Goal: Task Accomplishment & Management: Use online tool/utility

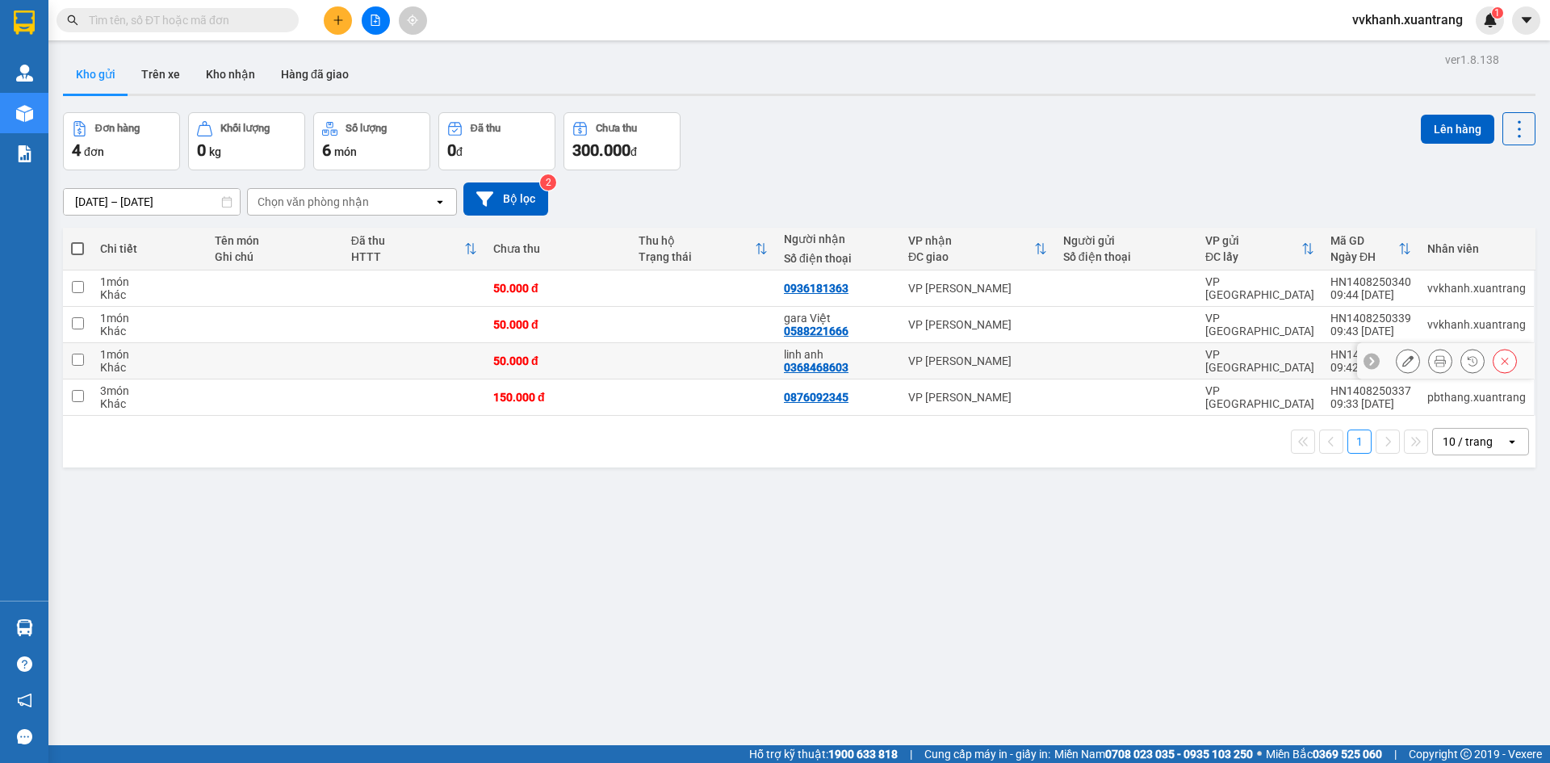
click at [1435, 362] on icon at bounding box center [1440, 360] width 11 height 11
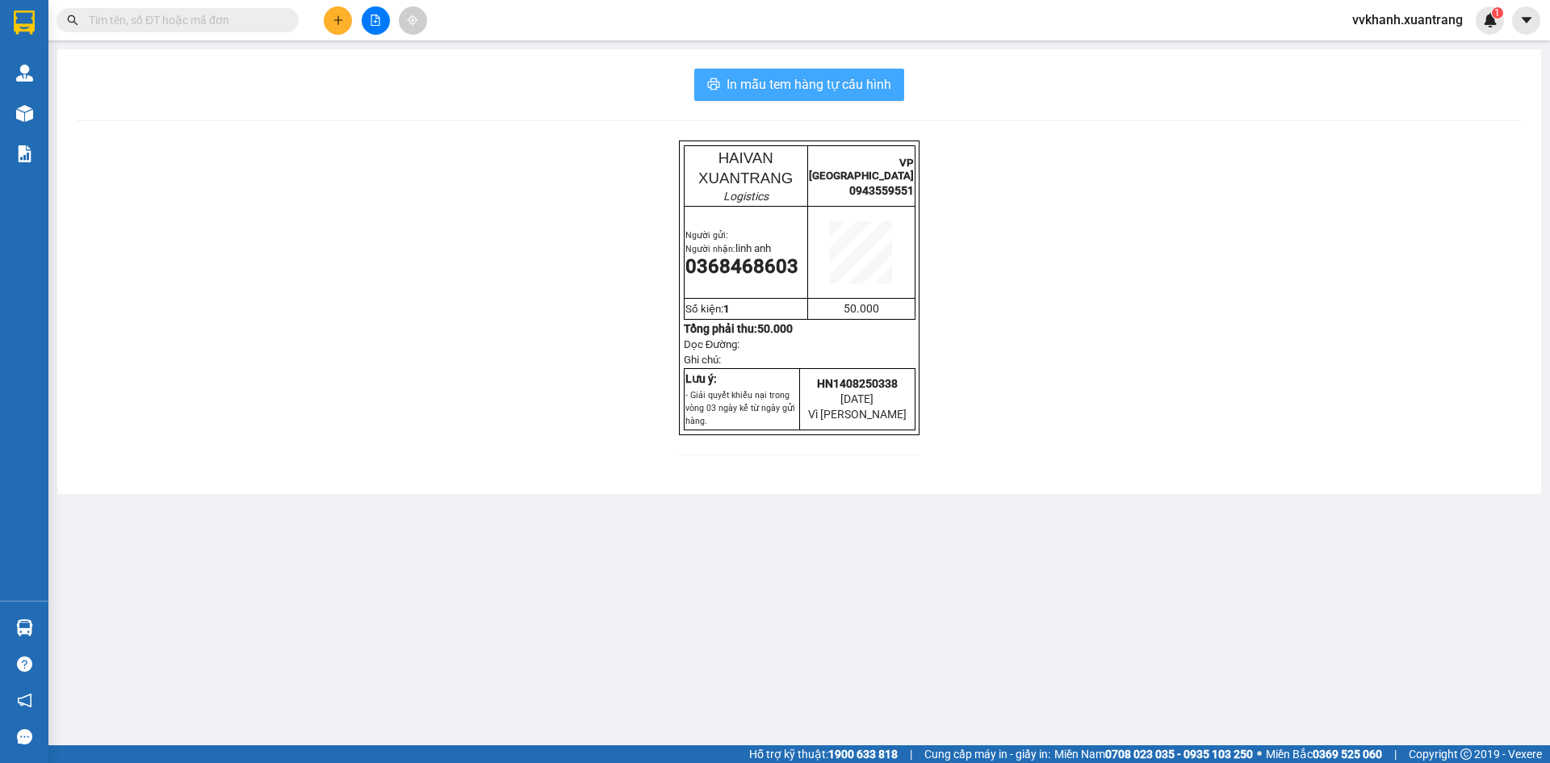
click at [887, 94] on span "In mẫu tem hàng tự cấu hình" at bounding box center [809, 84] width 165 height 20
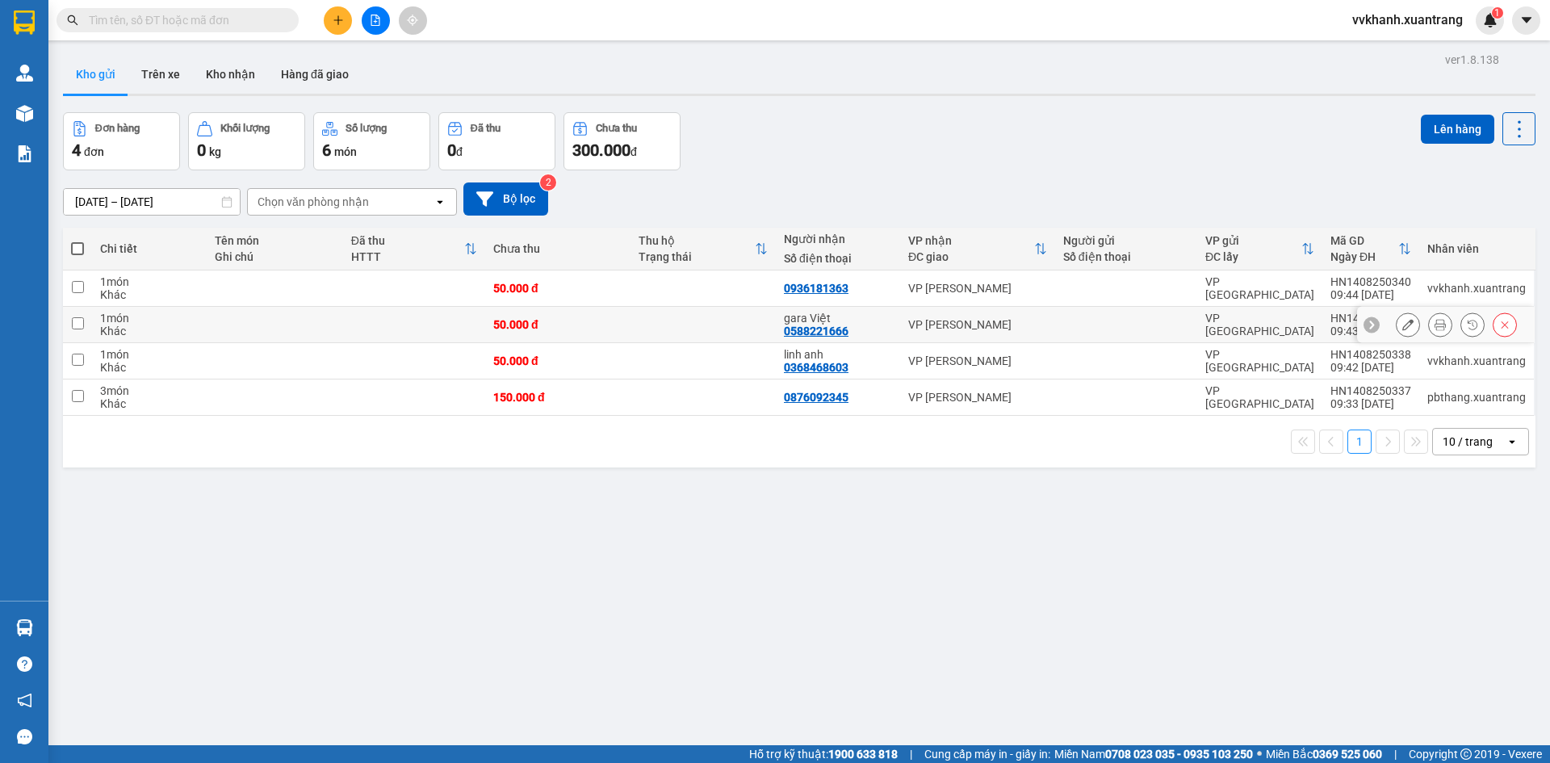
click at [1429, 333] on button at bounding box center [1440, 325] width 23 height 28
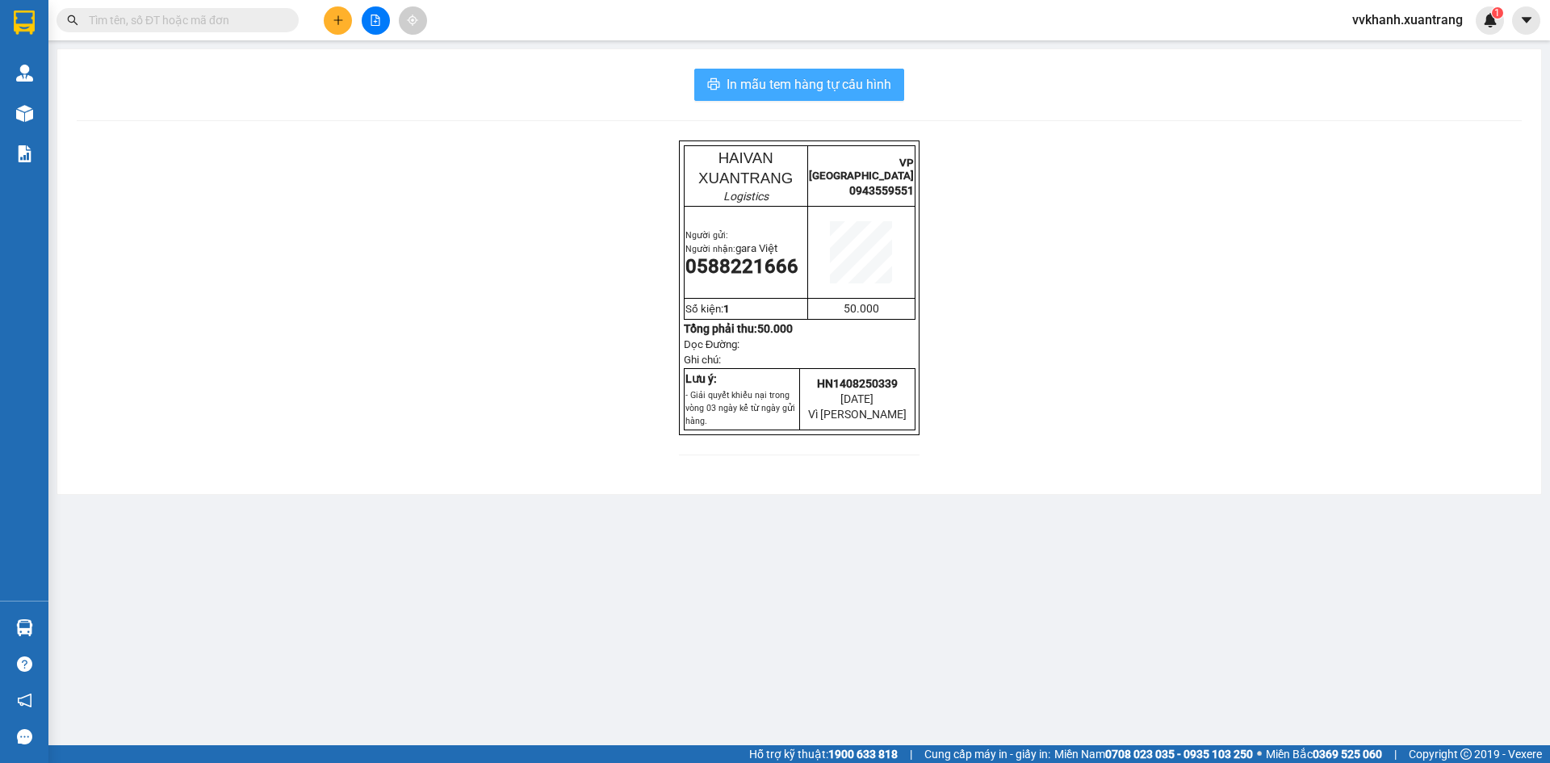
click at [881, 86] on span "In mẫu tem hàng tự cấu hình" at bounding box center [809, 84] width 165 height 20
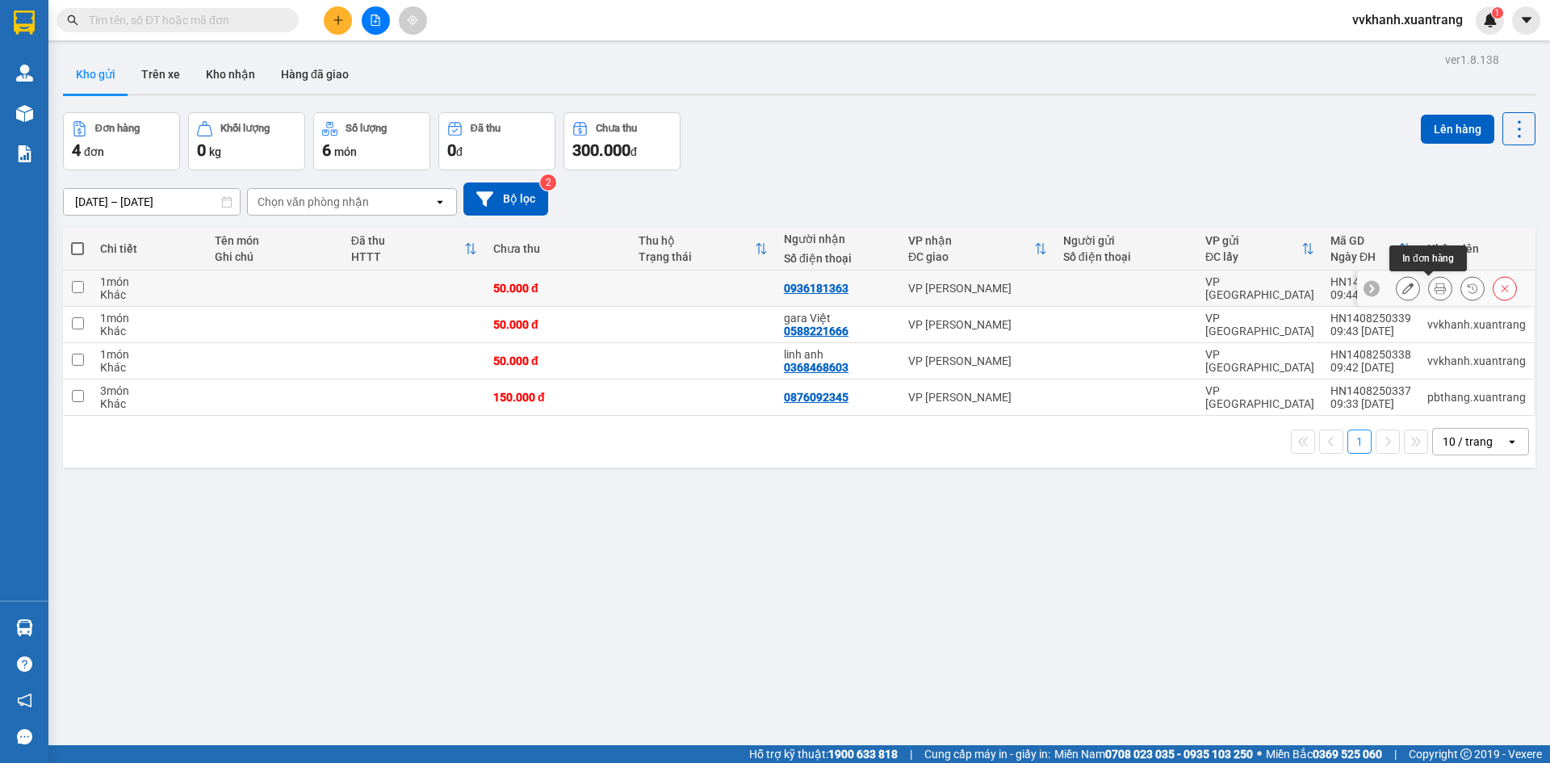
click at [1435, 287] on icon at bounding box center [1440, 288] width 11 height 11
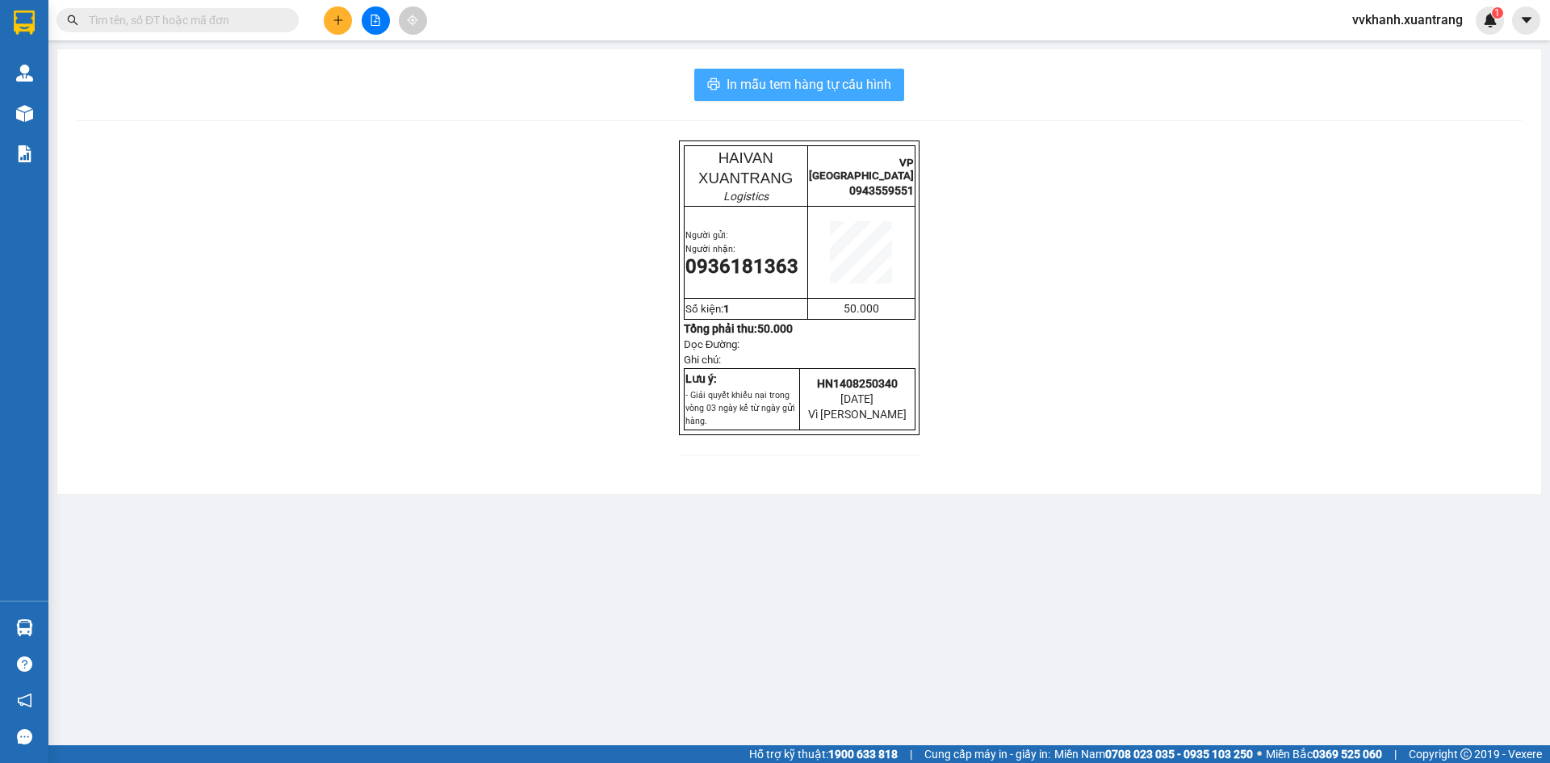
click at [893, 90] on button "In mẫu tem hàng tự cấu hình" at bounding box center [799, 85] width 210 height 32
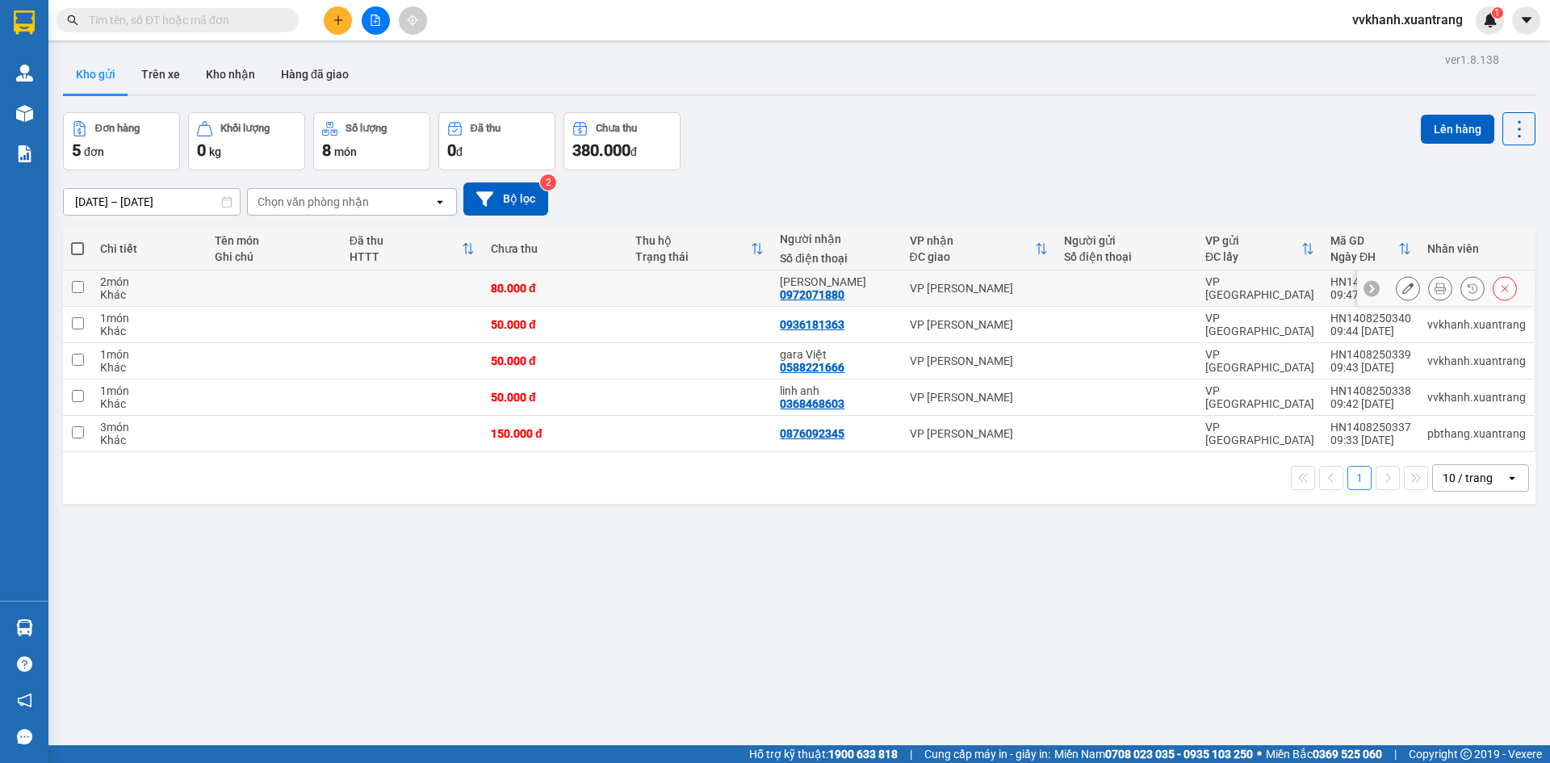
click at [1429, 296] on button at bounding box center [1440, 288] width 23 height 28
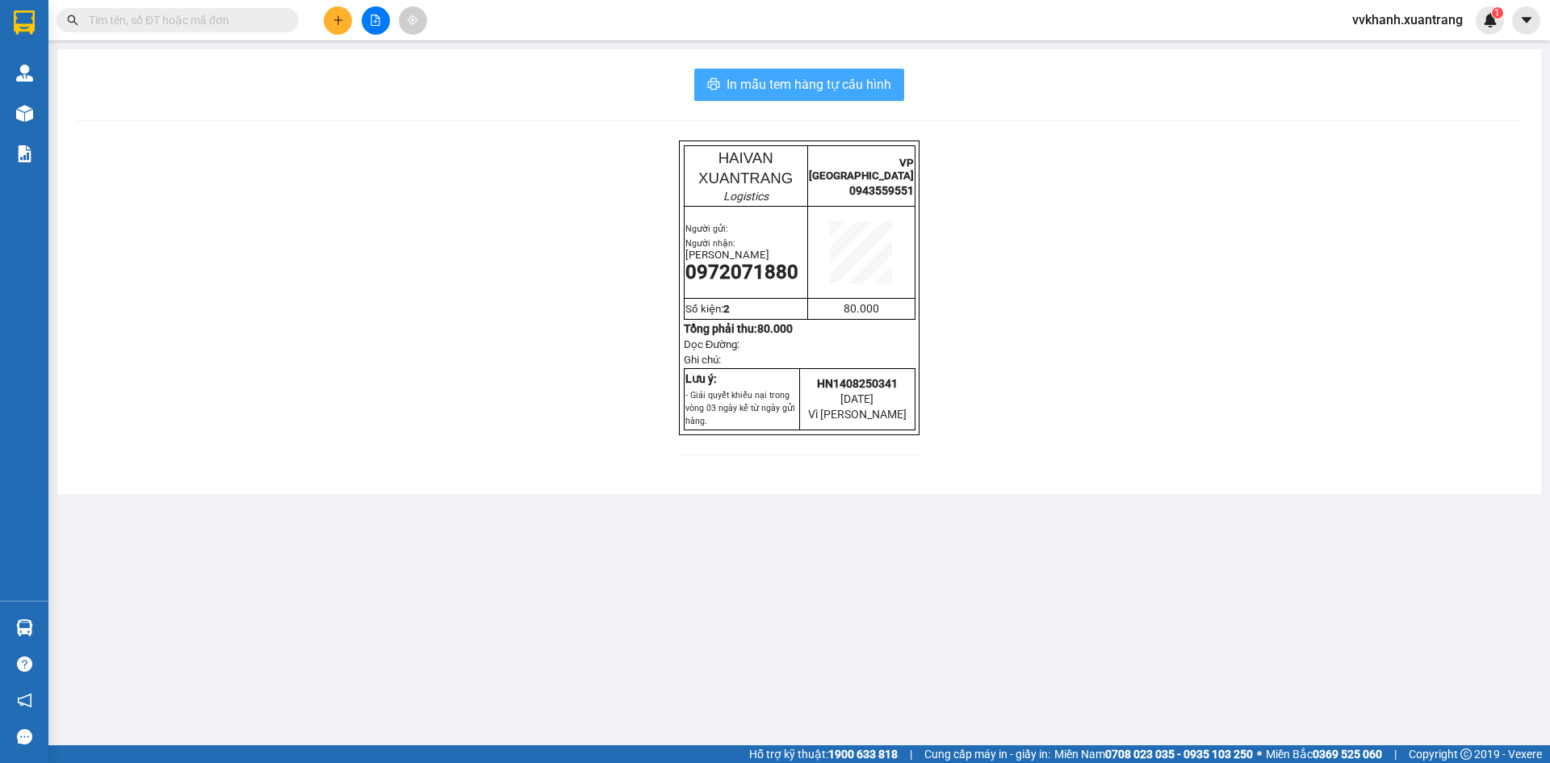
click at [885, 90] on span "In mẫu tem hàng tự cấu hình" at bounding box center [809, 84] width 165 height 20
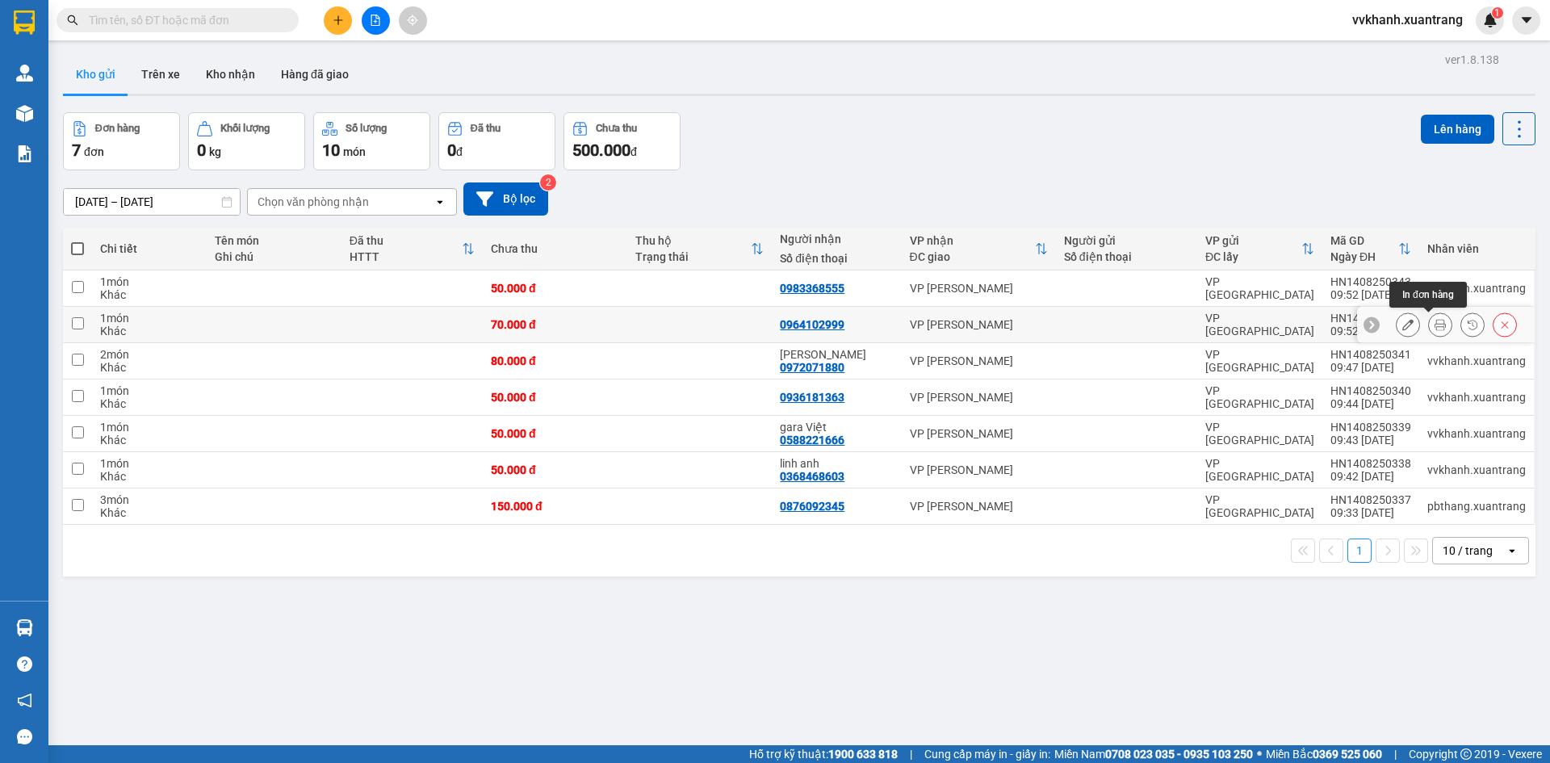
click at [1429, 325] on button at bounding box center [1440, 325] width 23 height 28
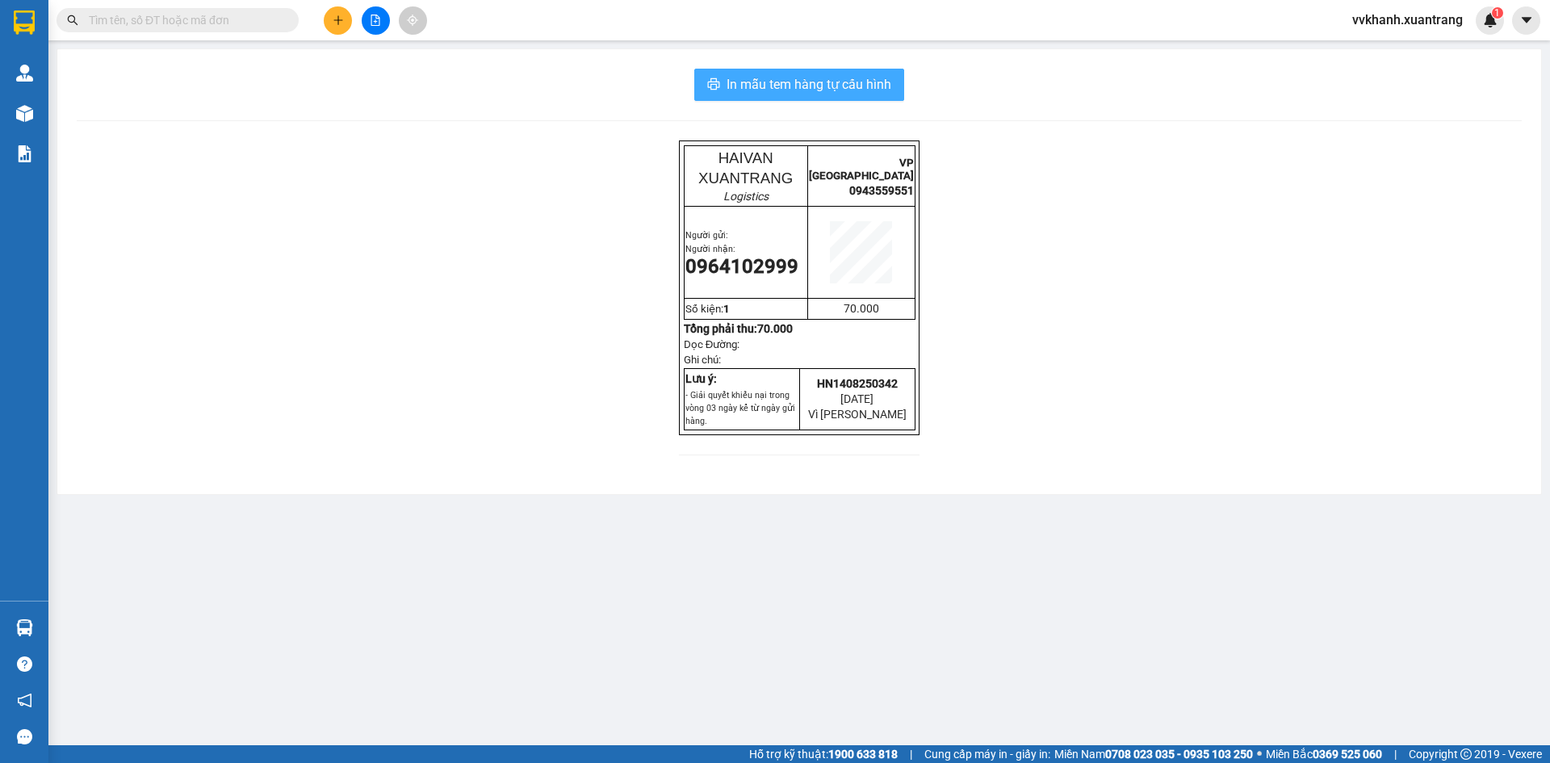
click at [889, 95] on button "In mẫu tem hàng tự cấu hình" at bounding box center [799, 85] width 210 height 32
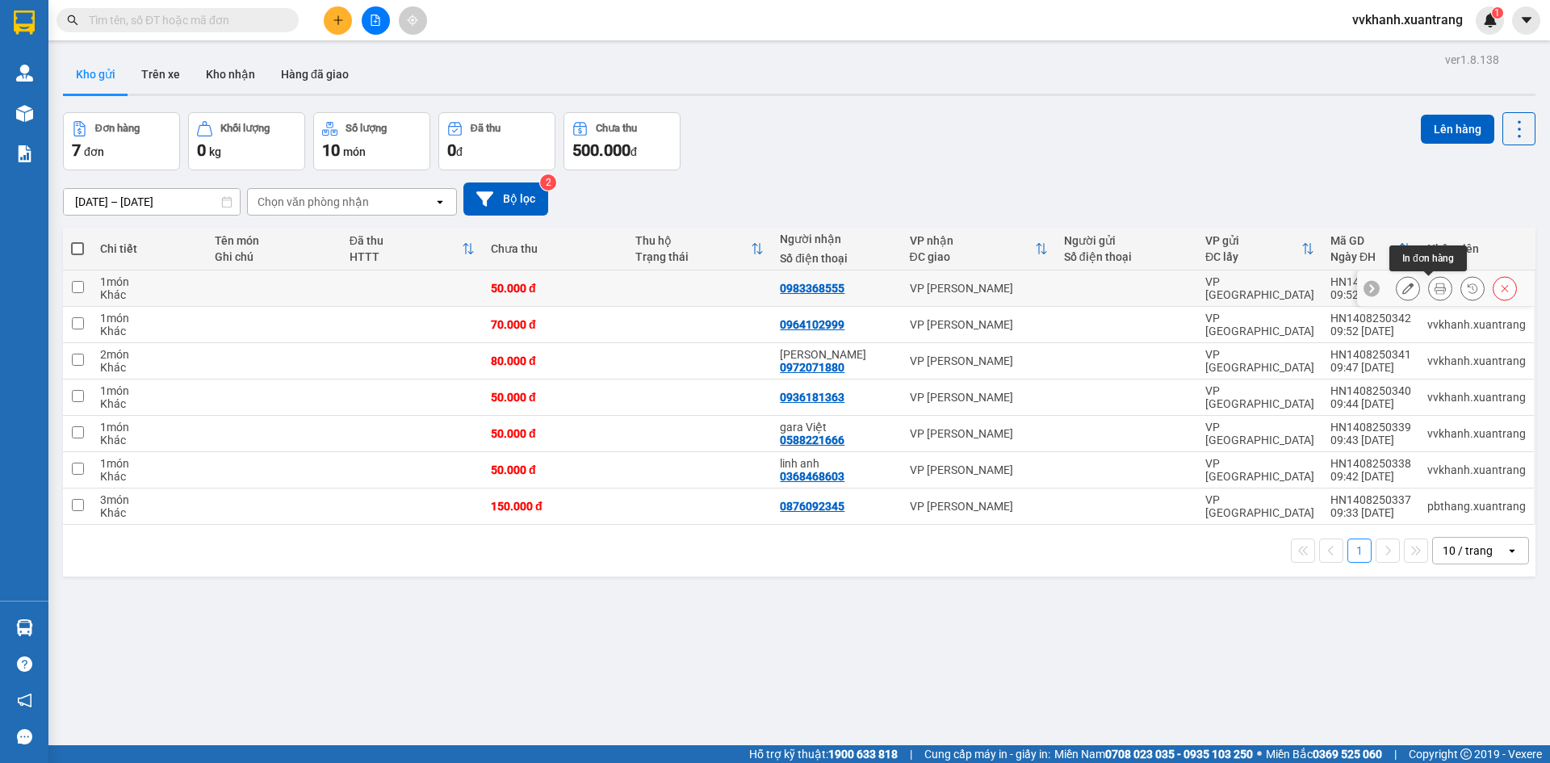
click at [1435, 288] on icon at bounding box center [1440, 288] width 11 height 11
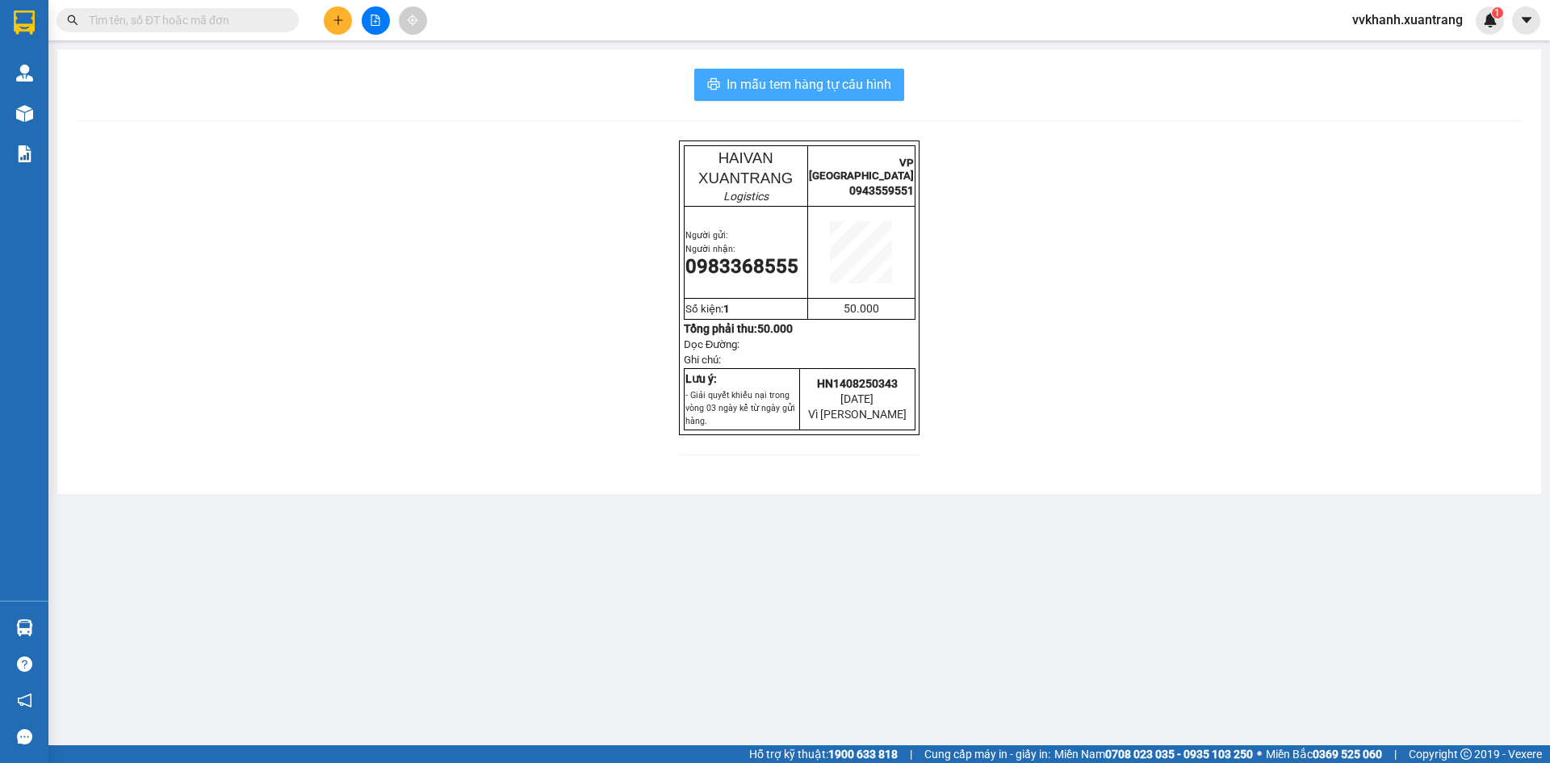
click at [888, 76] on span "In mẫu tem hàng tự cấu hình" at bounding box center [809, 84] width 165 height 20
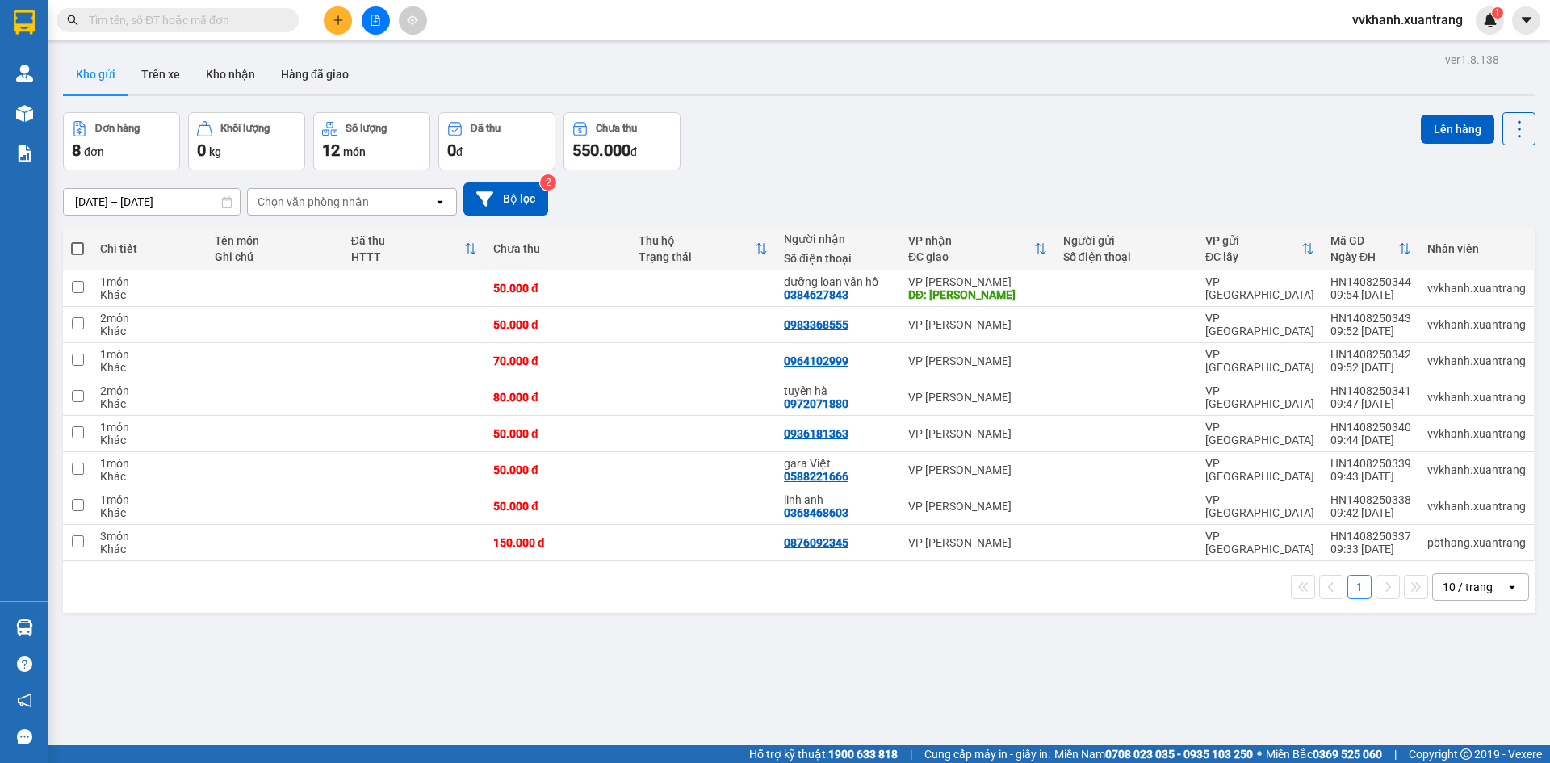
click at [76, 252] on span at bounding box center [77, 248] width 13 height 13
click at [77, 241] on input "checkbox" at bounding box center [77, 241] width 0 height 0
checkbox input "true"
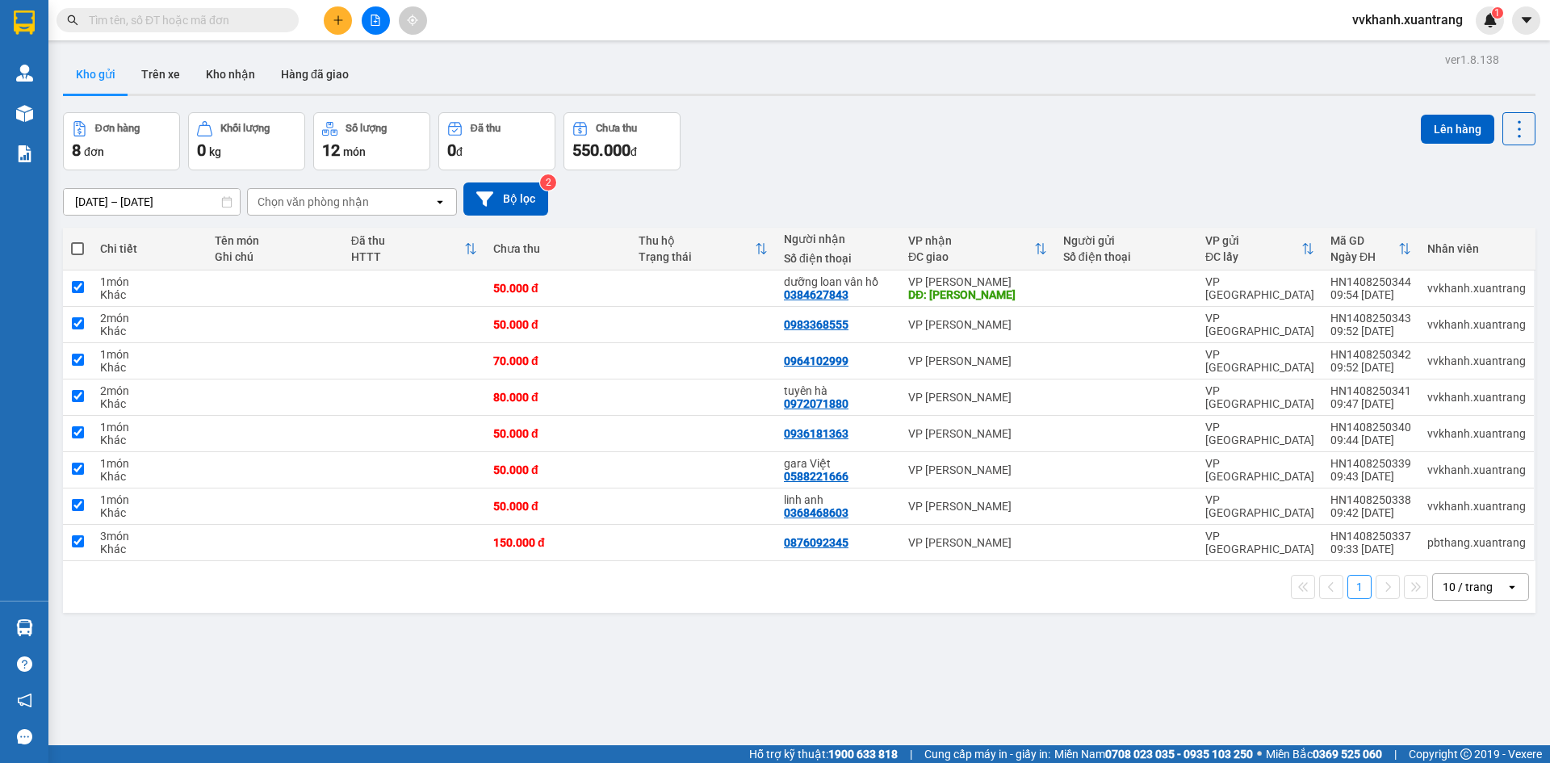
checkbox input "true"
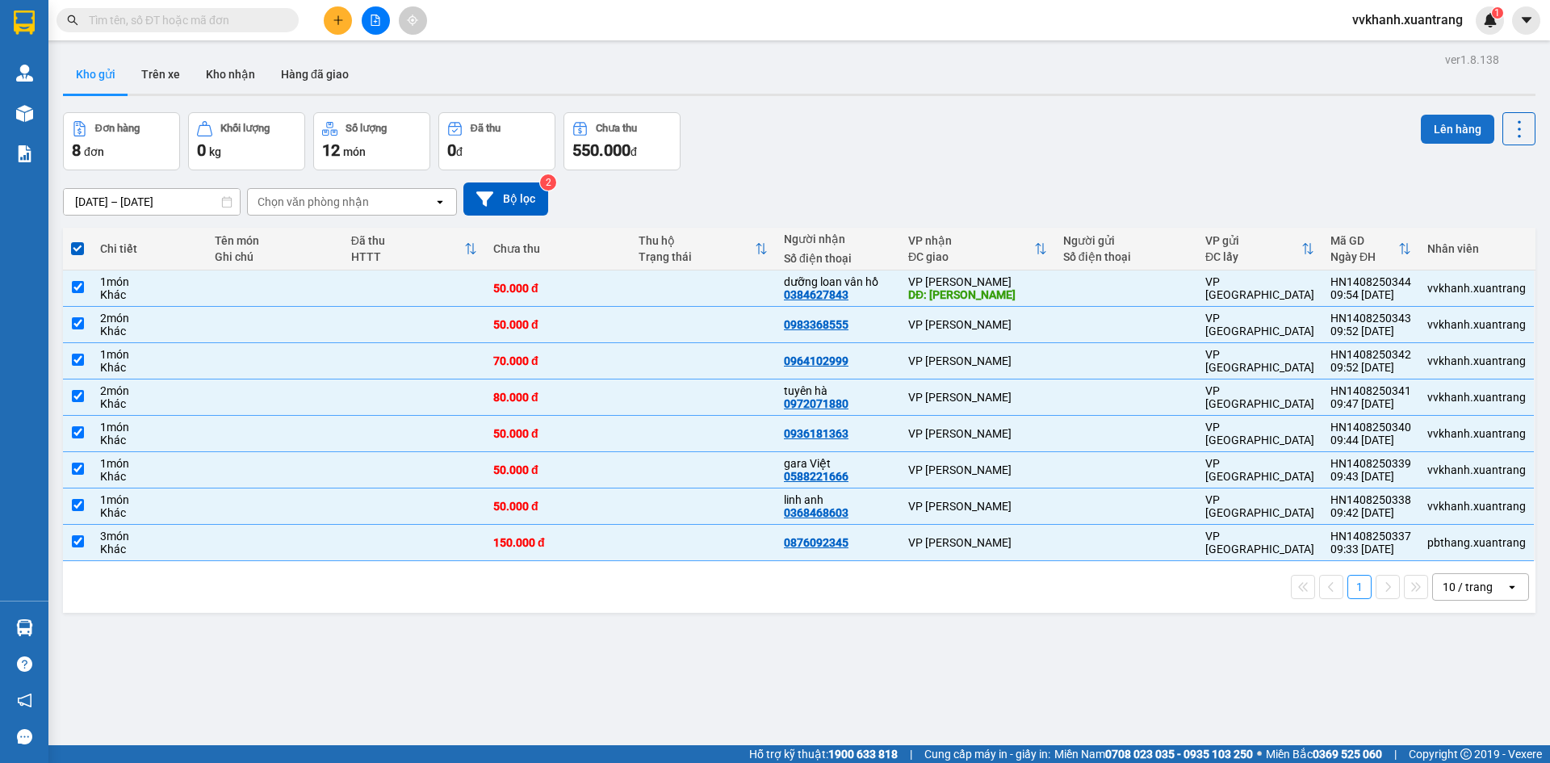
click at [1446, 120] on button "Lên hàng" at bounding box center [1457, 129] width 73 height 29
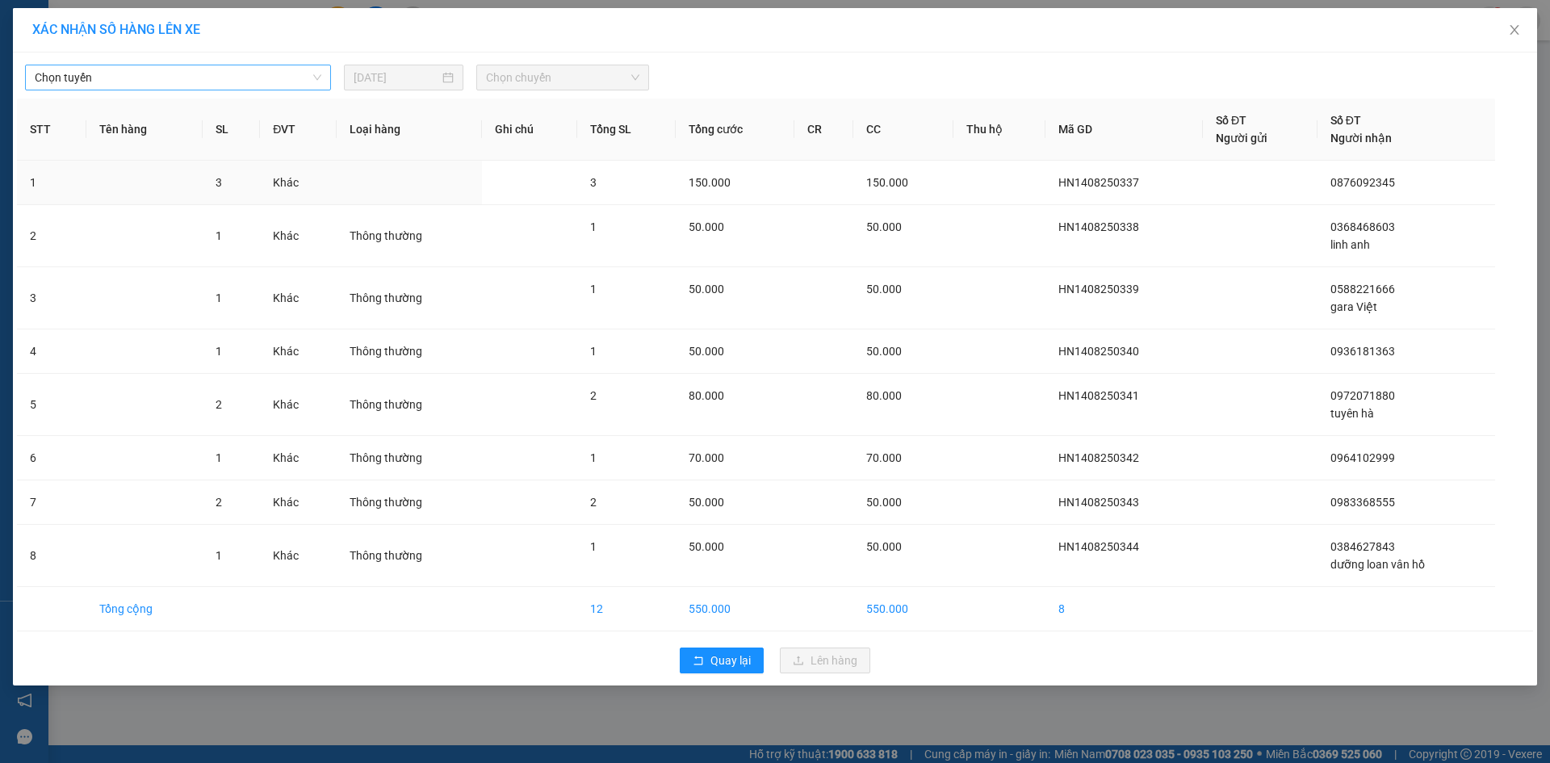
click at [253, 72] on span "Chọn tuyến" at bounding box center [178, 77] width 287 height 24
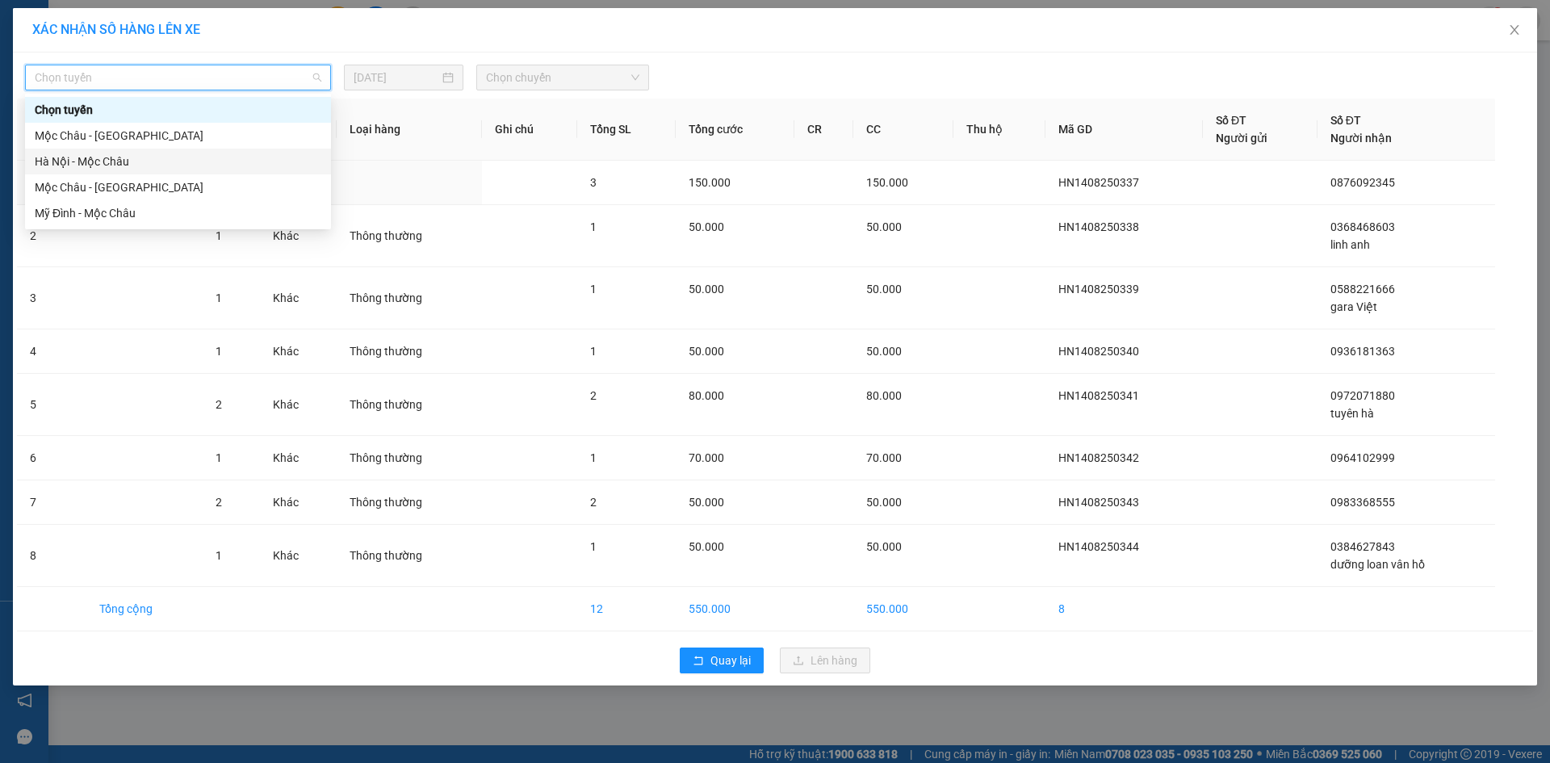
click at [103, 165] on div "Hà Nội - Mộc Châu" at bounding box center [178, 162] width 287 height 18
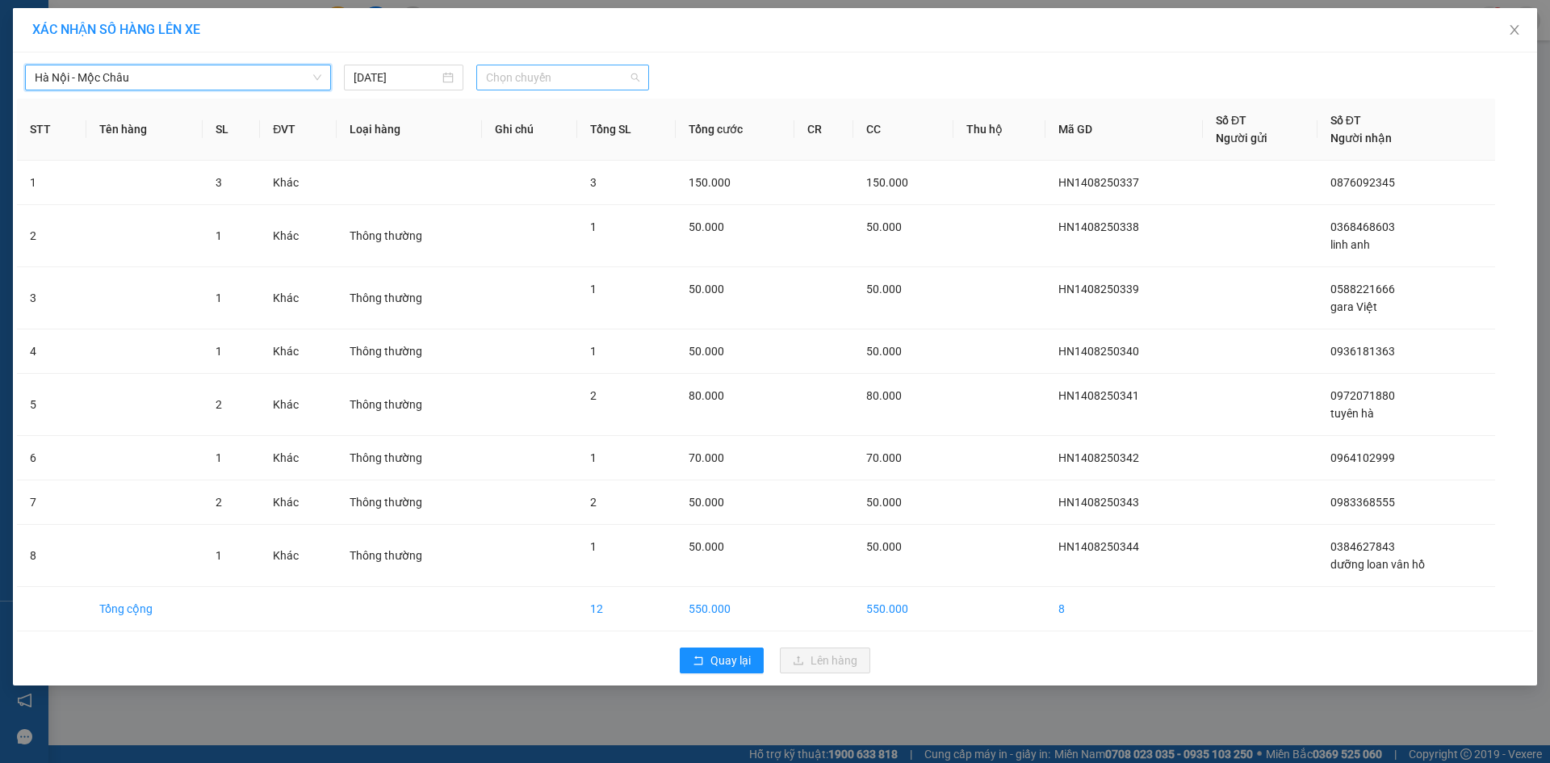
click at [529, 73] on span "Chọn chuyến" at bounding box center [562, 77] width 153 height 24
click at [525, 145] on div "10:15" at bounding box center [549, 139] width 126 height 18
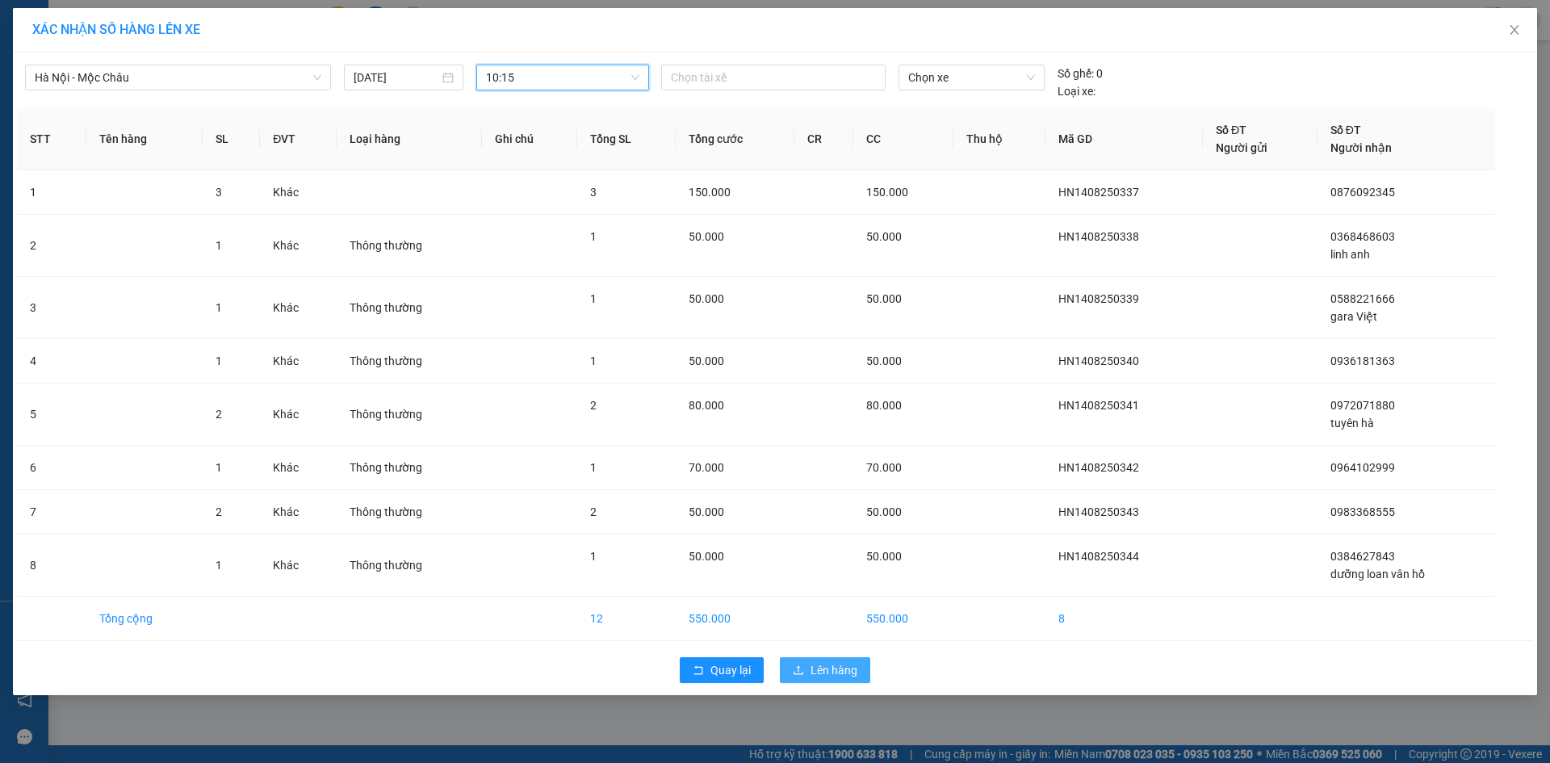
click at [848, 661] on span "Lên hàng" at bounding box center [833, 670] width 47 height 18
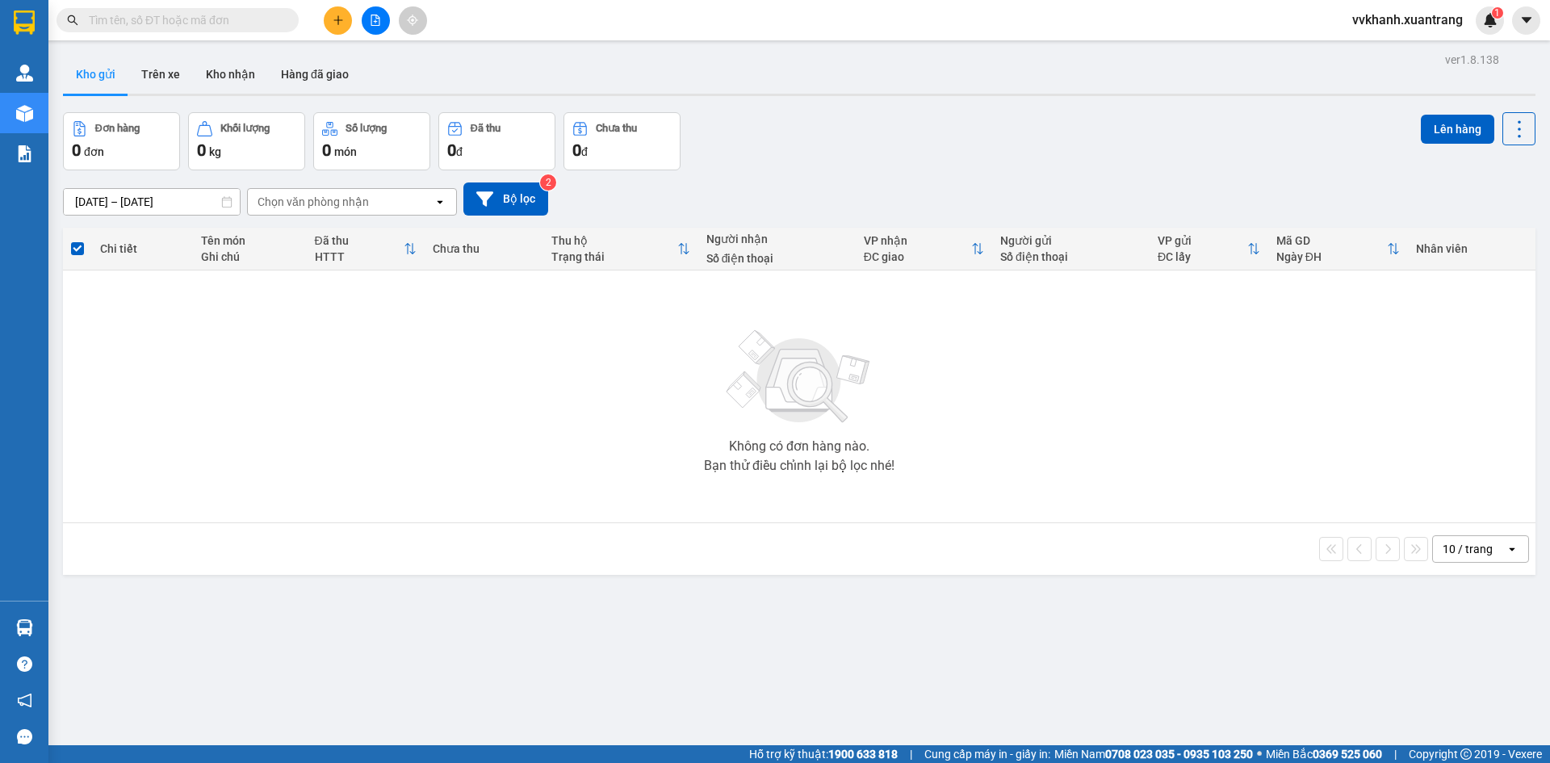
click at [376, 21] on icon "file-add" at bounding box center [375, 20] width 11 height 11
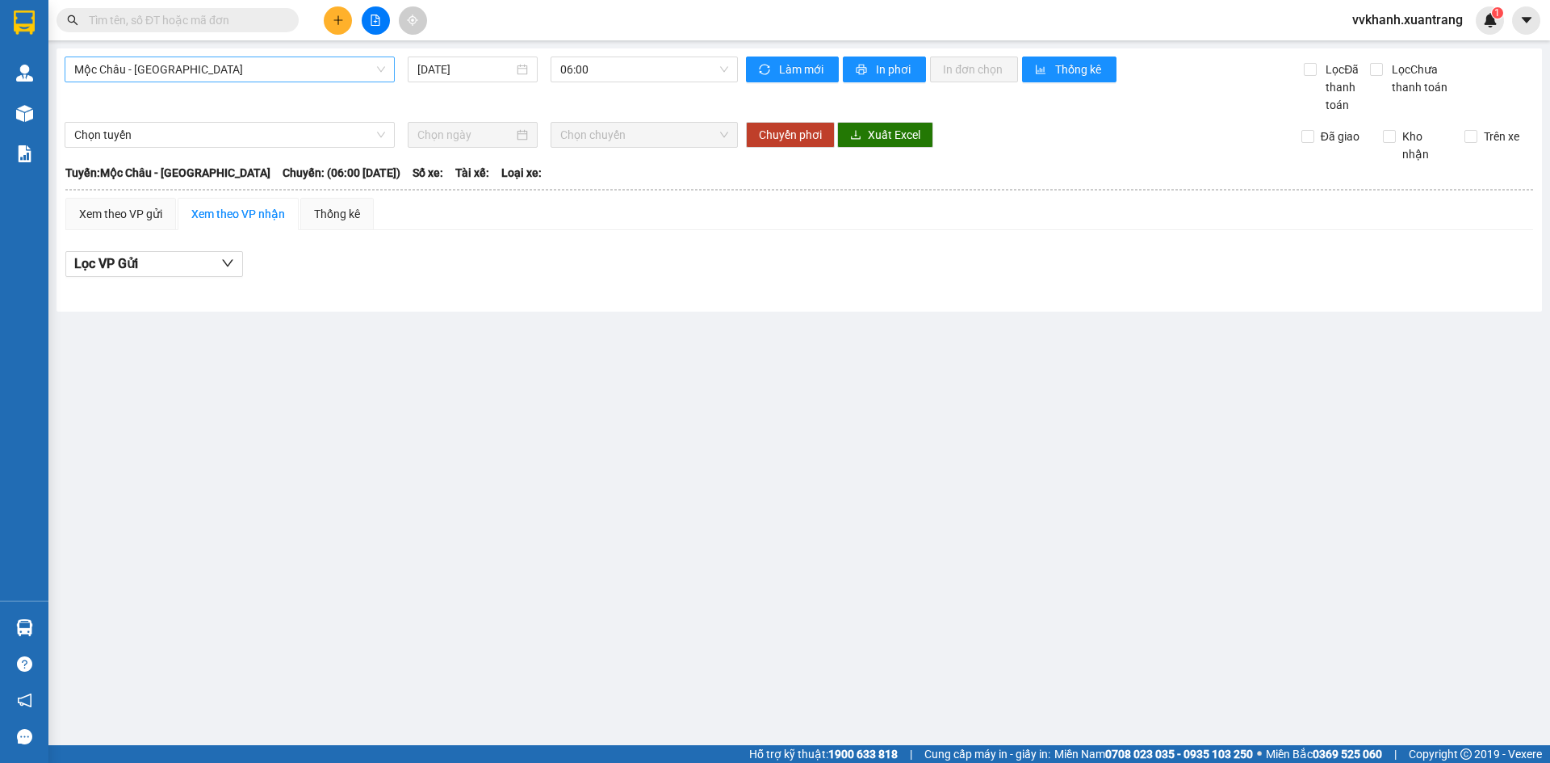
click at [213, 65] on span "Mộc Châu - Hà Nội" at bounding box center [229, 69] width 311 height 24
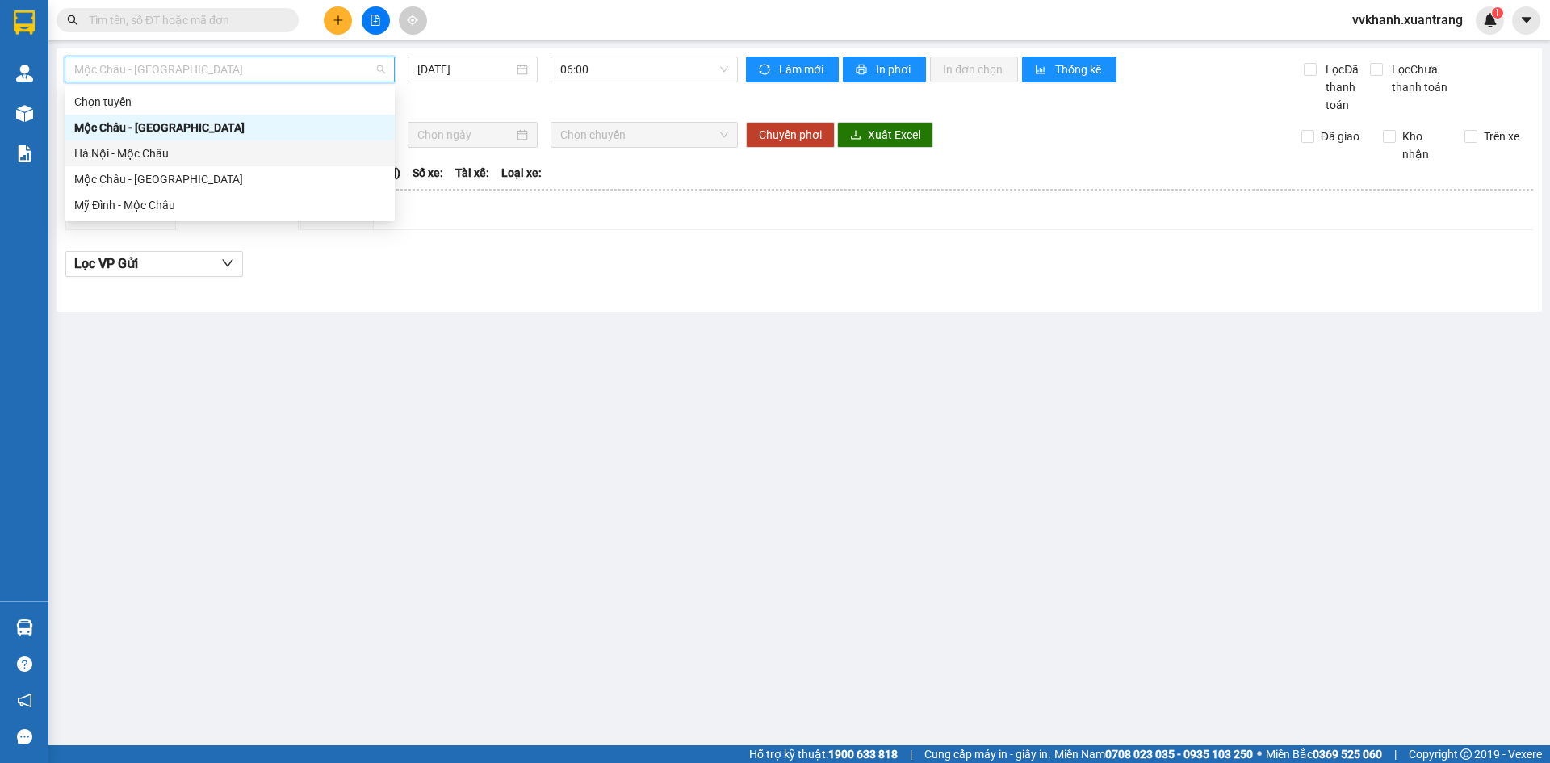
click at [149, 146] on div "Hà Nội - Mộc Châu" at bounding box center [229, 154] width 311 height 18
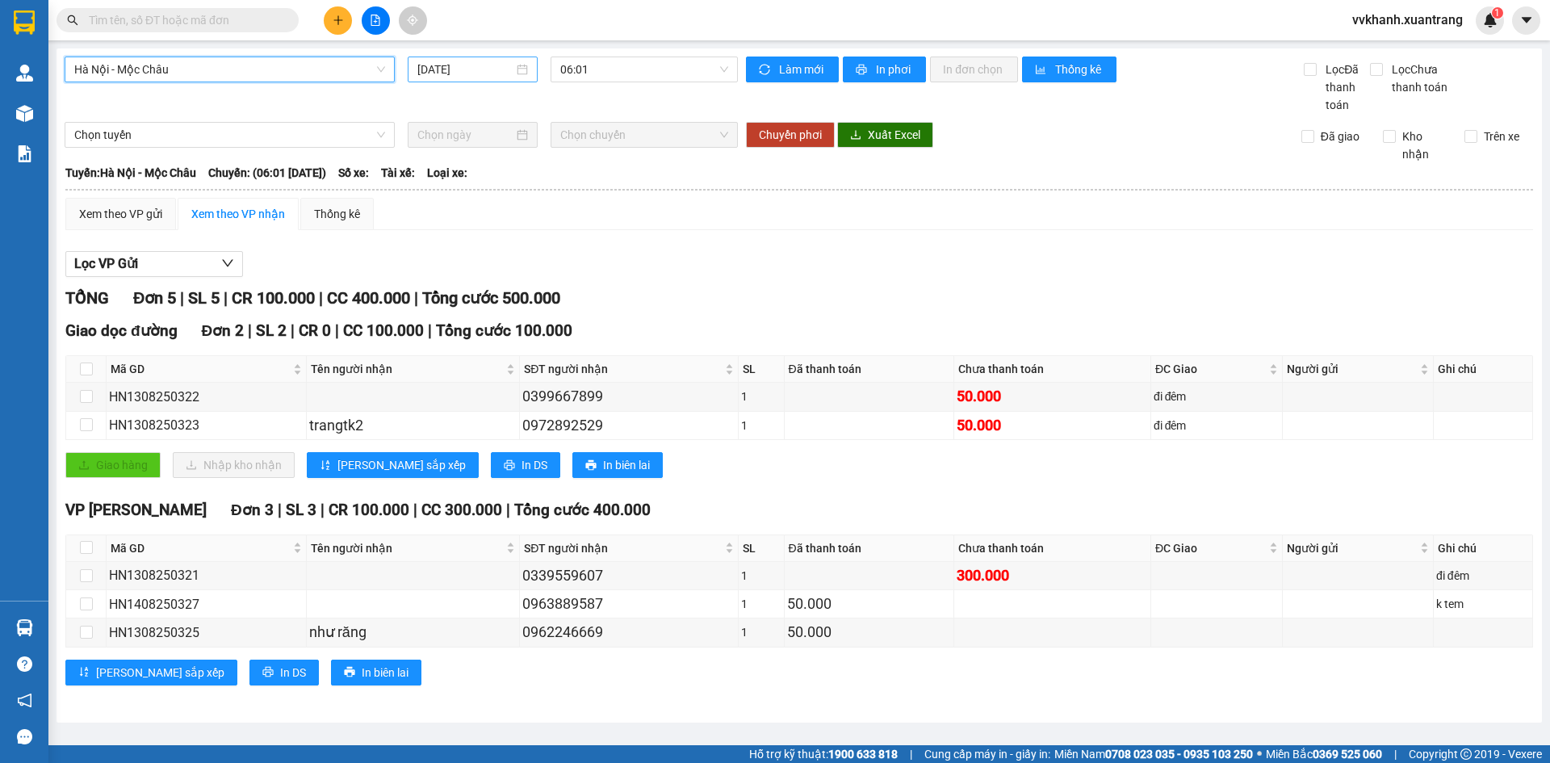
click at [441, 66] on input "14/08/2025" at bounding box center [465, 70] width 96 height 18
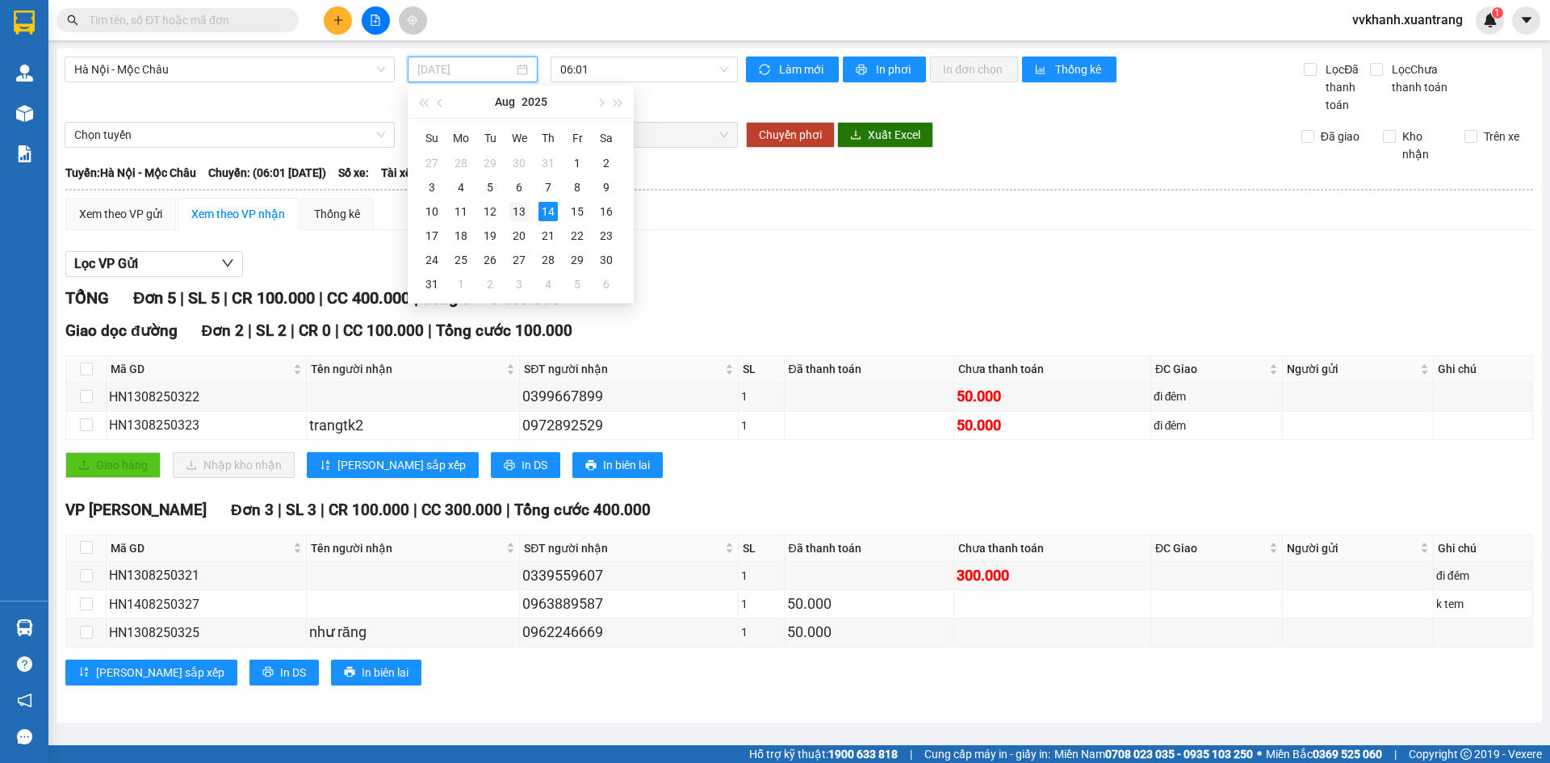
click at [526, 216] on div "13" at bounding box center [518, 211] width 19 height 19
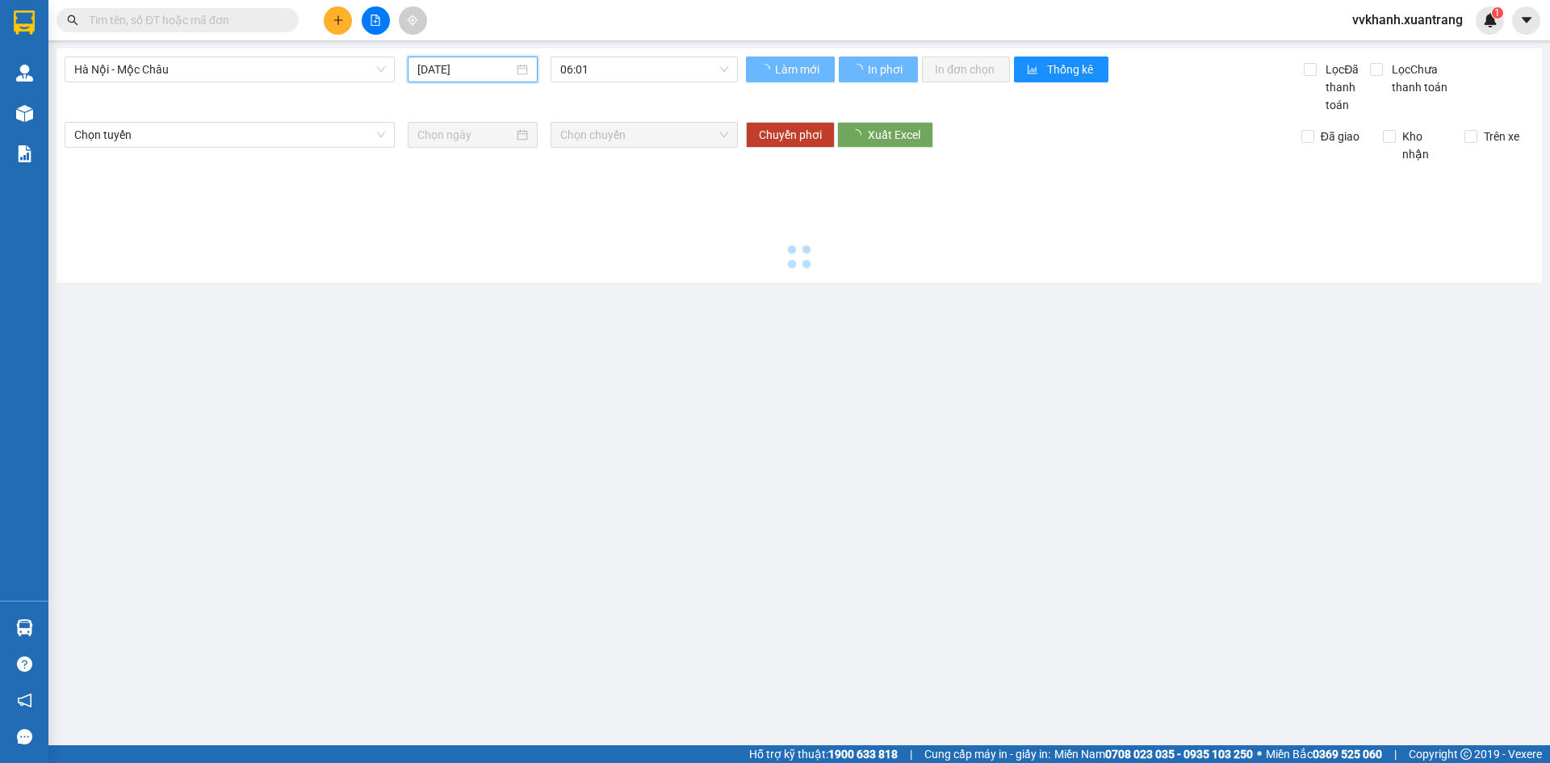
type input "13/08/2025"
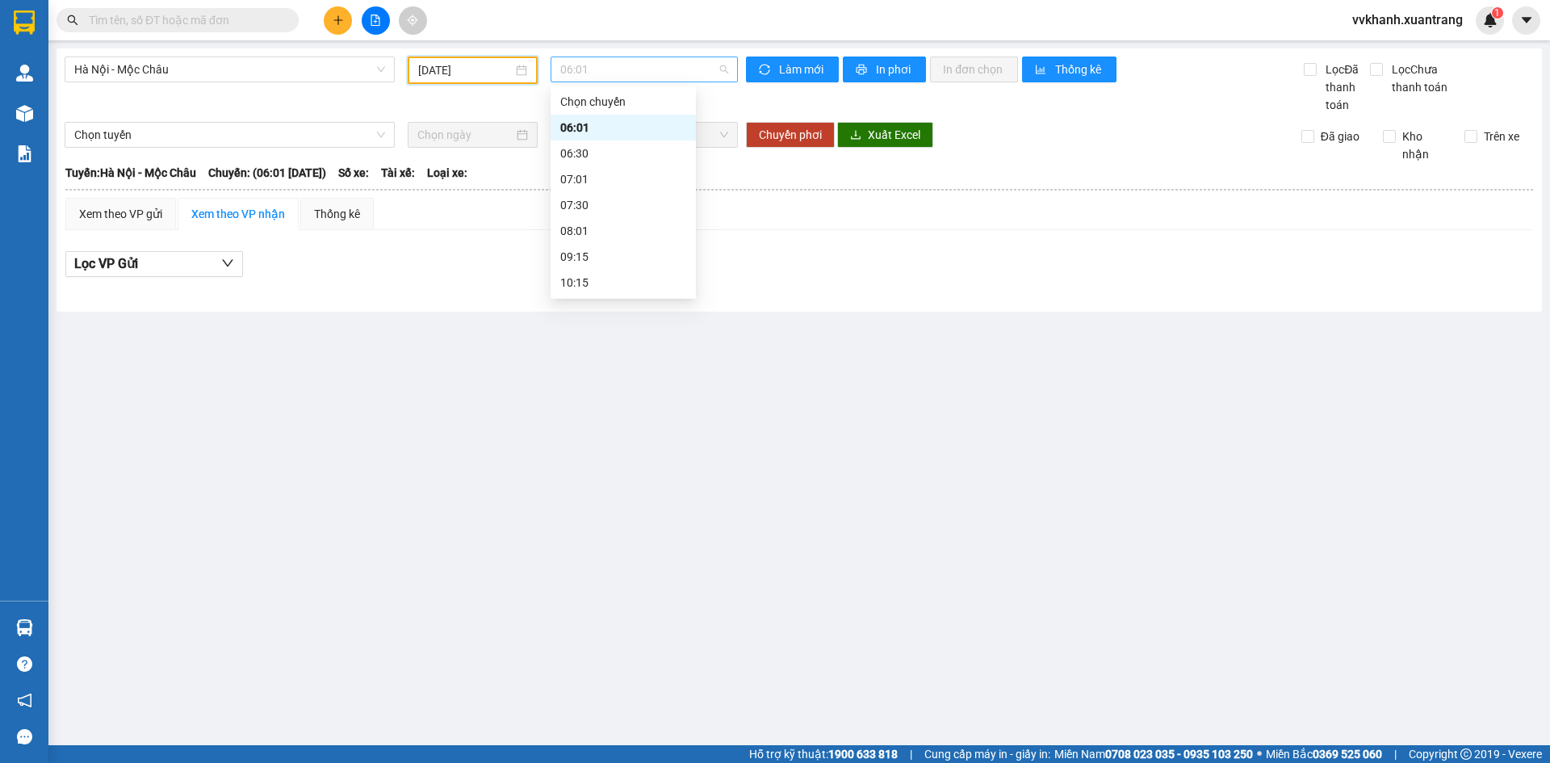
click at [577, 73] on span "06:01" at bounding box center [644, 69] width 168 height 24
click at [592, 145] on div "06:30" at bounding box center [623, 154] width 126 height 18
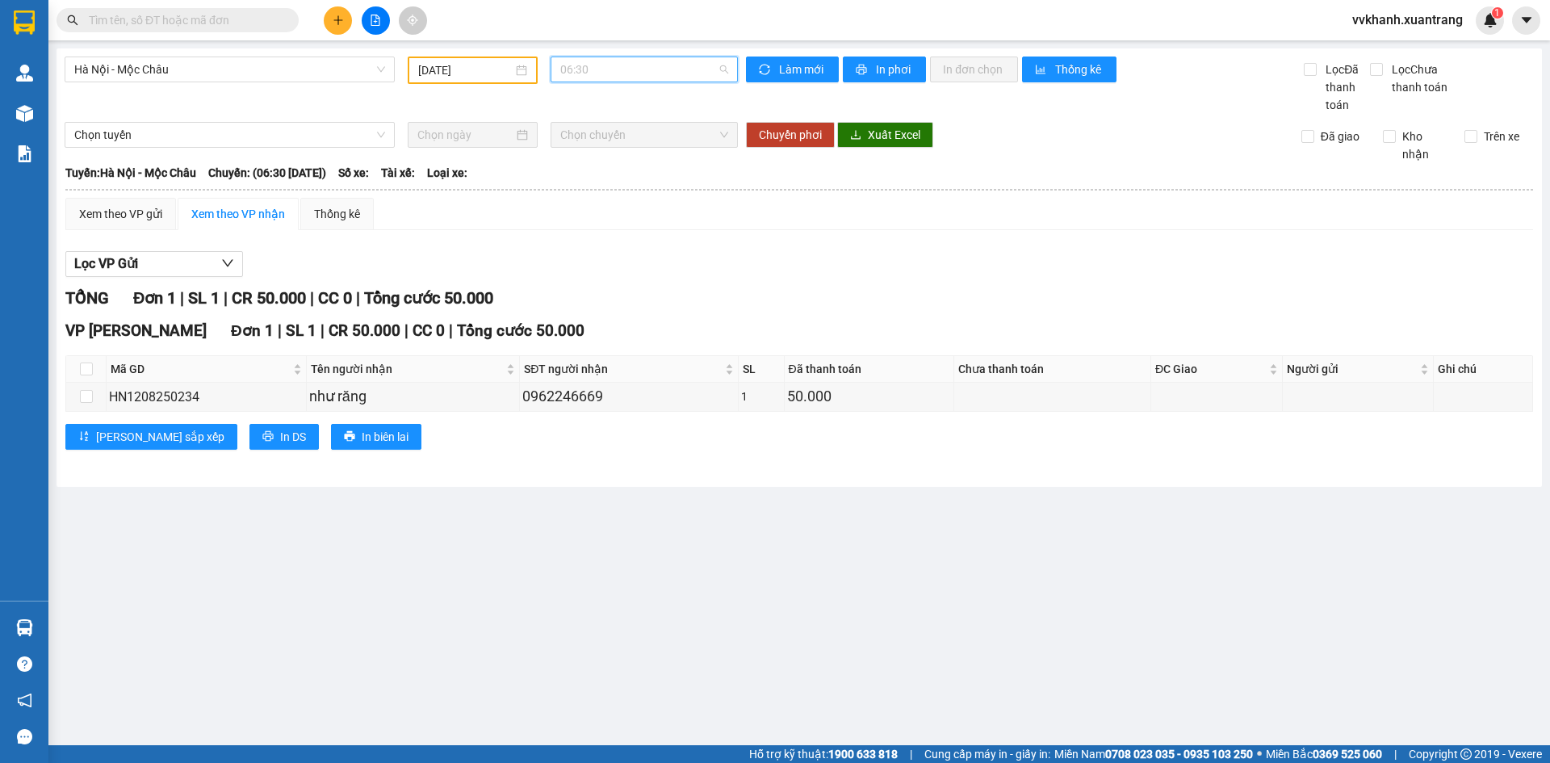
click at [588, 67] on span "06:30" at bounding box center [644, 69] width 168 height 24
click at [612, 178] on div "07:01" at bounding box center [623, 179] width 126 height 18
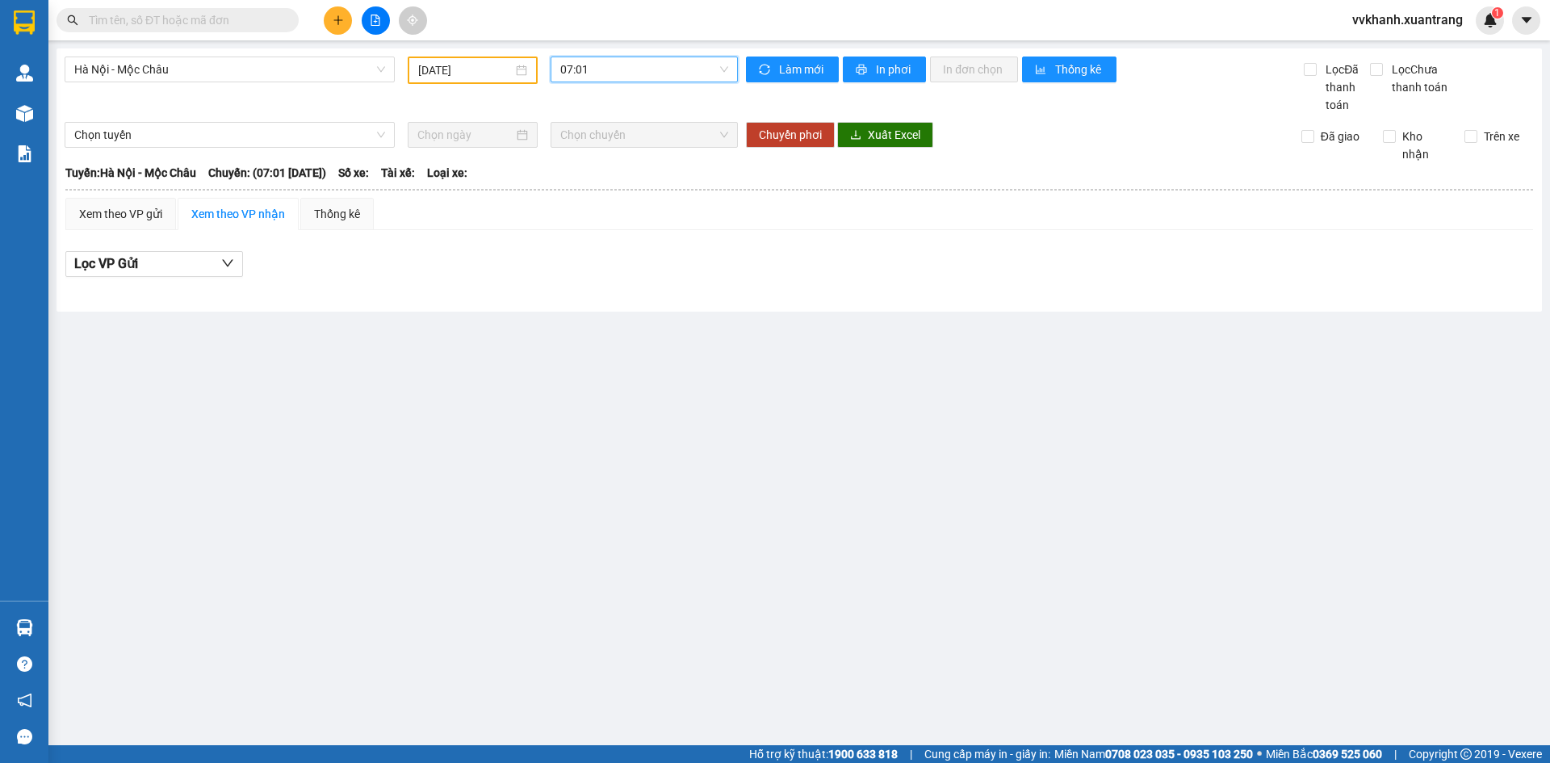
click at [611, 72] on span "07:01" at bounding box center [644, 69] width 168 height 24
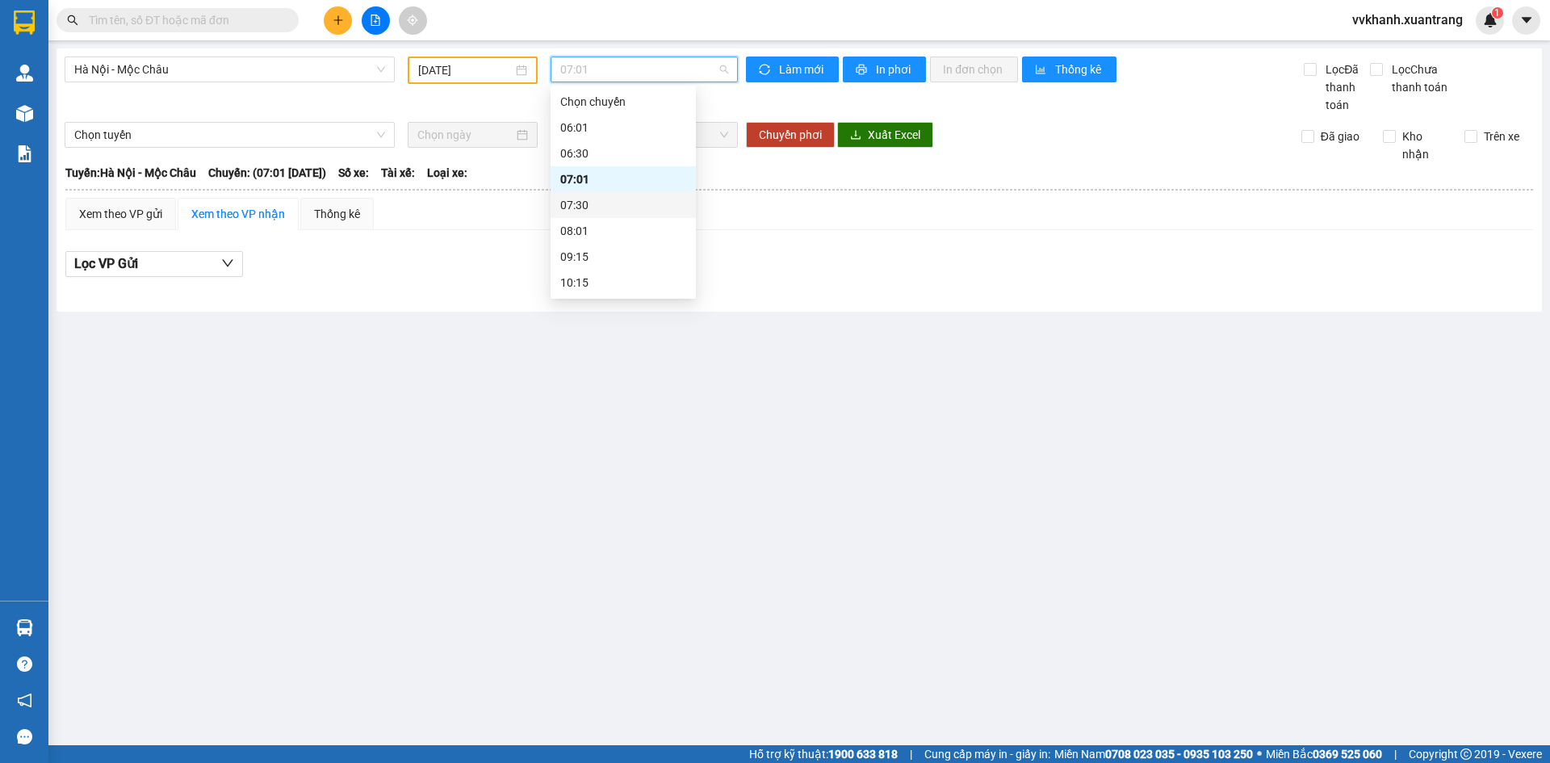
click at [604, 203] on div "07:30" at bounding box center [623, 205] width 126 height 18
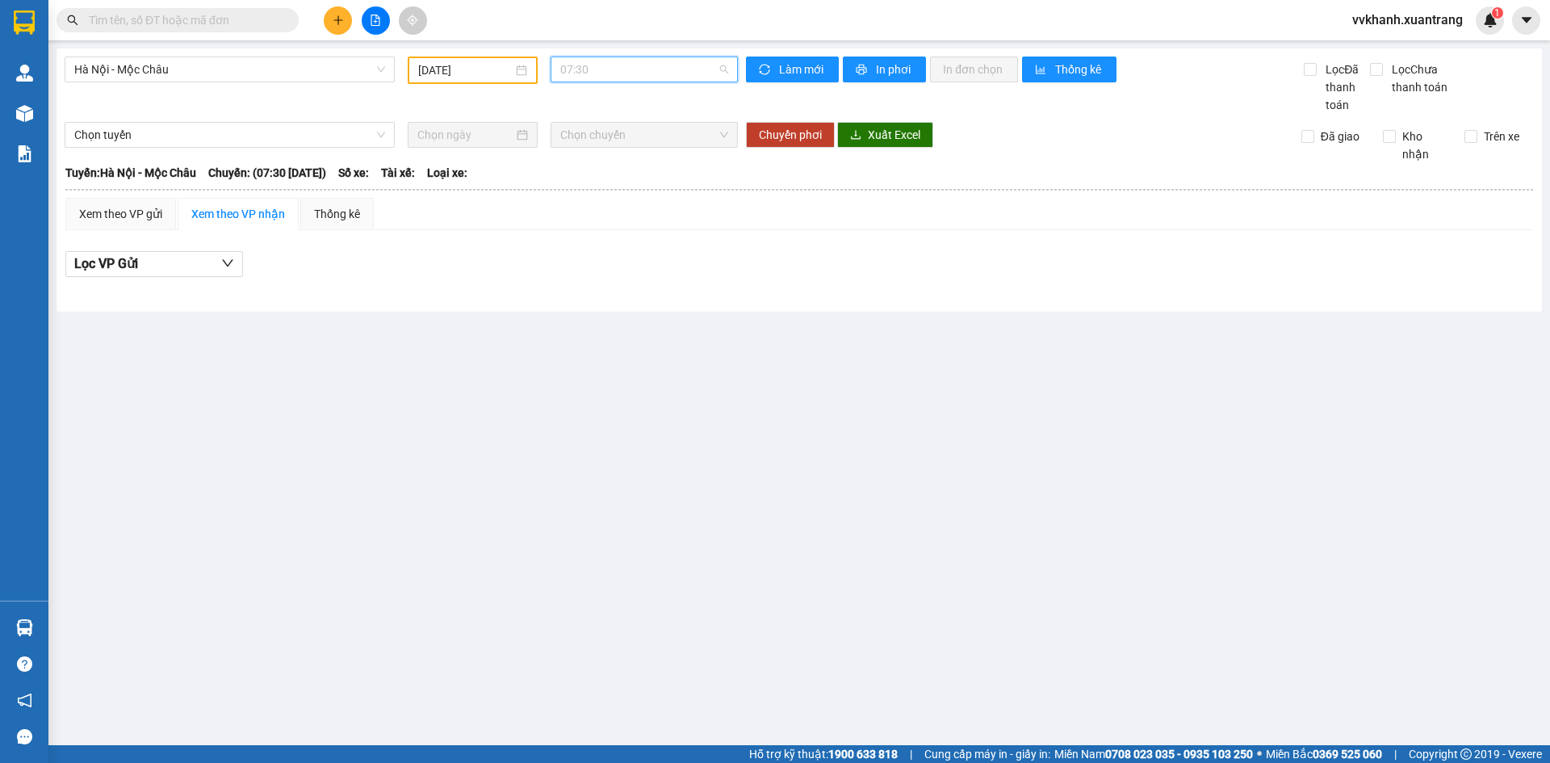
click at [601, 69] on span "07:30" at bounding box center [644, 69] width 168 height 24
click at [617, 231] on div "08:01" at bounding box center [623, 231] width 126 height 18
click at [601, 81] on span "08:01" at bounding box center [644, 69] width 168 height 24
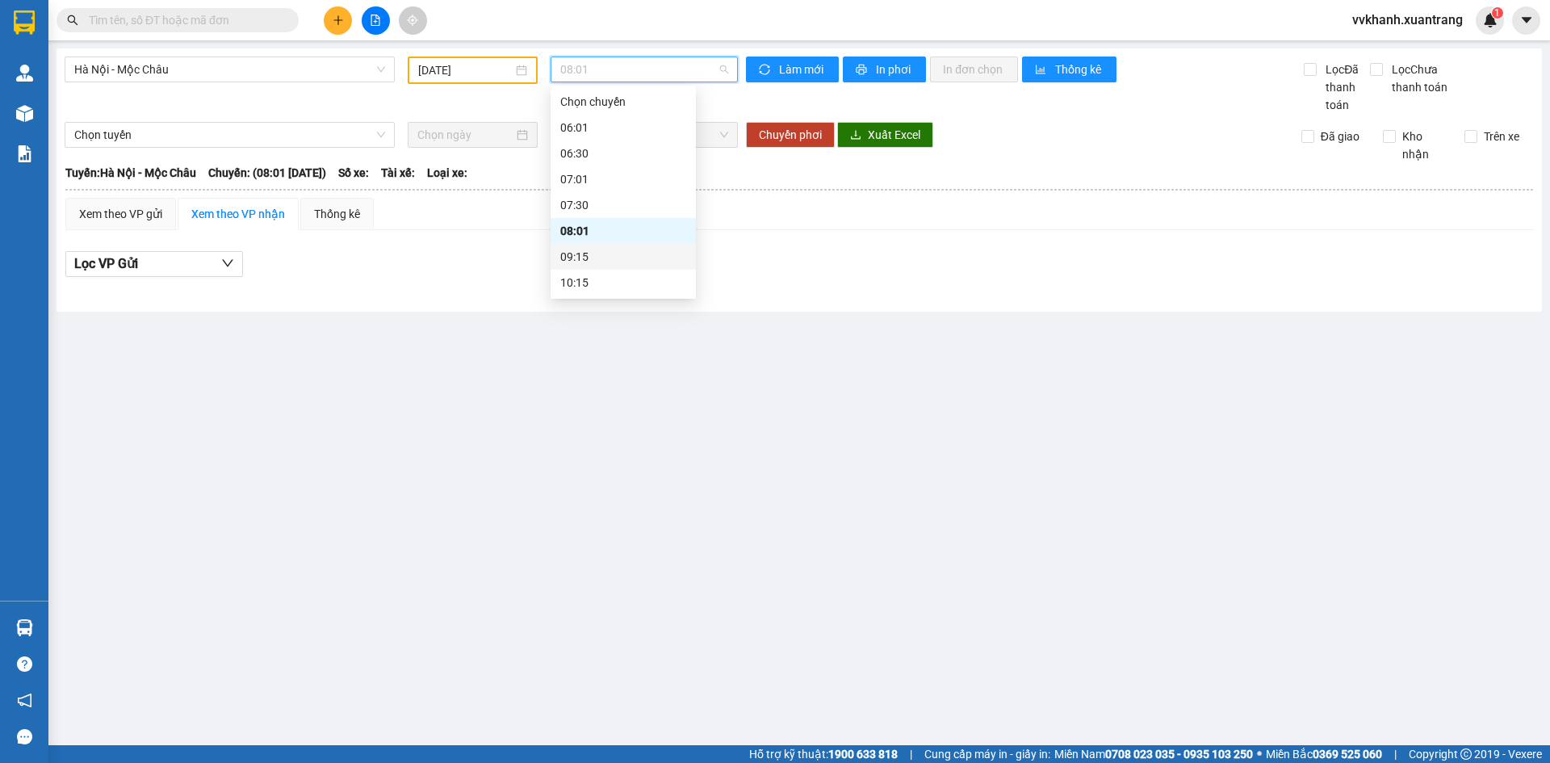
click at [630, 264] on div "09:15" at bounding box center [623, 257] width 126 height 18
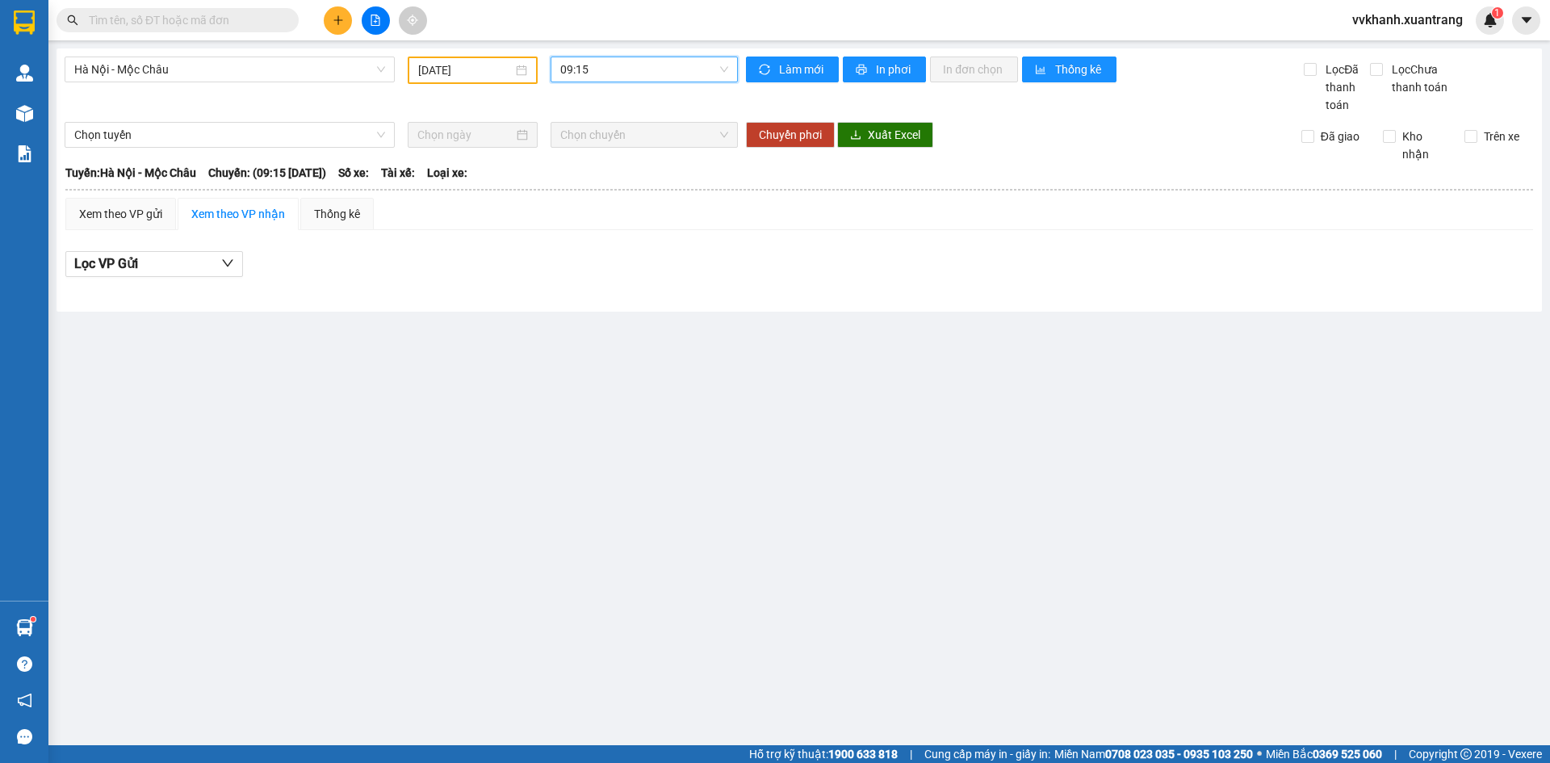
click at [619, 70] on span "09:15" at bounding box center [644, 69] width 168 height 24
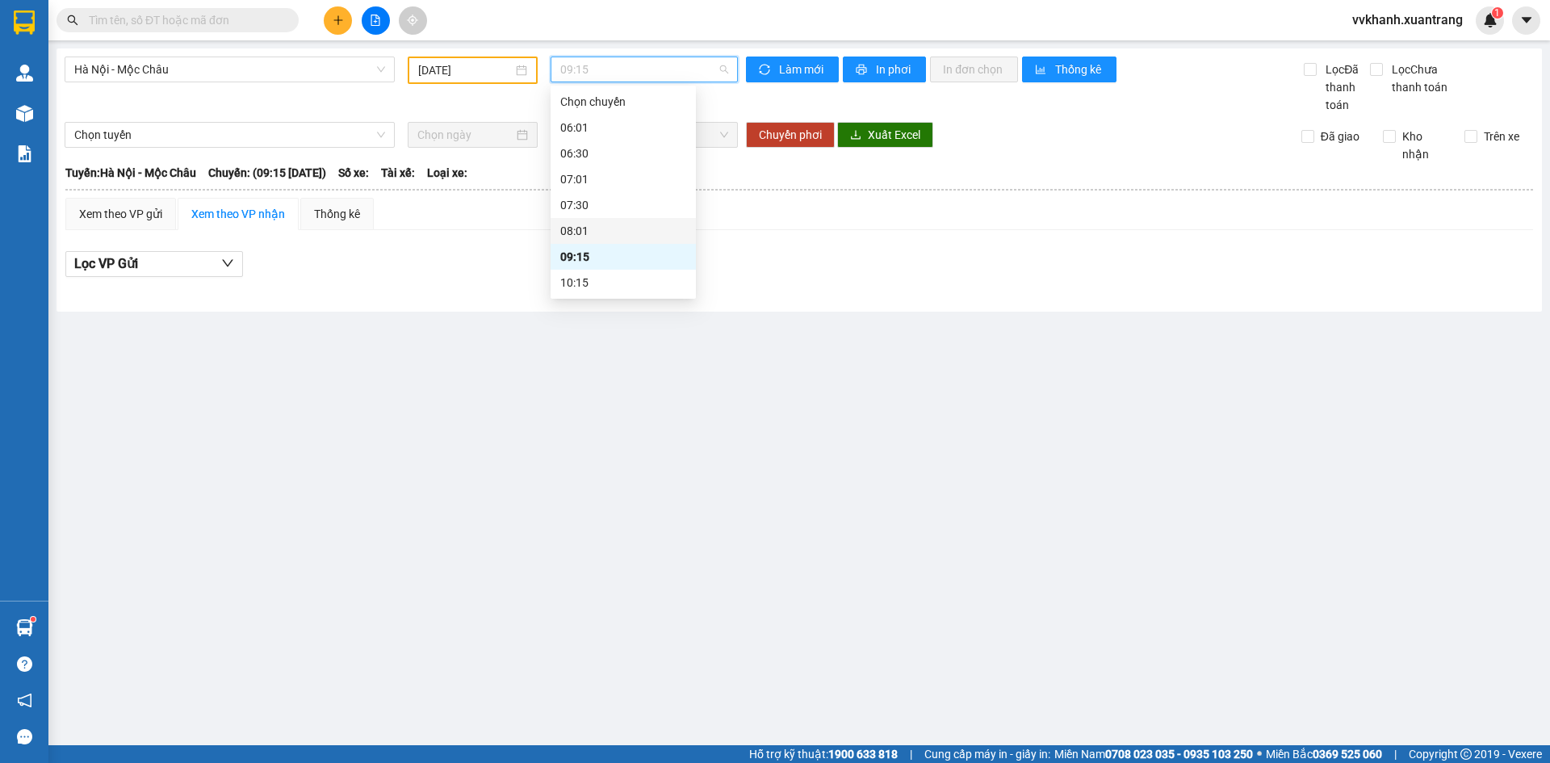
scroll to position [81, 0]
click at [584, 203] on div "10:15" at bounding box center [623, 202] width 126 height 18
drag, startPoint x: 610, startPoint y: 75, endPoint x: 619, endPoint y: 201, distance: 126.2
click at [616, 128] on body "Kết quả tìm kiếm ( 0 ) Bộ lọc Gửi 3 ngày gần nhất No Data vvkhanh.xuantrang 1 Q…" at bounding box center [775, 381] width 1550 height 763
click at [618, 224] on div "11:15" at bounding box center [623, 228] width 126 height 18
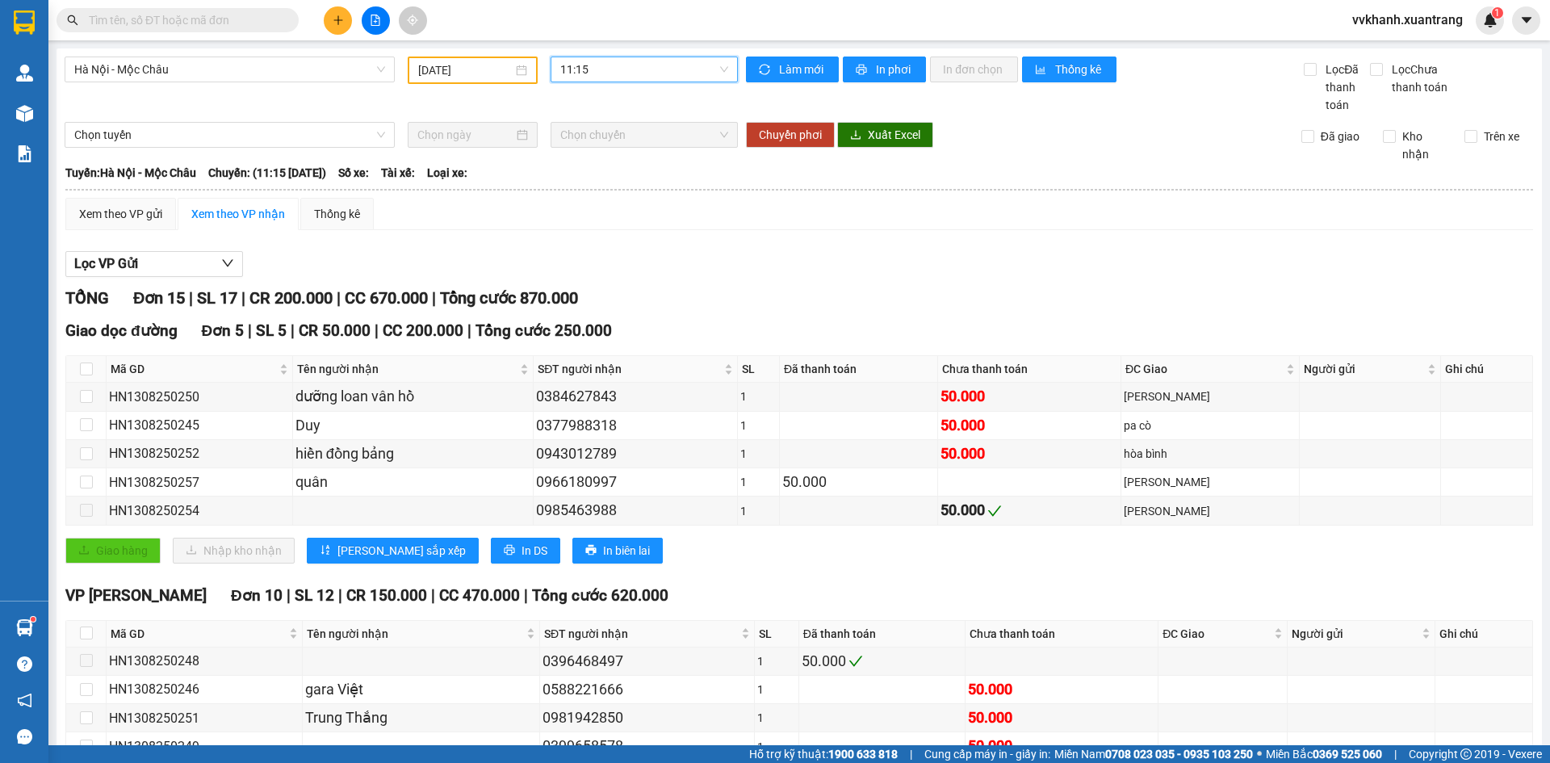
click at [615, 76] on span "11:15" at bounding box center [644, 69] width 168 height 24
click at [614, 251] on div "11:45" at bounding box center [619, 254] width 126 height 18
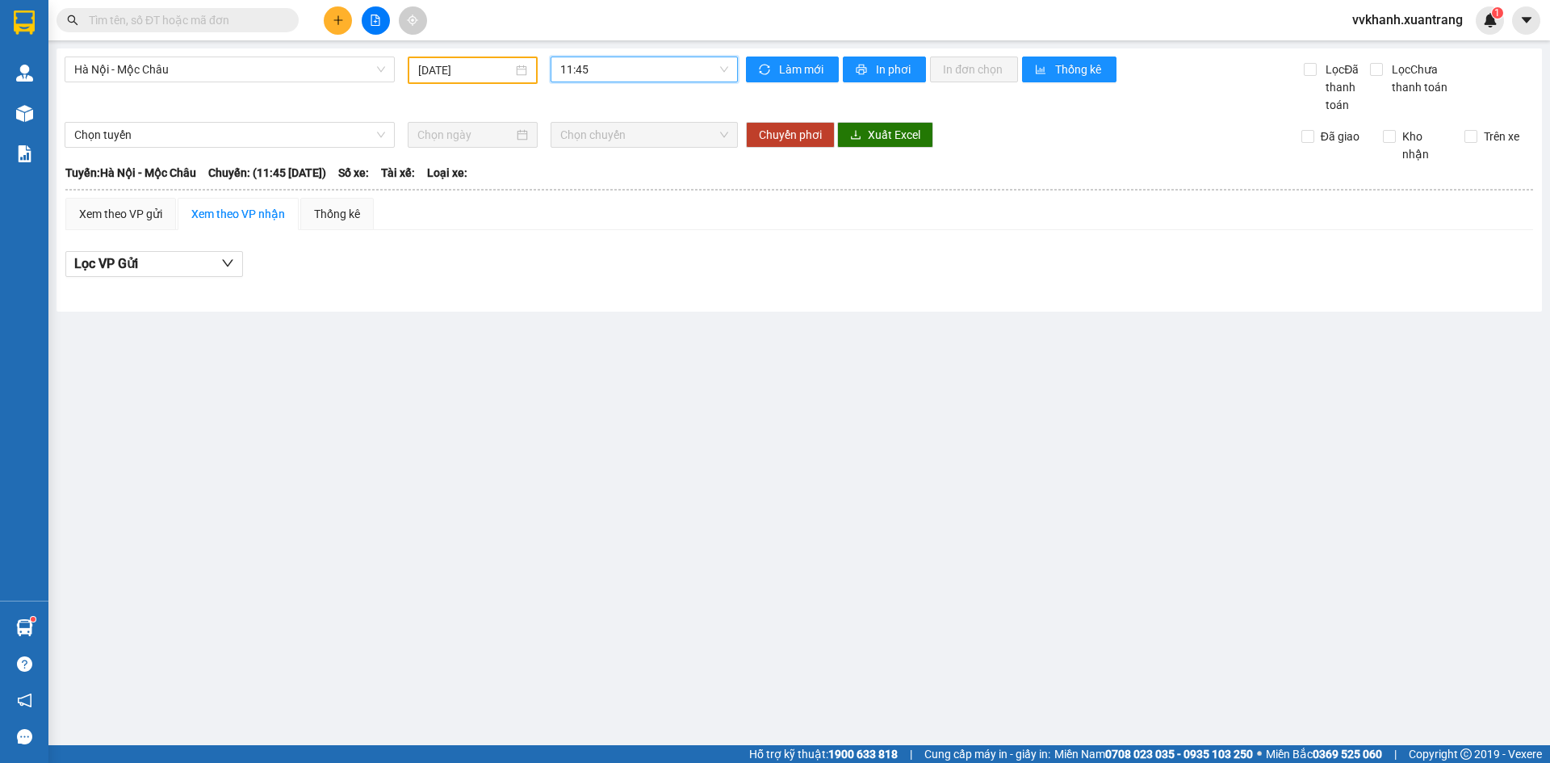
drag, startPoint x: 587, startPoint y: 73, endPoint x: 594, endPoint y: 119, distance: 46.6
click at [587, 73] on span "11:45" at bounding box center [644, 69] width 168 height 24
click at [588, 279] on div "13:01" at bounding box center [623, 279] width 126 height 18
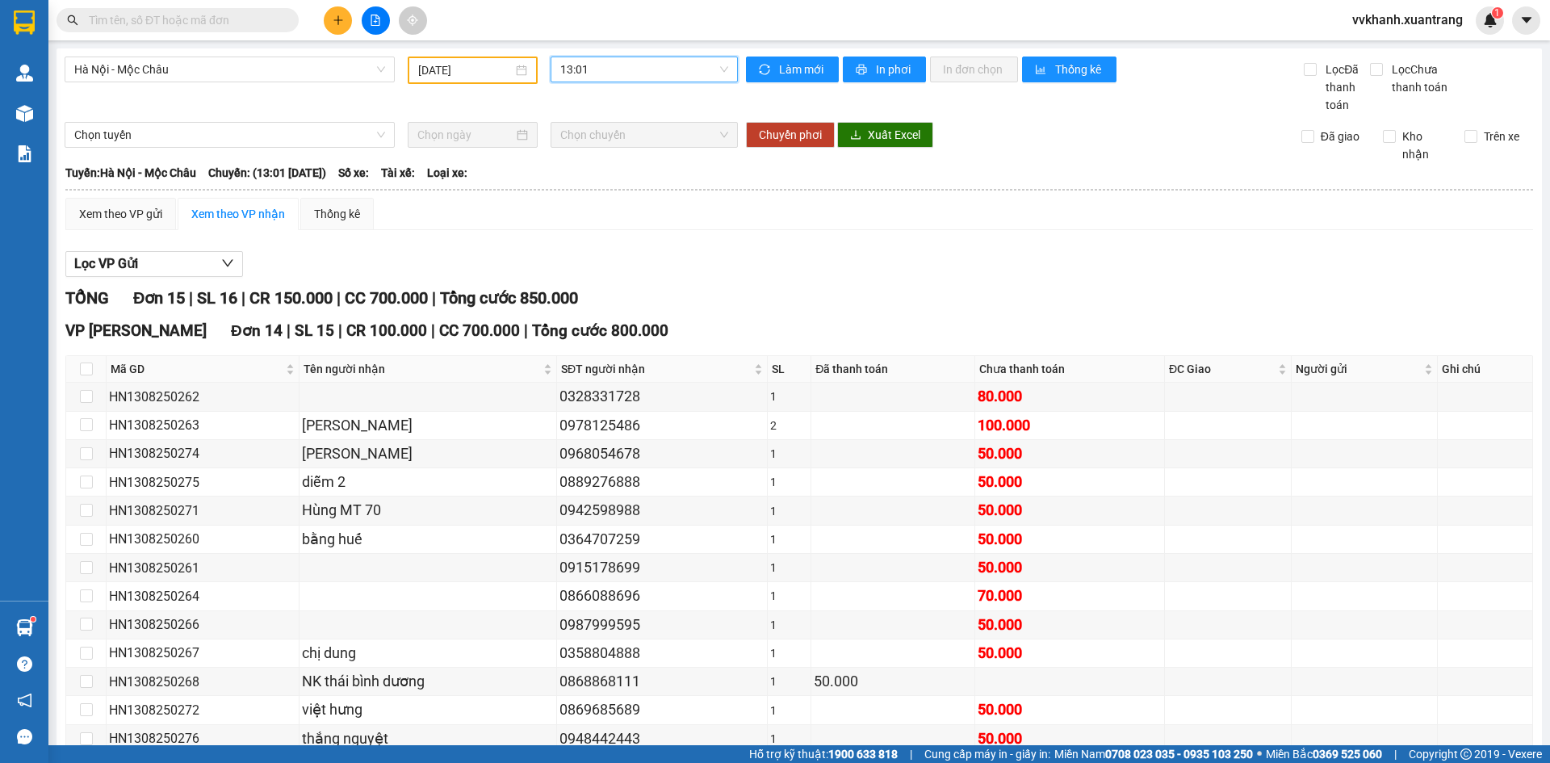
click at [592, 71] on span "13:01" at bounding box center [644, 69] width 168 height 24
click at [597, 220] on div "14:15" at bounding box center [619, 225] width 126 height 18
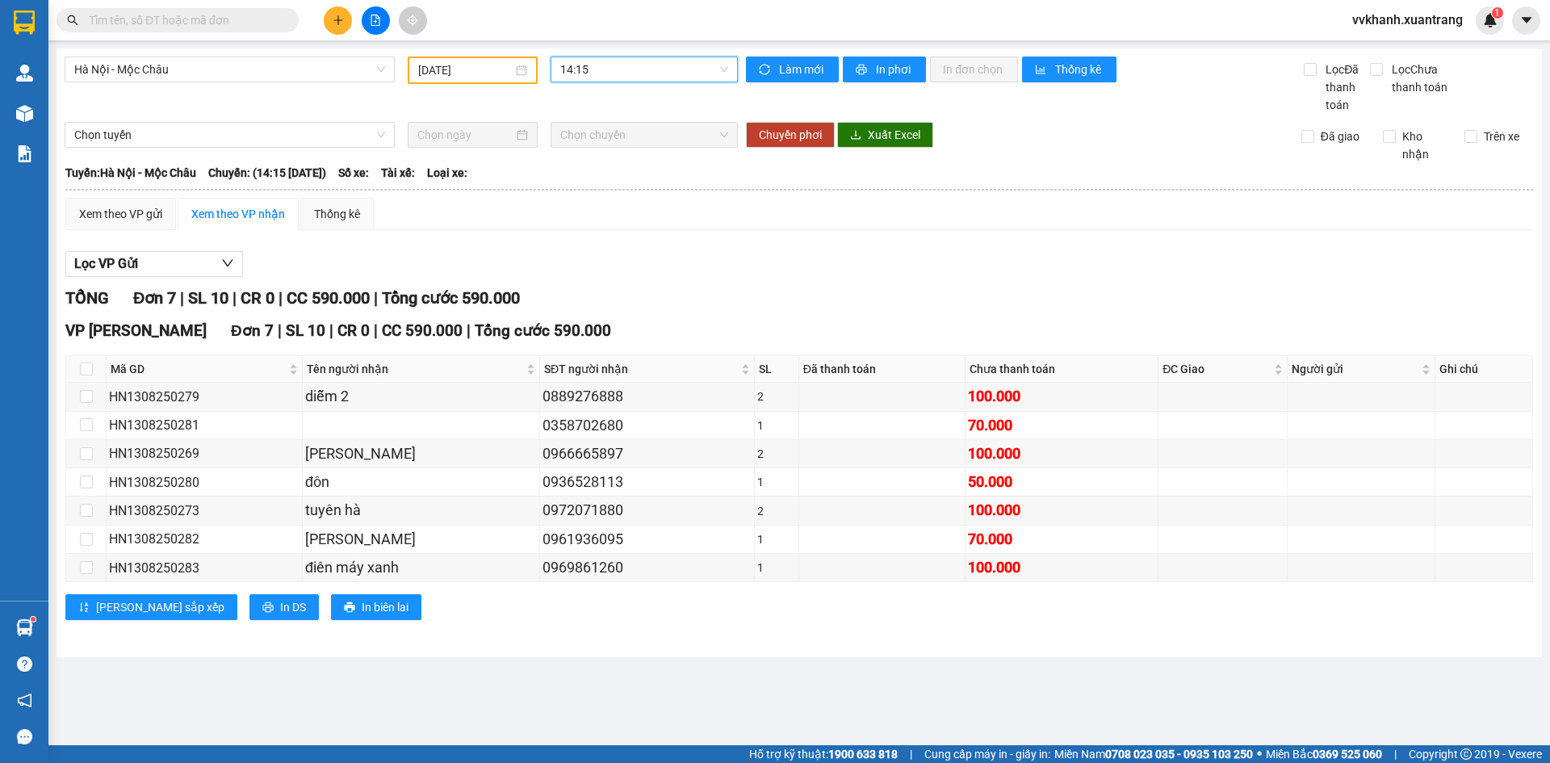
click at [603, 69] on span "14:15" at bounding box center [644, 69] width 168 height 24
click at [601, 181] on div "15:15" at bounding box center [623, 179] width 126 height 18
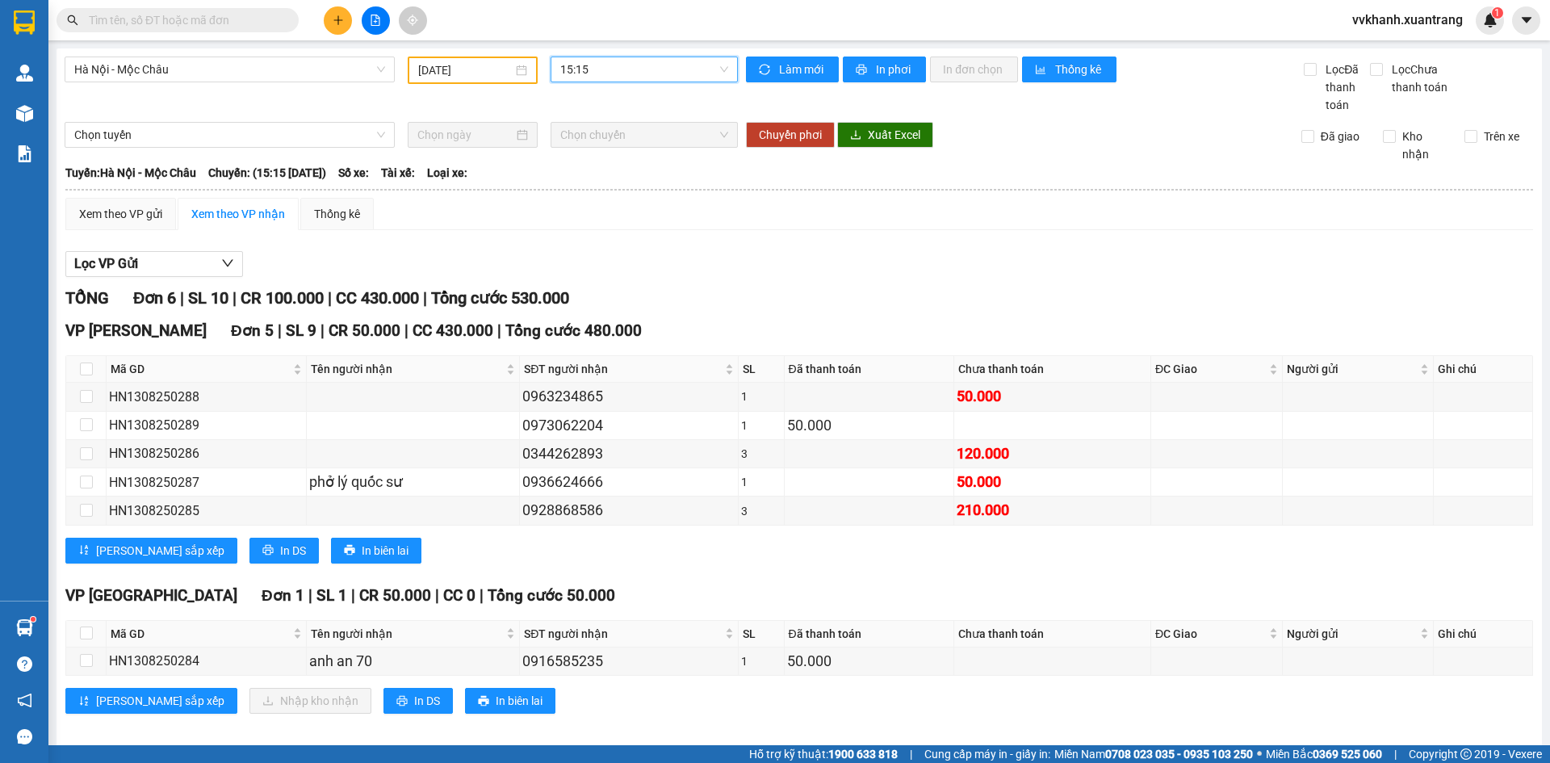
click at [601, 65] on span "15:15" at bounding box center [644, 69] width 168 height 24
click at [594, 207] on div "16:15" at bounding box center [619, 205] width 126 height 18
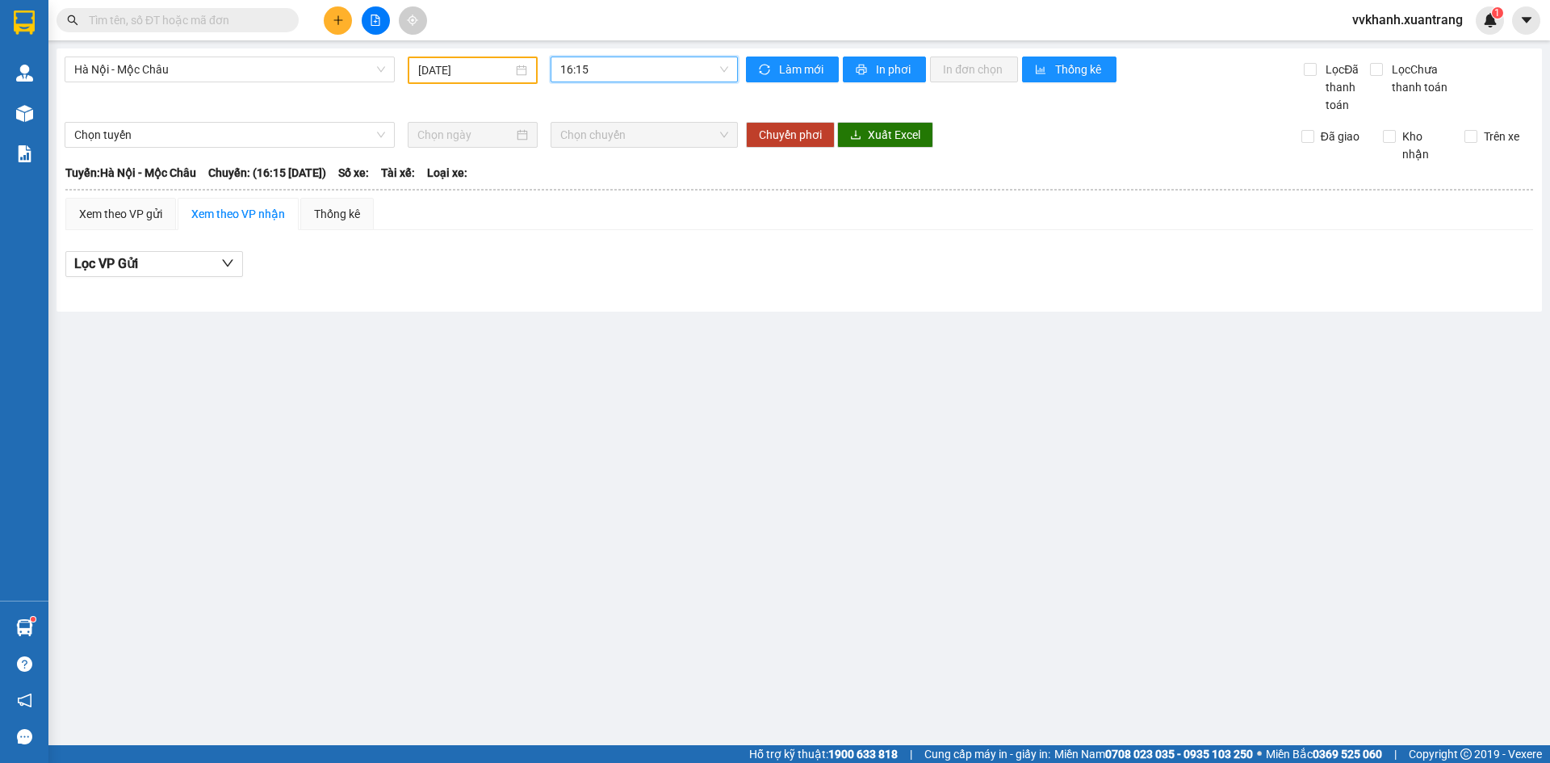
click at [588, 69] on span "16:15" at bounding box center [644, 69] width 168 height 24
click at [597, 227] on div "17:15" at bounding box center [623, 231] width 126 height 18
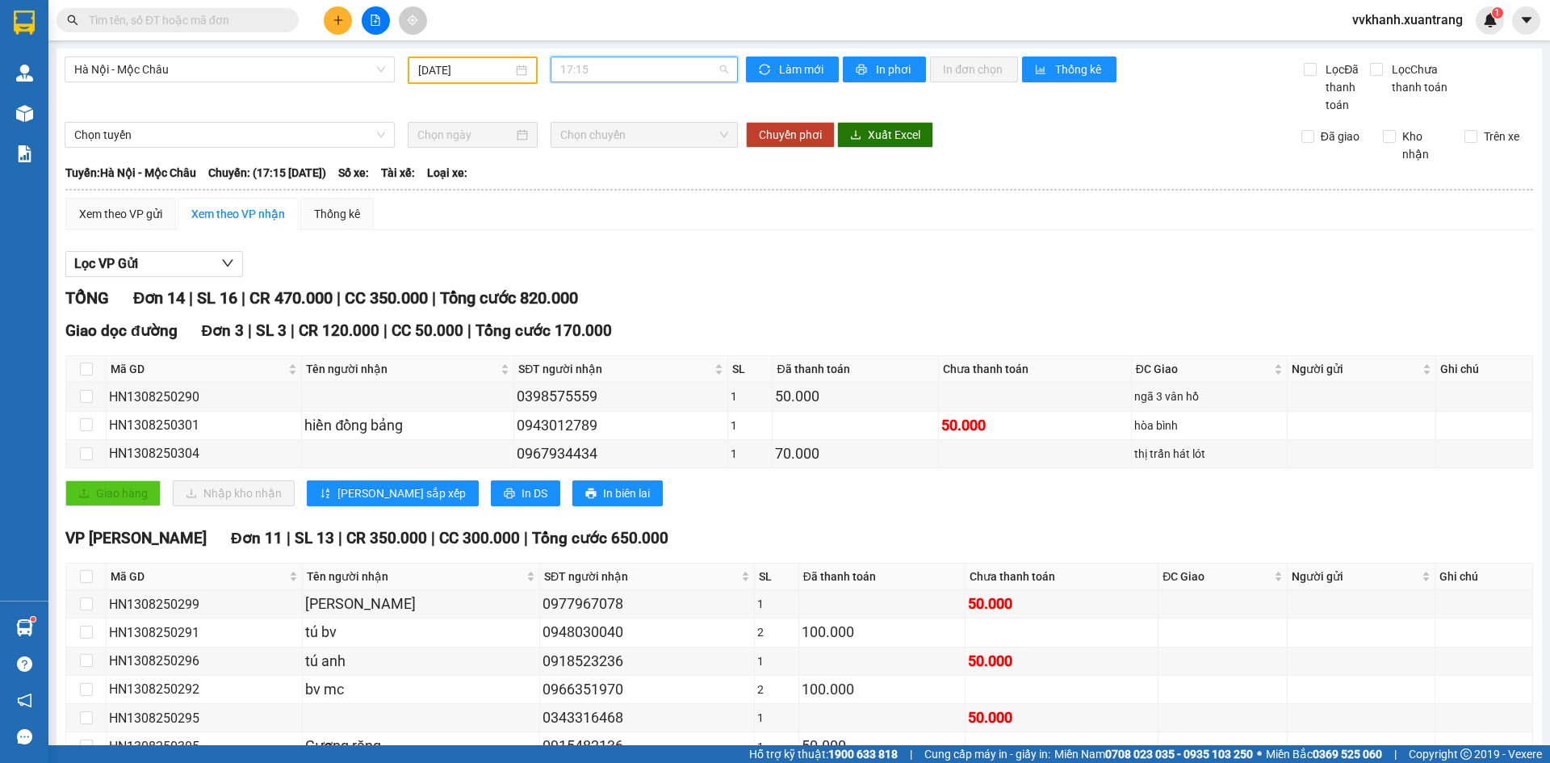
click at [602, 76] on span "17:15" at bounding box center [644, 69] width 168 height 24
click at [590, 253] on div "18:15" at bounding box center [619, 257] width 126 height 18
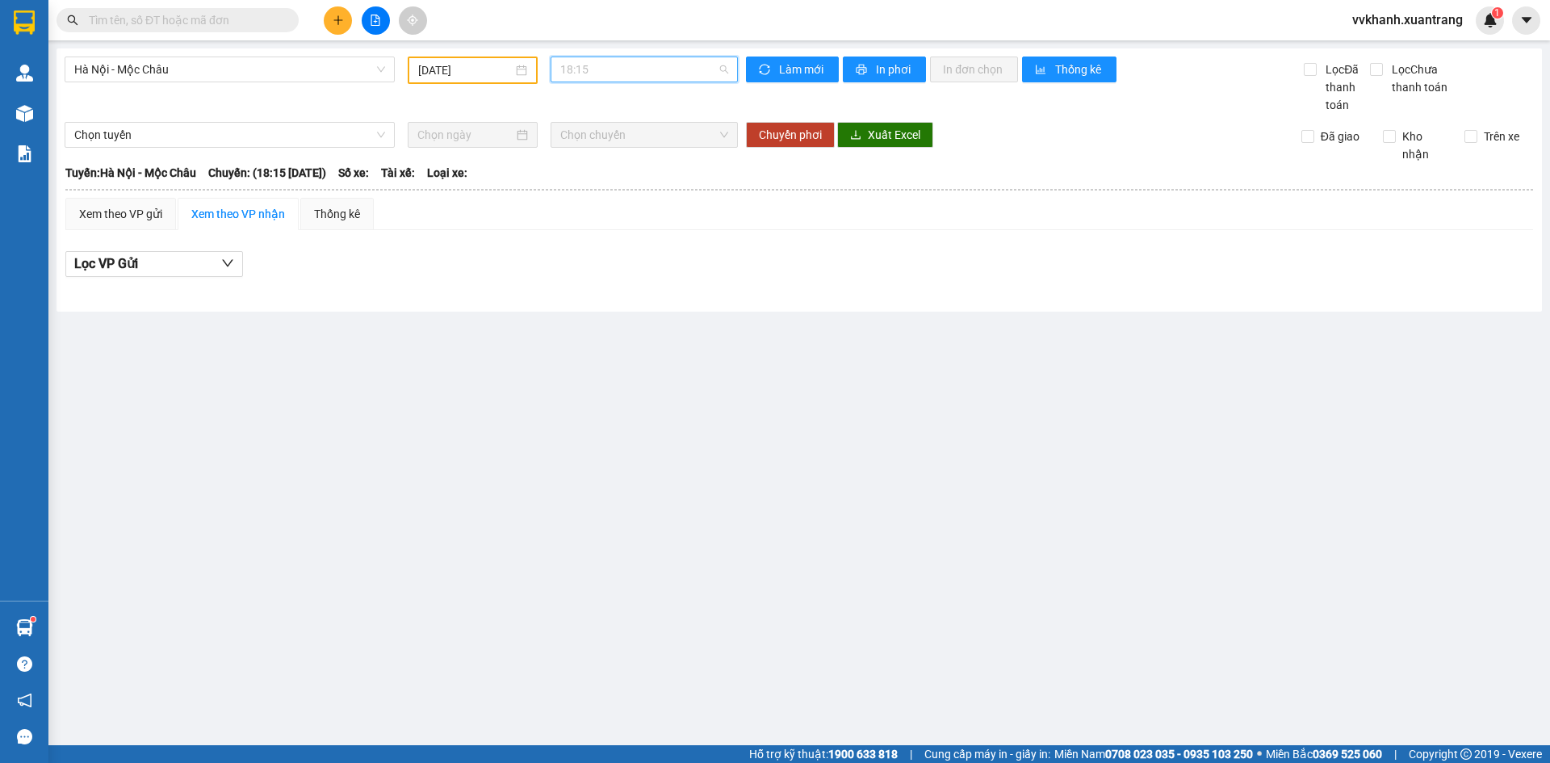
click at [597, 69] on span "18:15" at bounding box center [644, 69] width 168 height 24
click at [593, 279] on div "19:15" at bounding box center [623, 283] width 126 height 18
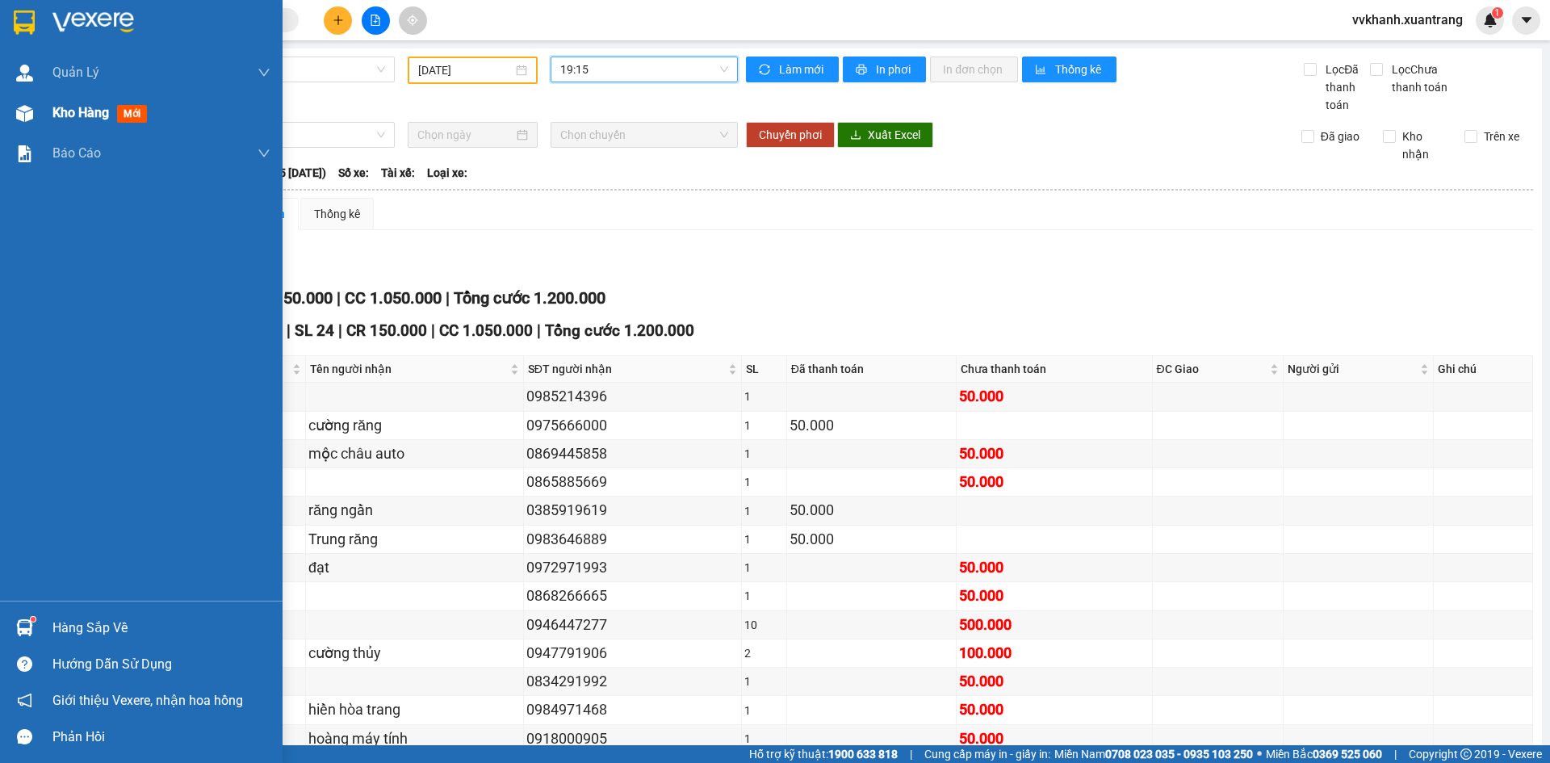
click at [44, 117] on div "Kho hàng mới" at bounding box center [141, 113] width 283 height 40
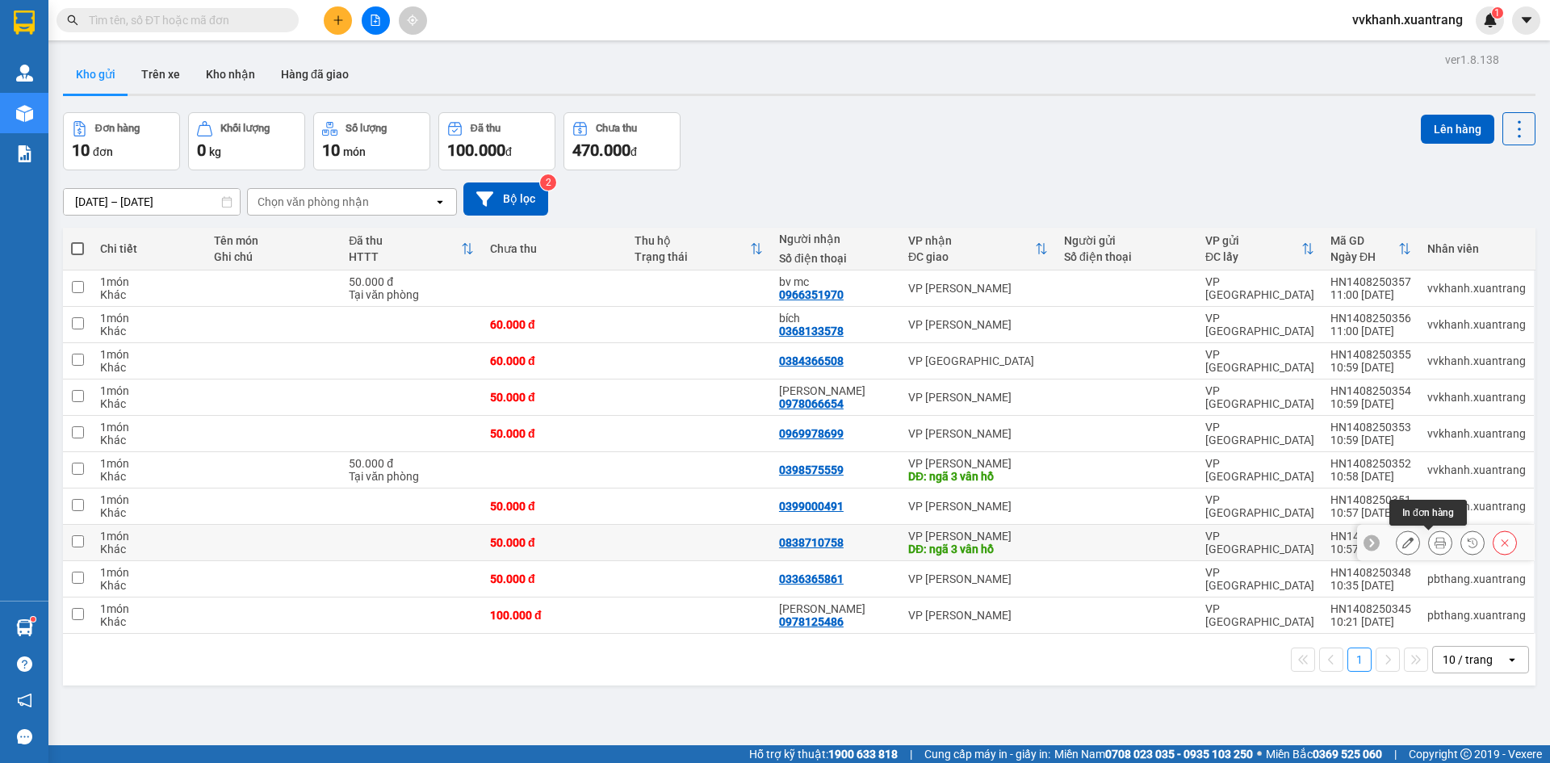
click at [1435, 544] on icon at bounding box center [1440, 542] width 11 height 11
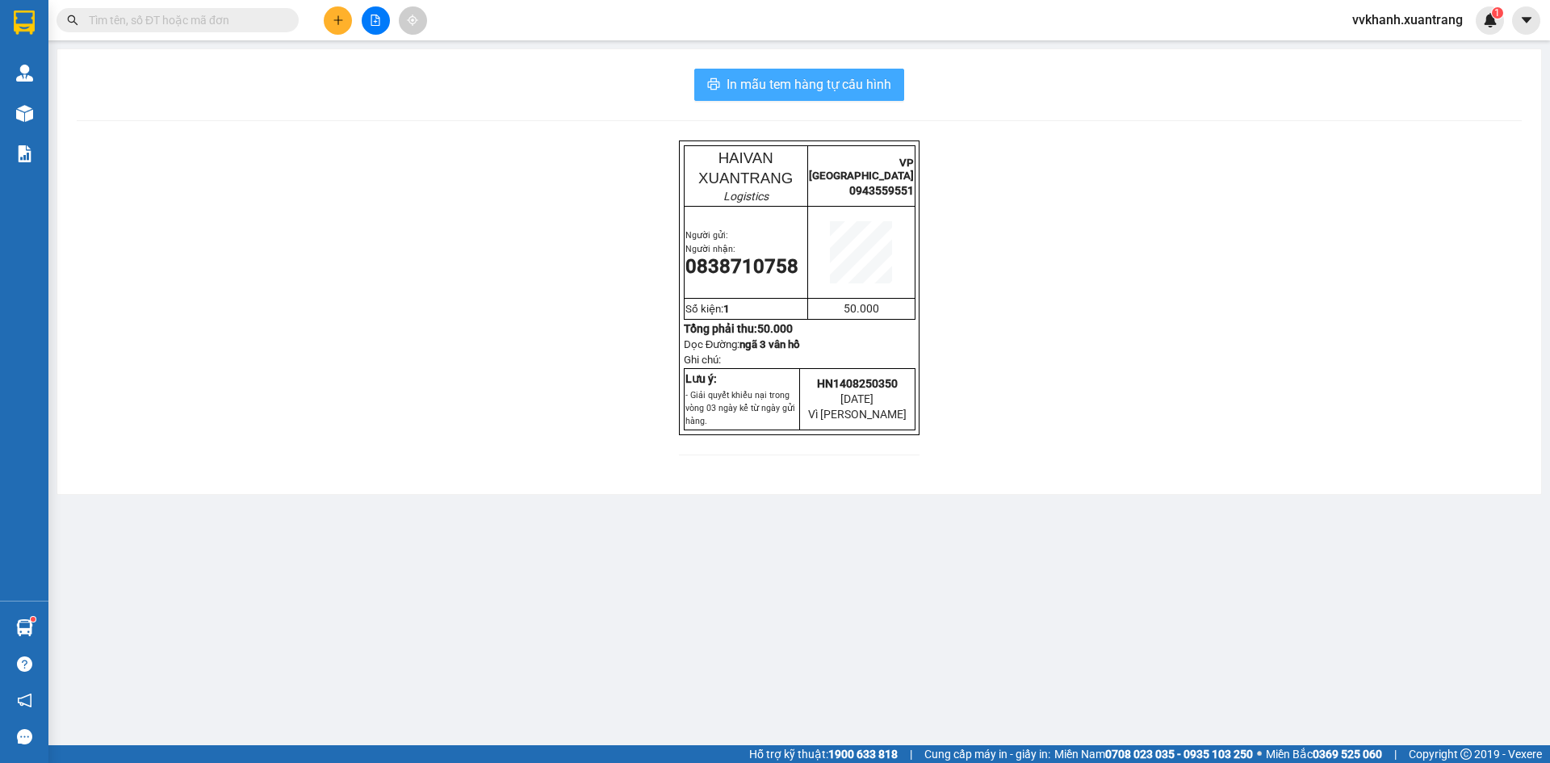
click at [862, 92] on span "In mẫu tem hàng tự cấu hình" at bounding box center [809, 84] width 165 height 20
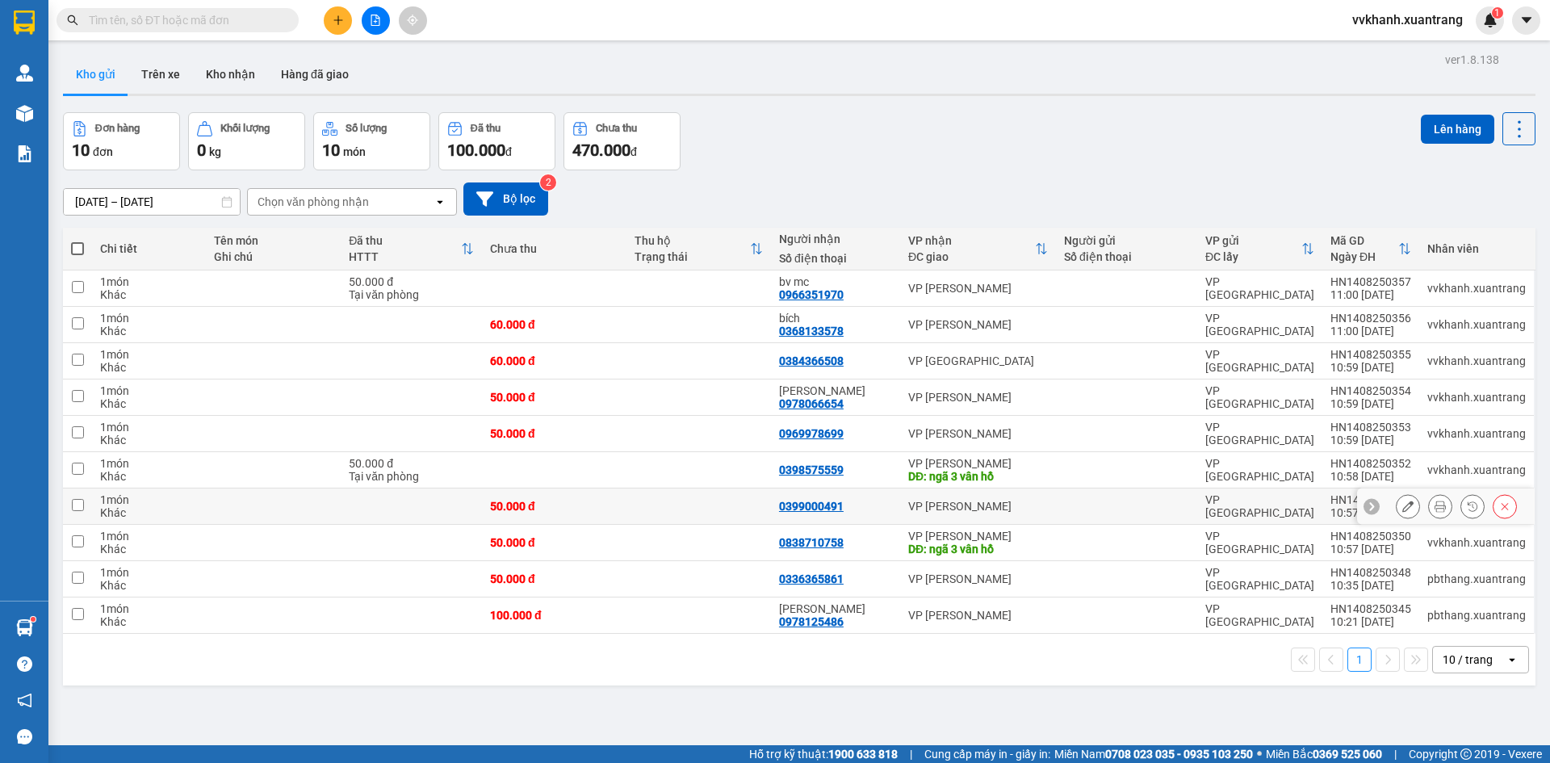
click at [1429, 504] on button at bounding box center [1440, 506] width 23 height 28
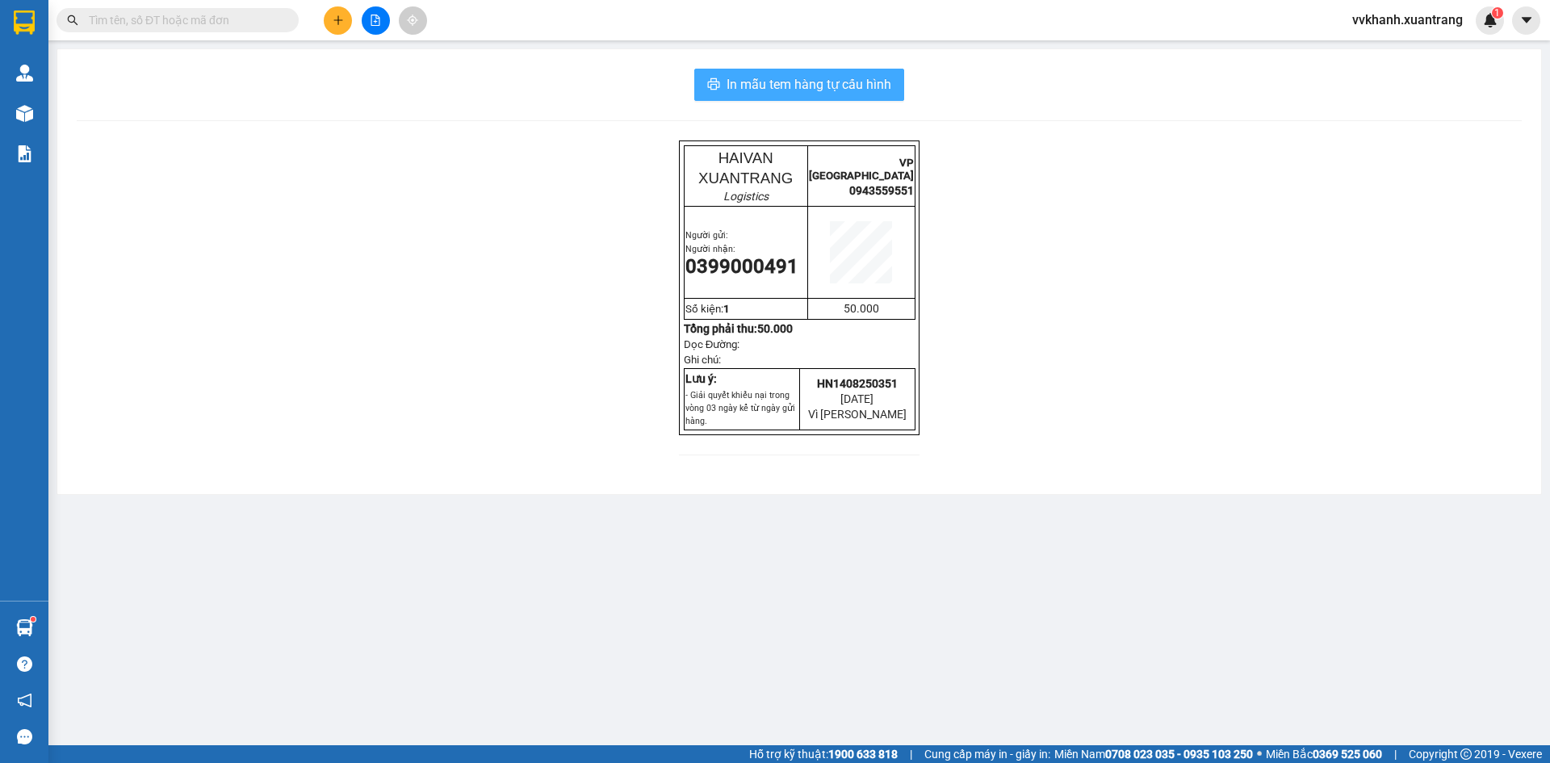
click at [765, 75] on span "In mẫu tem hàng tự cấu hình" at bounding box center [809, 84] width 165 height 20
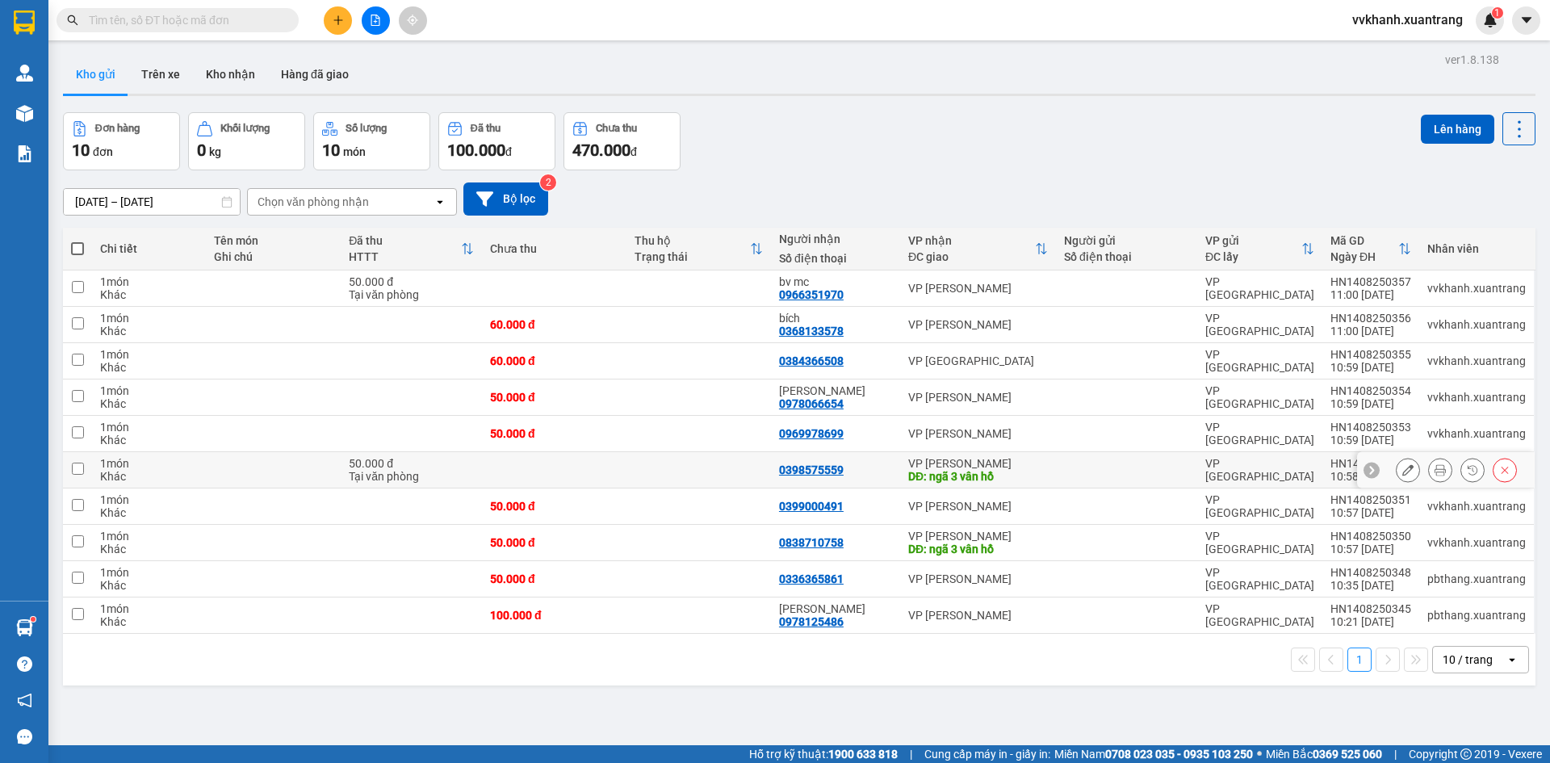
click at [1435, 467] on icon at bounding box center [1440, 469] width 11 height 11
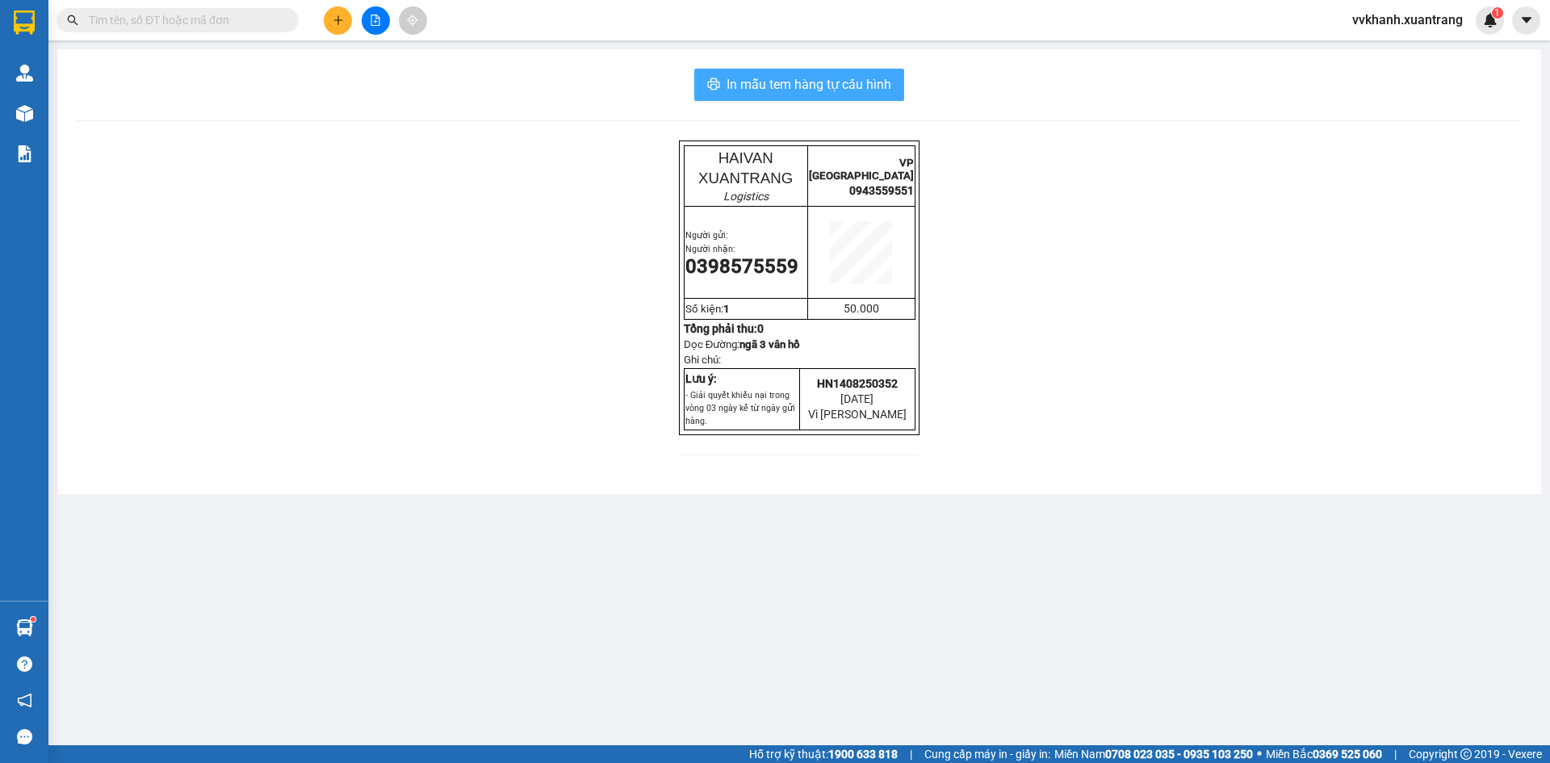
click at [798, 90] on span "In mẫu tem hàng tự cấu hình" at bounding box center [809, 84] width 165 height 20
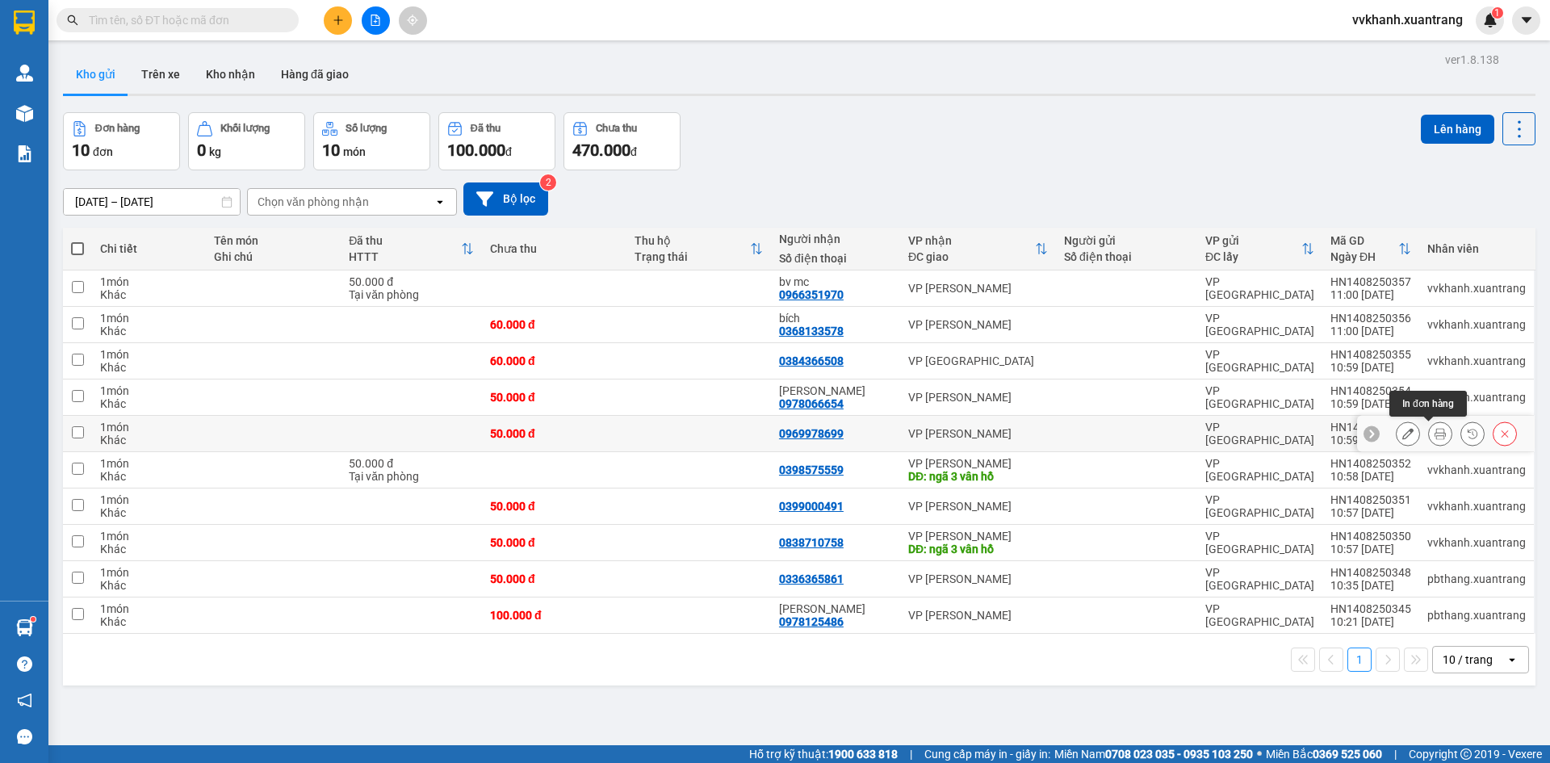
click at [1429, 438] on button at bounding box center [1440, 434] width 23 height 28
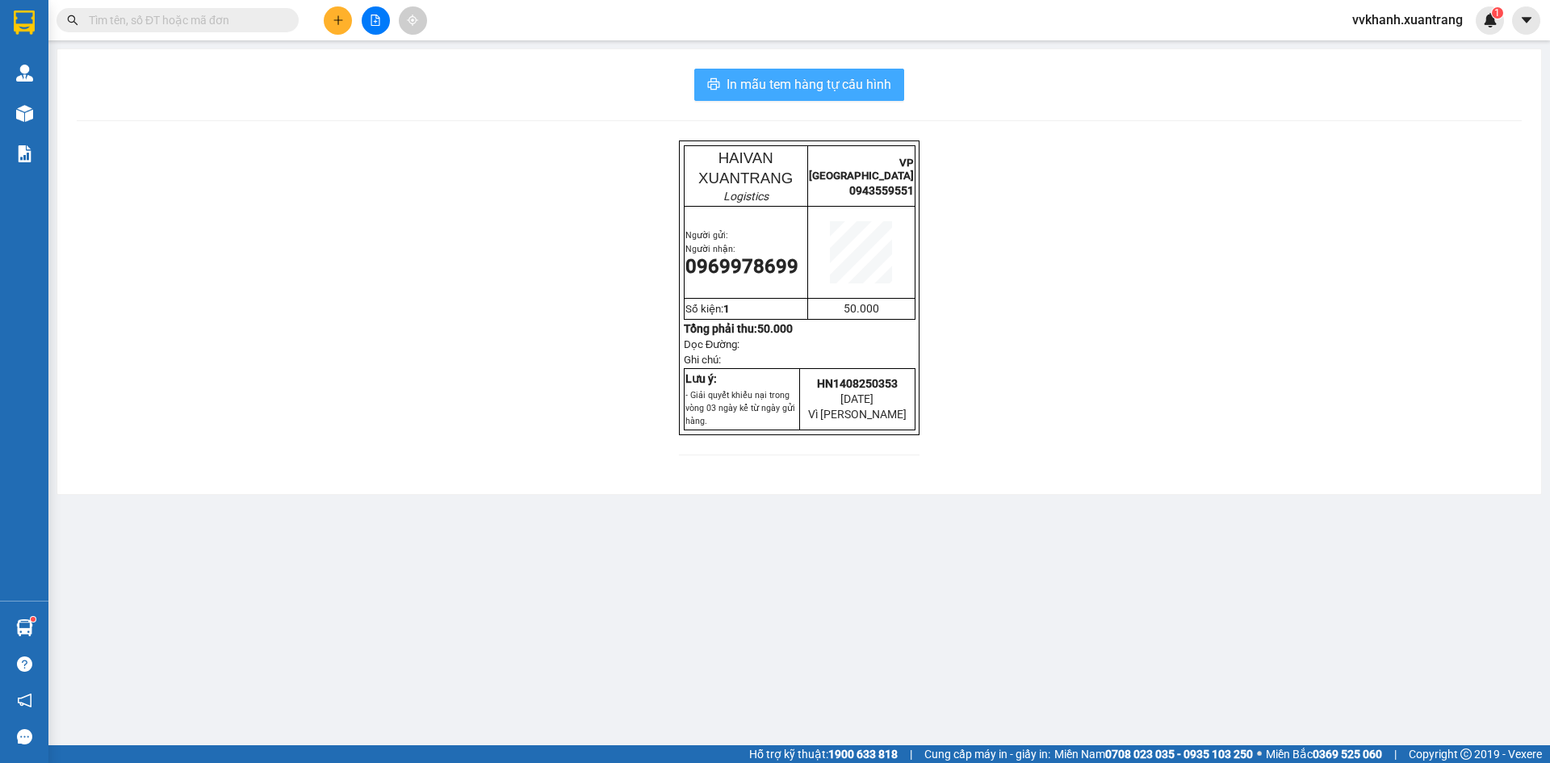
click at [840, 80] on span "In mẫu tem hàng tự cấu hình" at bounding box center [809, 84] width 165 height 20
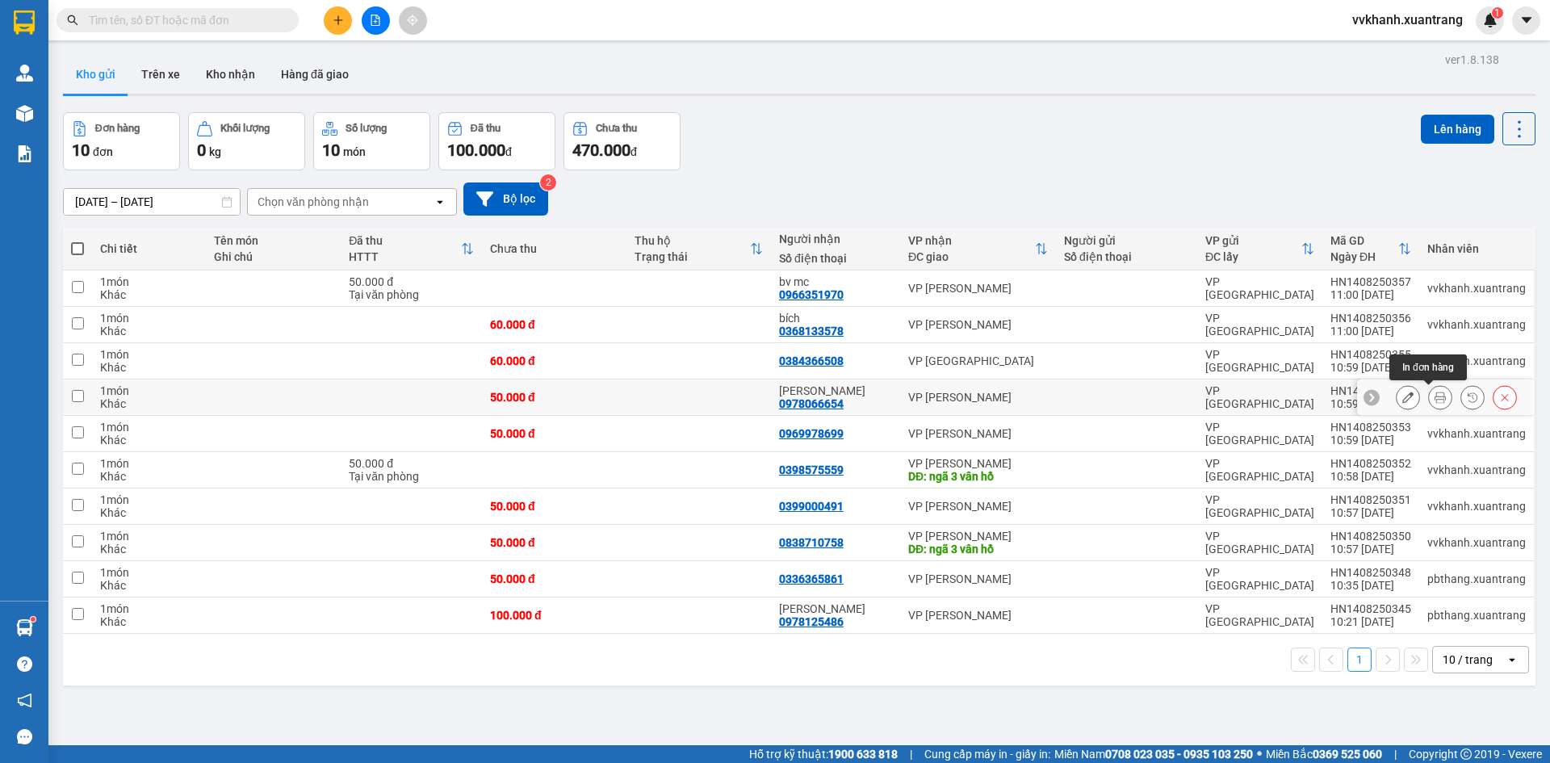
click at [1429, 390] on button at bounding box center [1440, 397] width 23 height 28
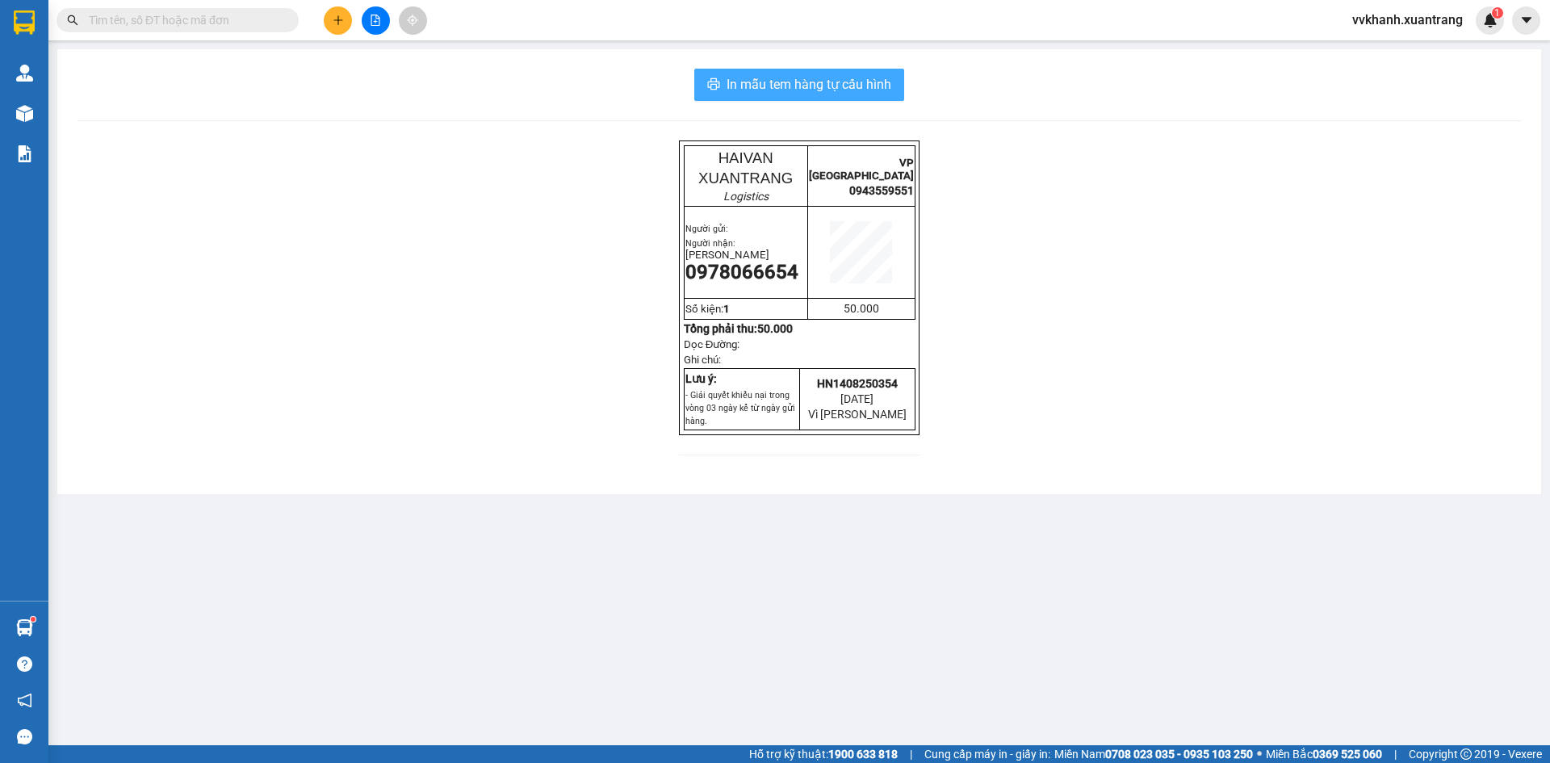
click at [852, 91] on span "In mẫu tem hàng tự cấu hình" at bounding box center [809, 84] width 165 height 20
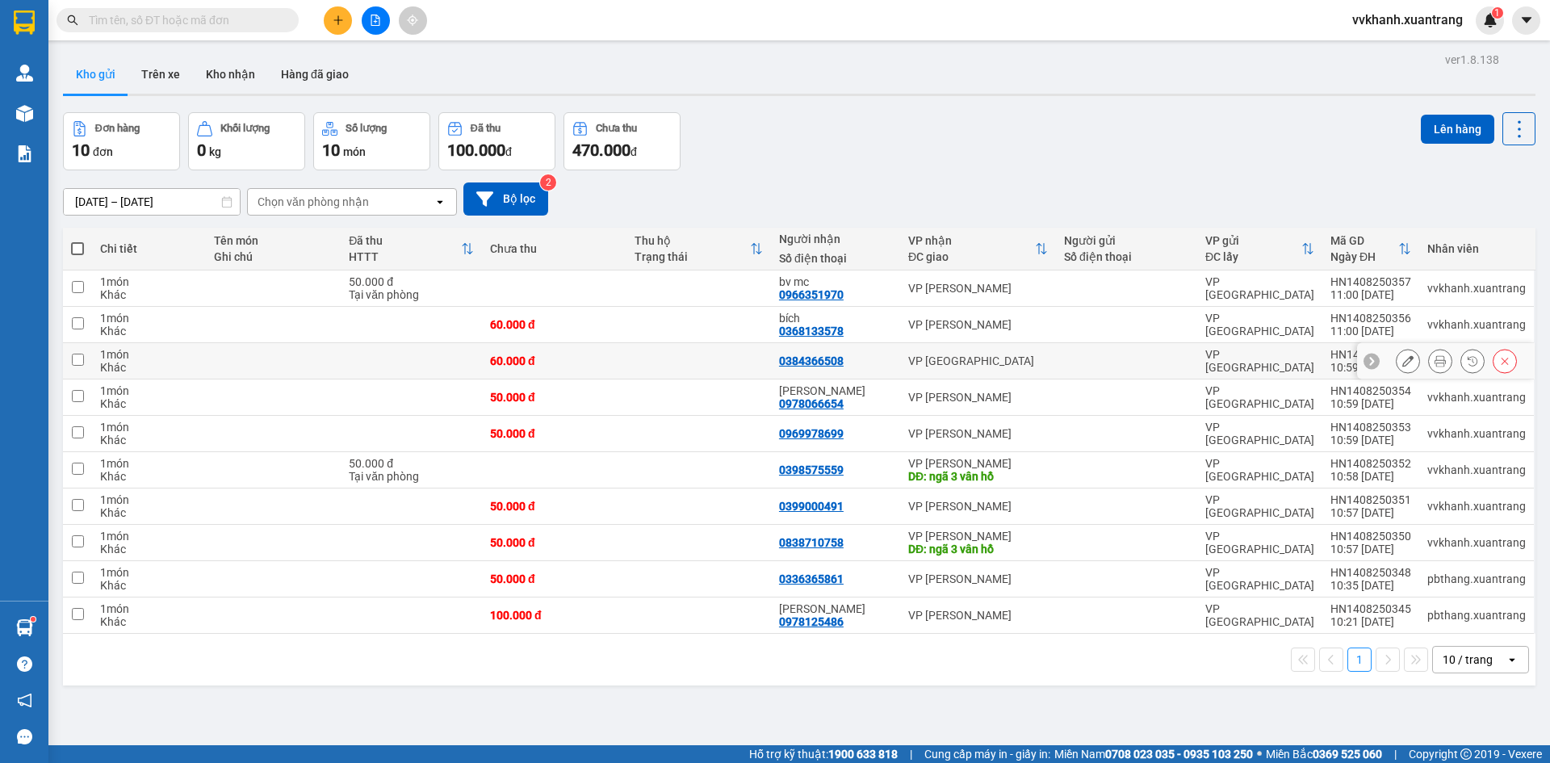
click at [1435, 358] on icon at bounding box center [1440, 360] width 11 height 11
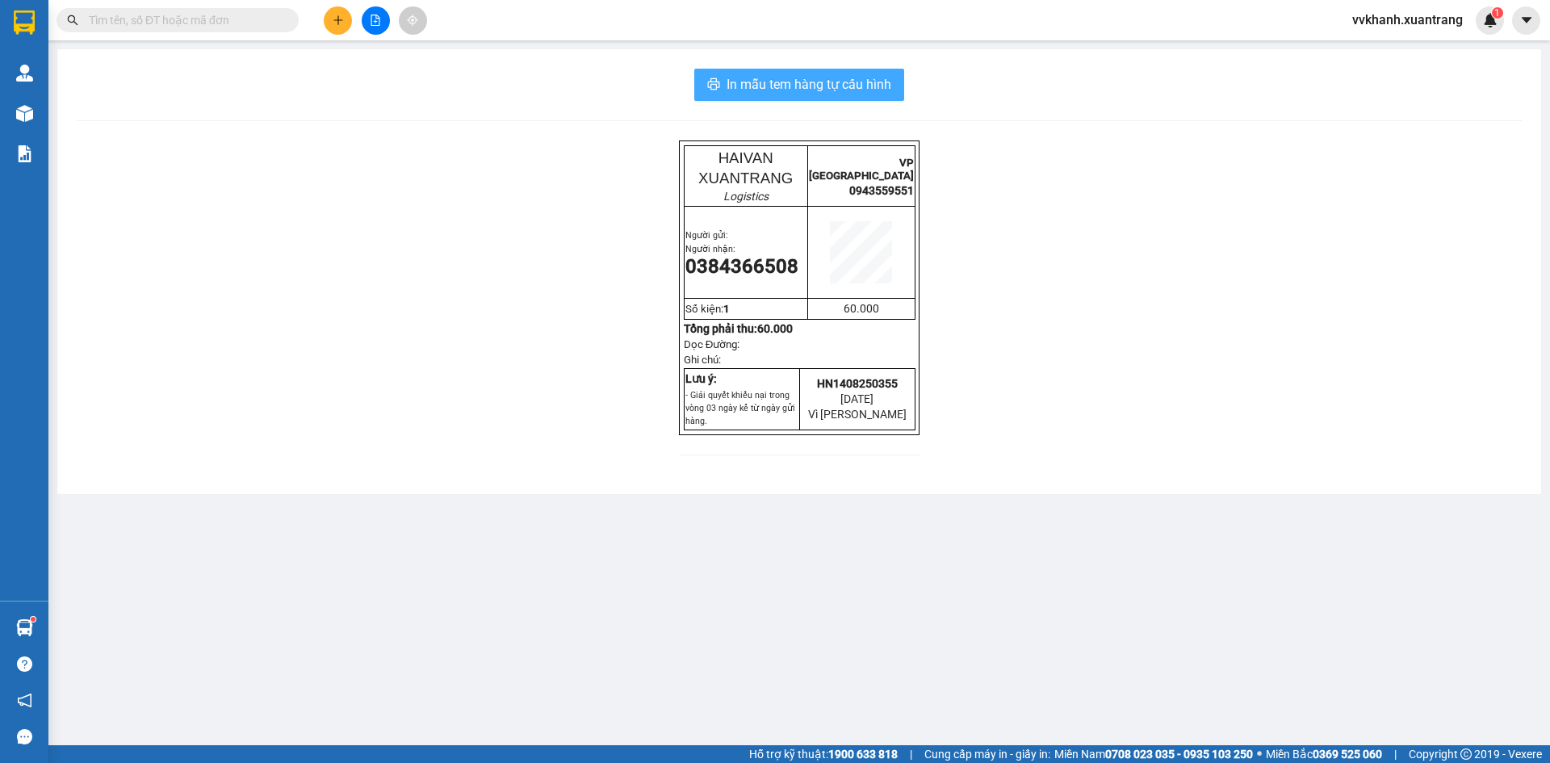
click at [889, 85] on span "In mẫu tem hàng tự cấu hình" at bounding box center [809, 84] width 165 height 20
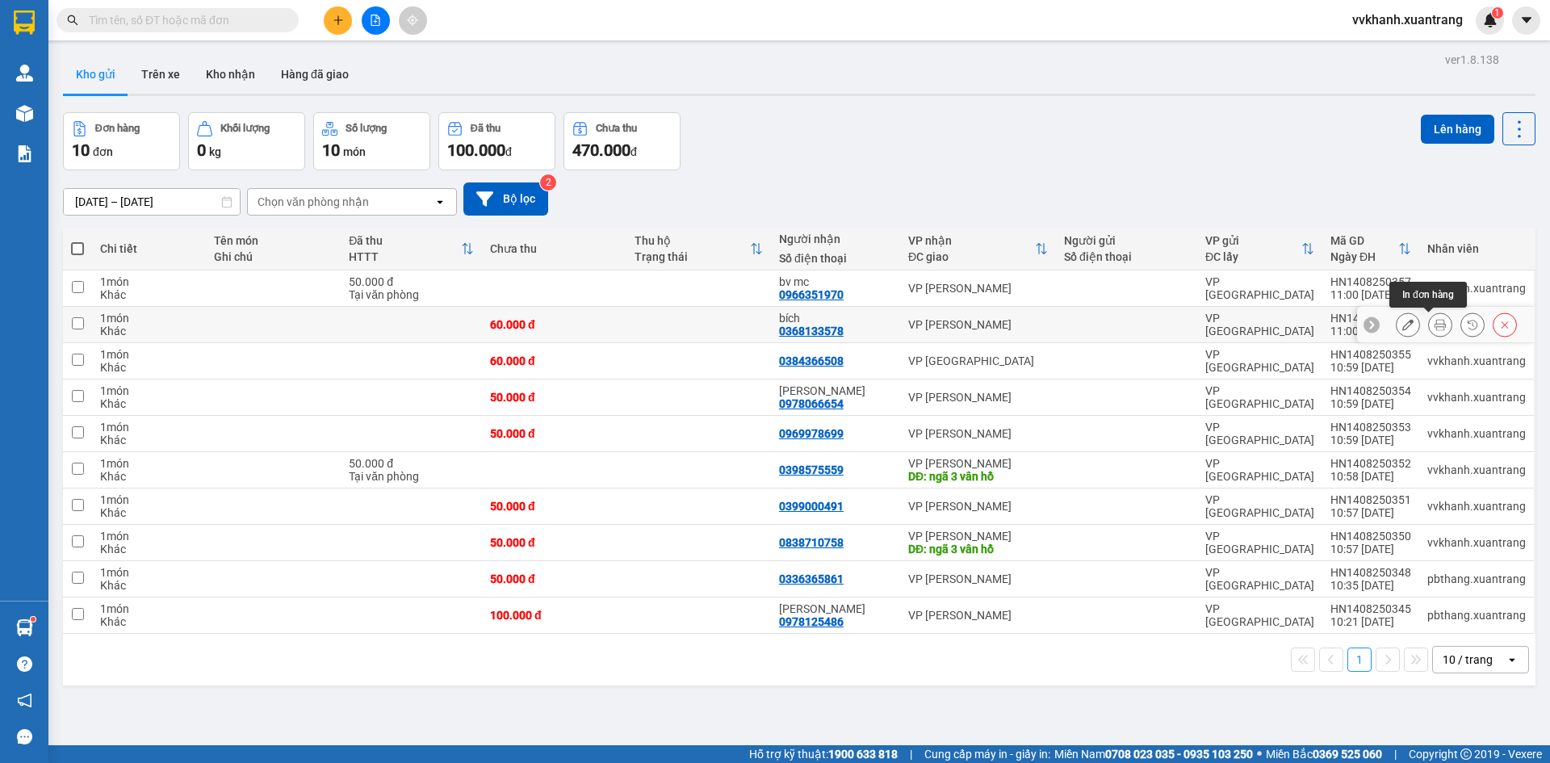
click at [1429, 330] on button at bounding box center [1440, 325] width 23 height 28
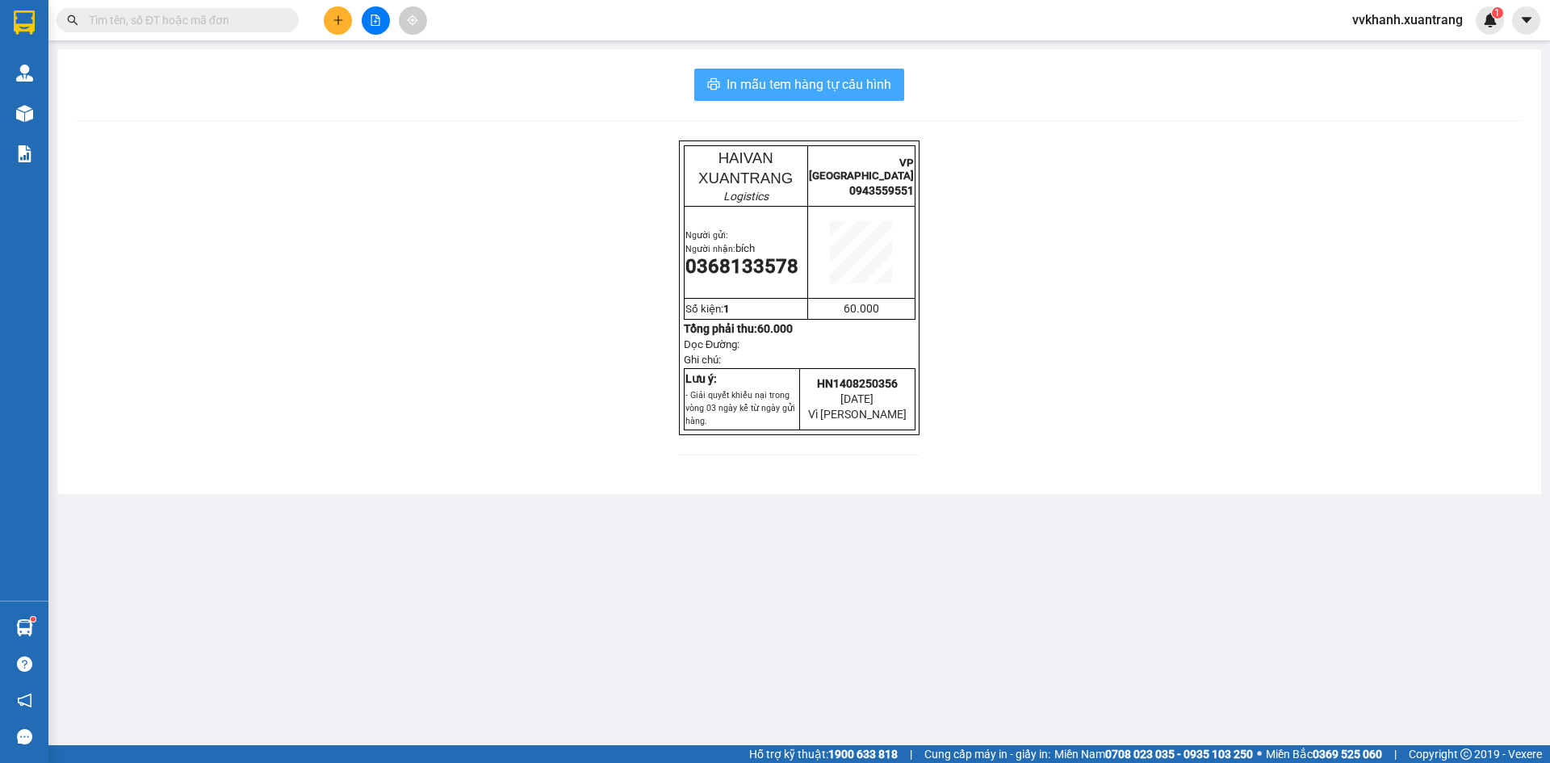
click at [824, 88] on span "In mẫu tem hàng tự cấu hình" at bounding box center [809, 84] width 165 height 20
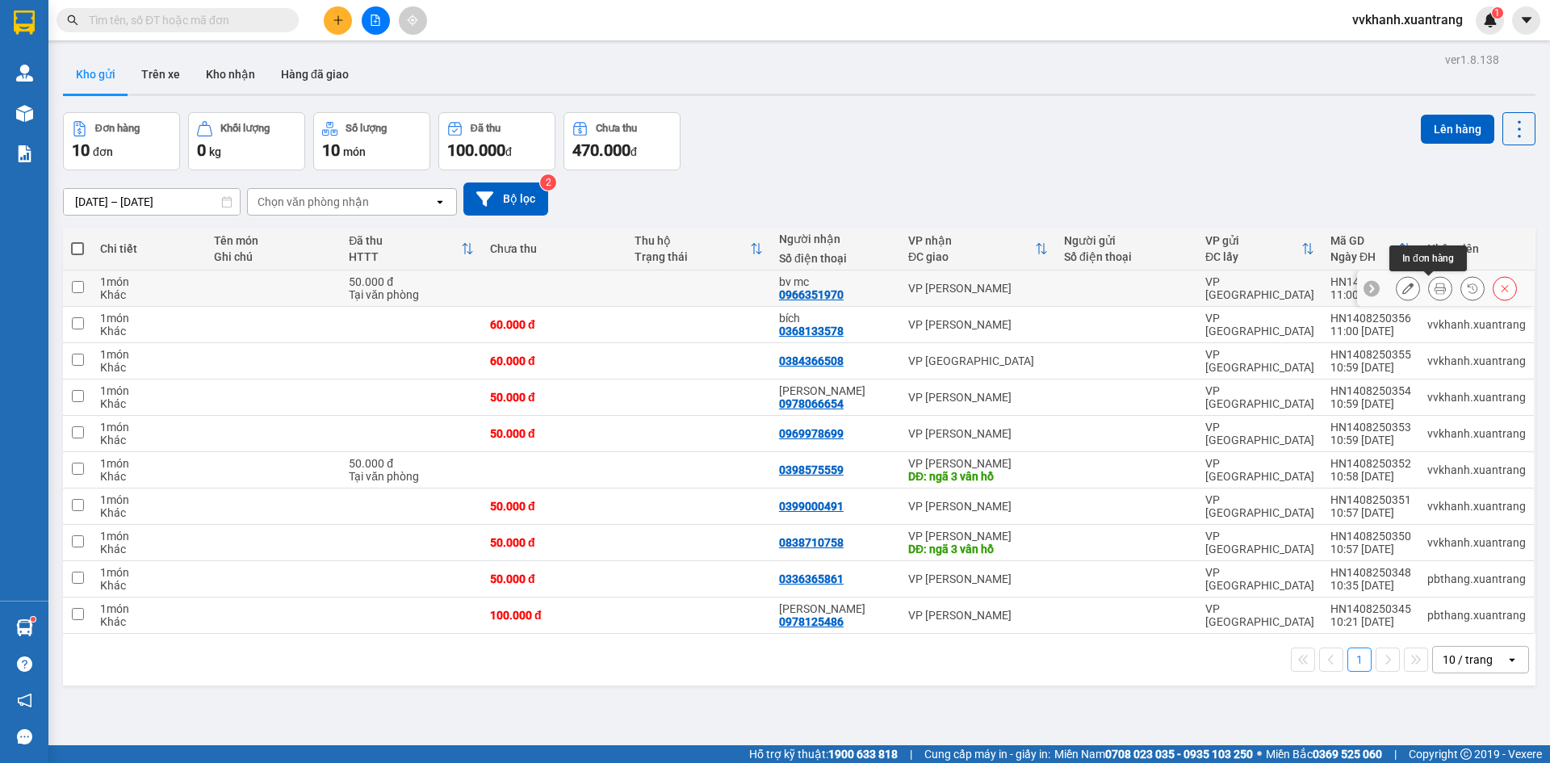
click at [1435, 283] on icon at bounding box center [1440, 288] width 11 height 11
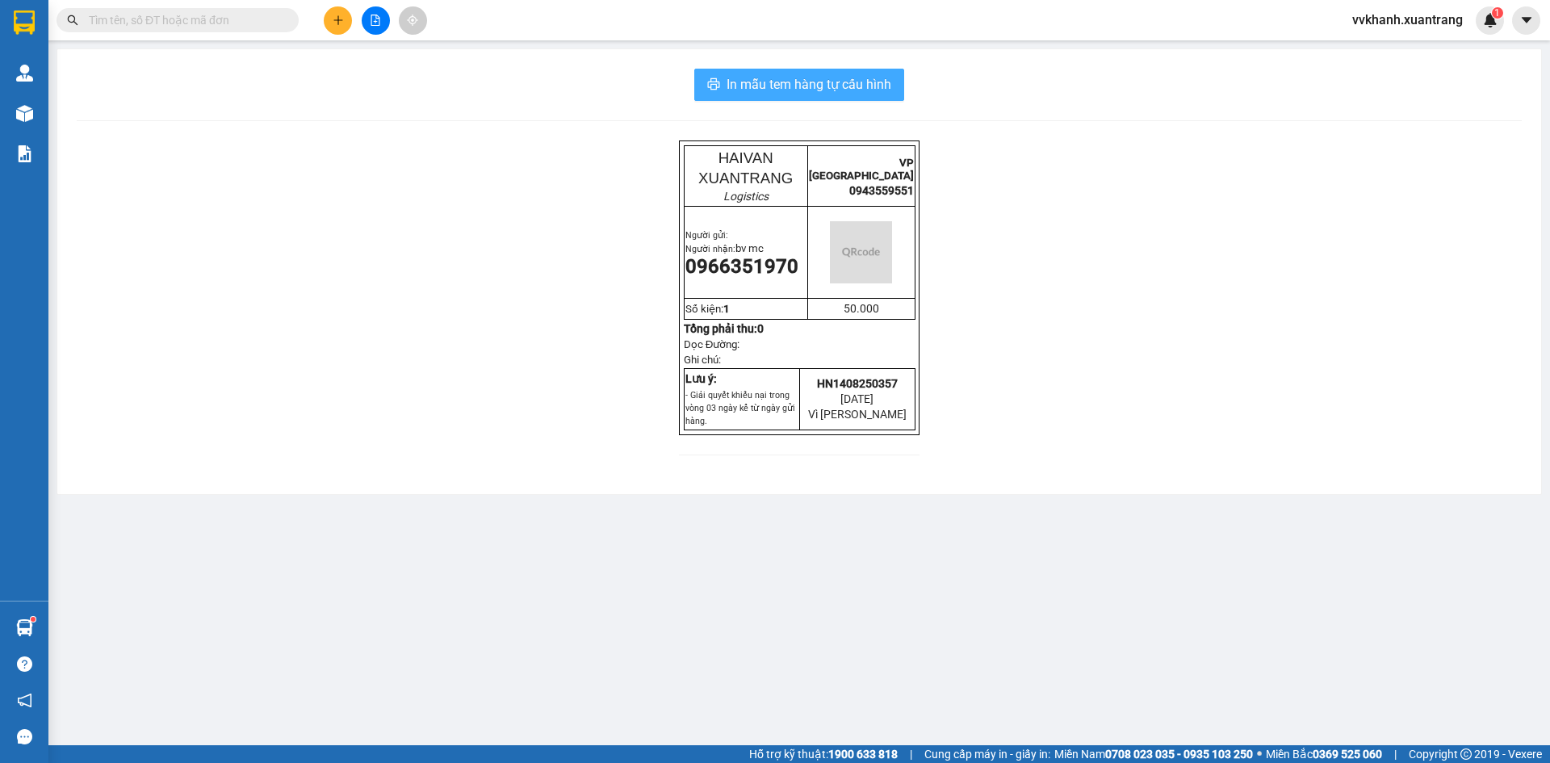
click at [877, 87] on span "In mẫu tem hàng tự cấu hình" at bounding box center [809, 84] width 165 height 20
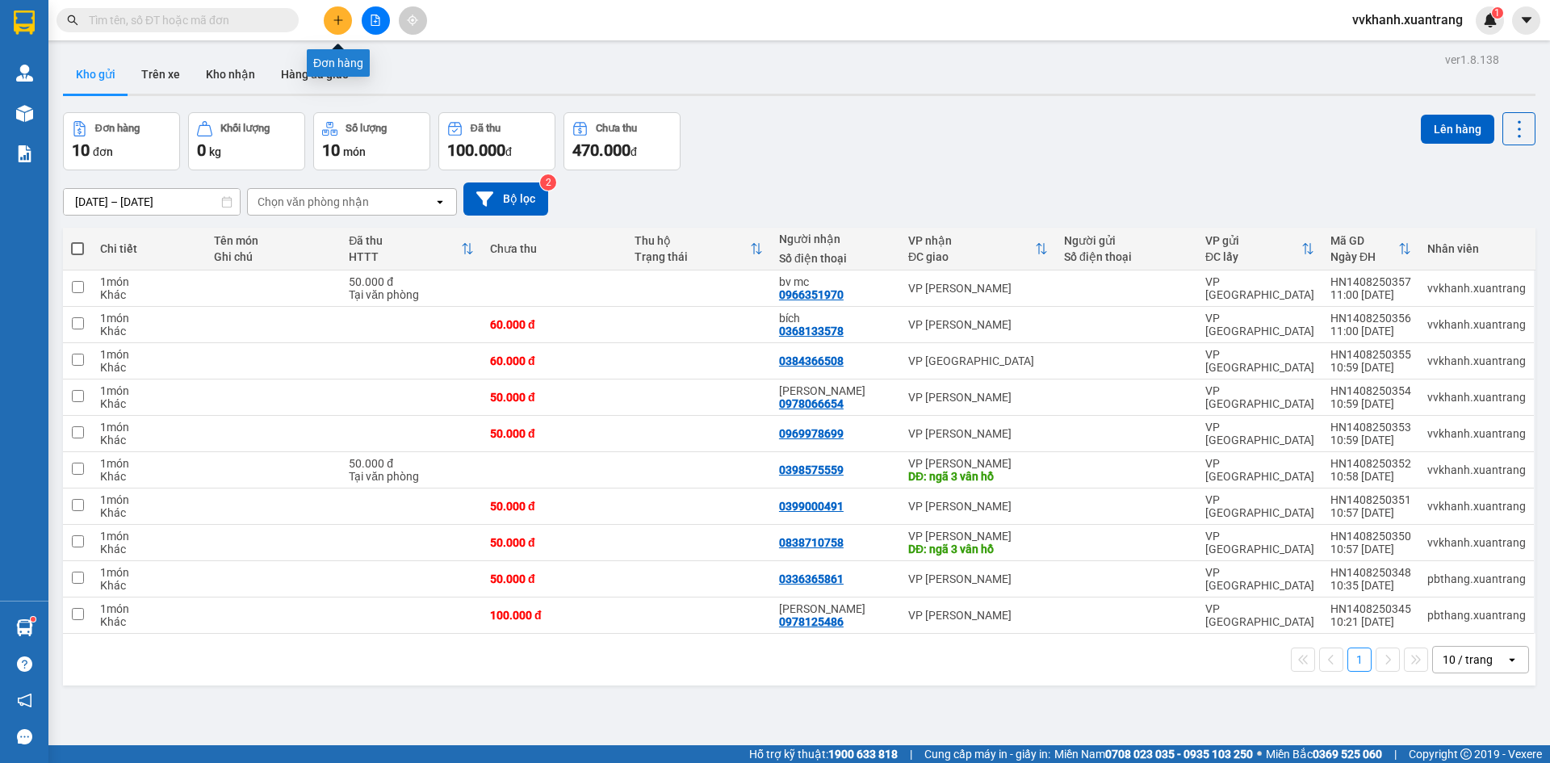
click at [342, 21] on icon "plus" at bounding box center [338, 20] width 11 height 11
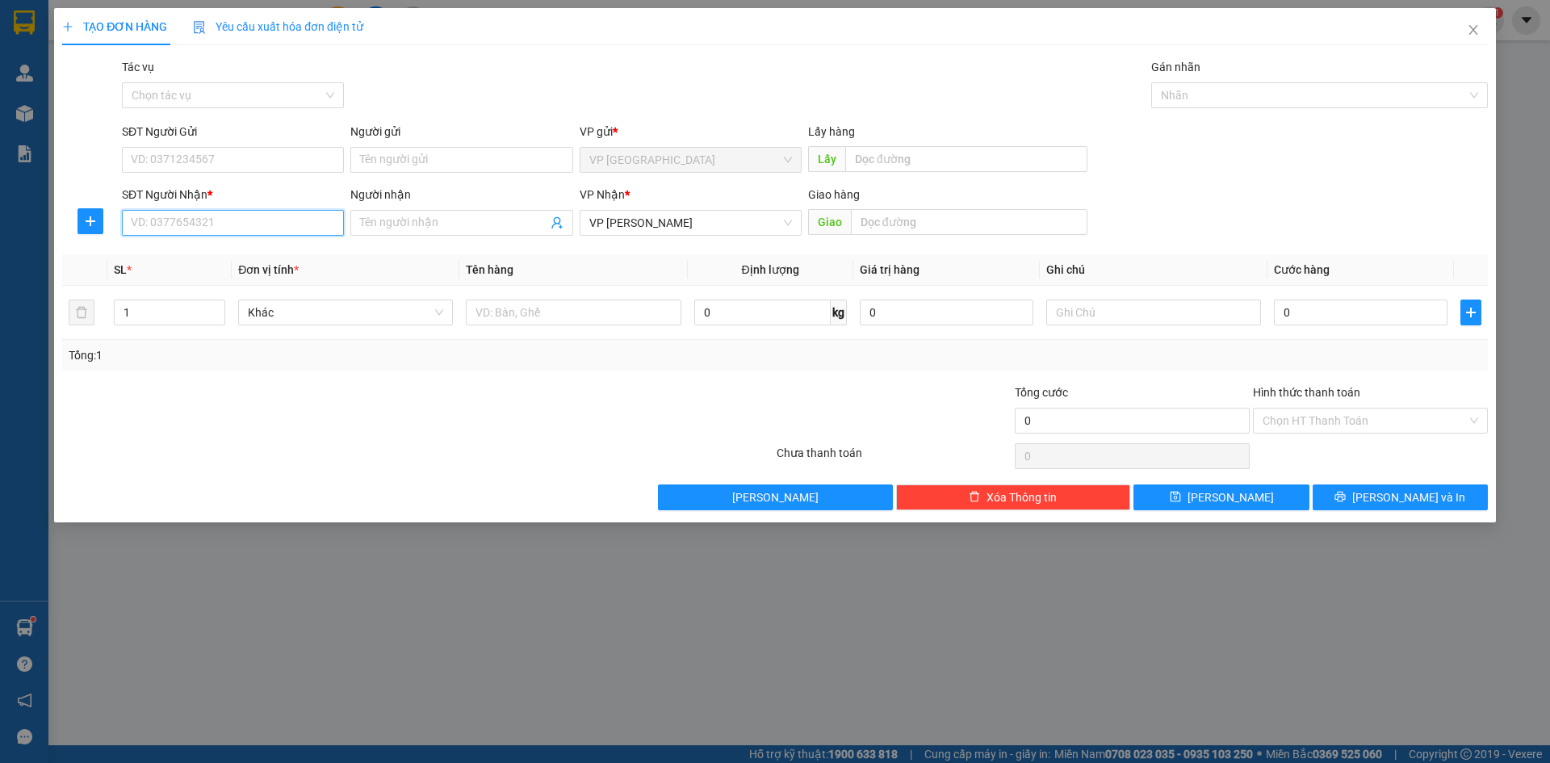
click at [218, 222] on input "SĐT Người Nhận *" at bounding box center [233, 223] width 222 height 26
click at [220, 249] on div "0944013999" at bounding box center [233, 255] width 203 height 18
type input "0944013999"
click at [1362, 316] on input "0" at bounding box center [1361, 312] width 174 height 26
type input "5"
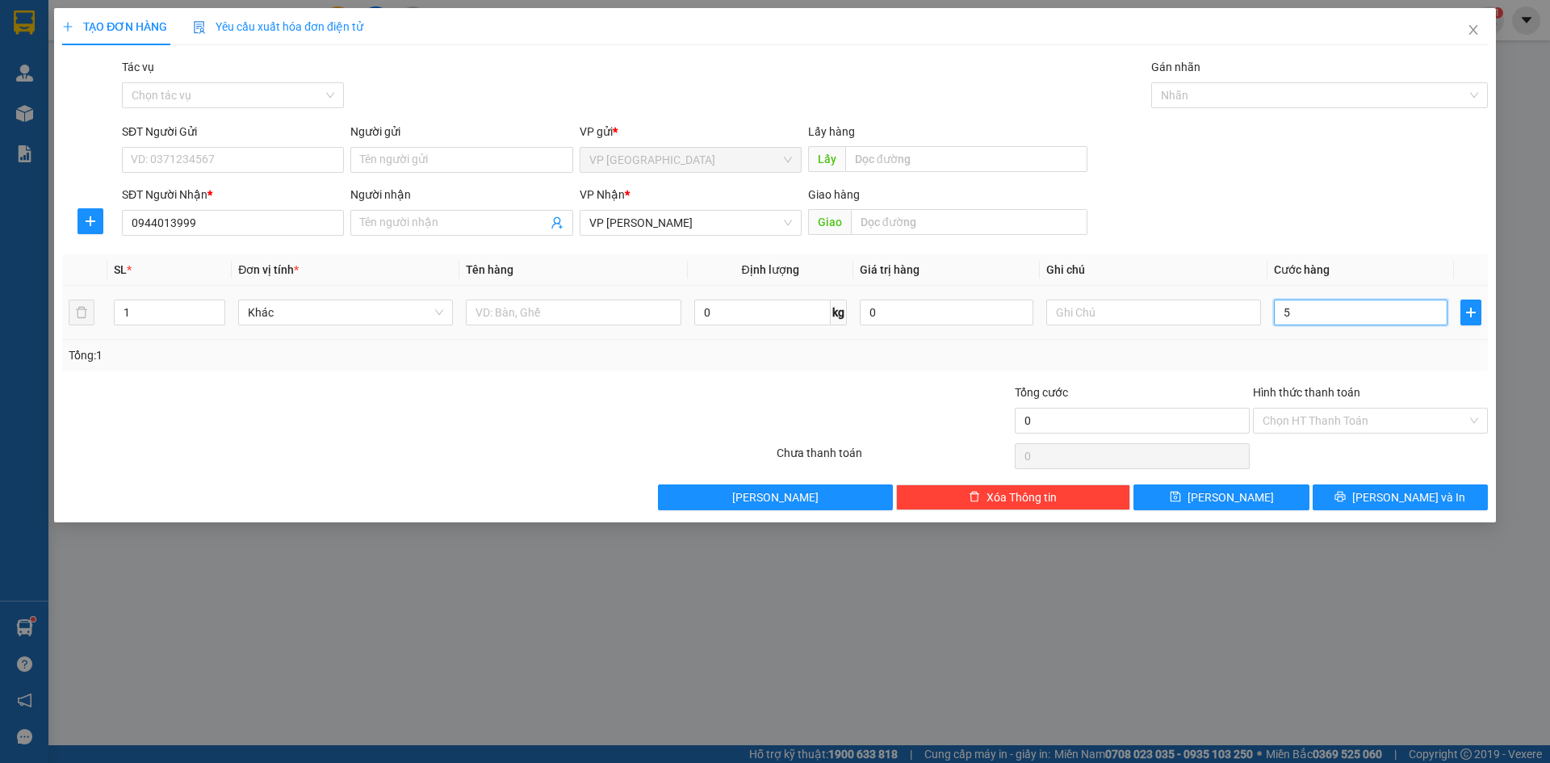
type input "5"
type input "50"
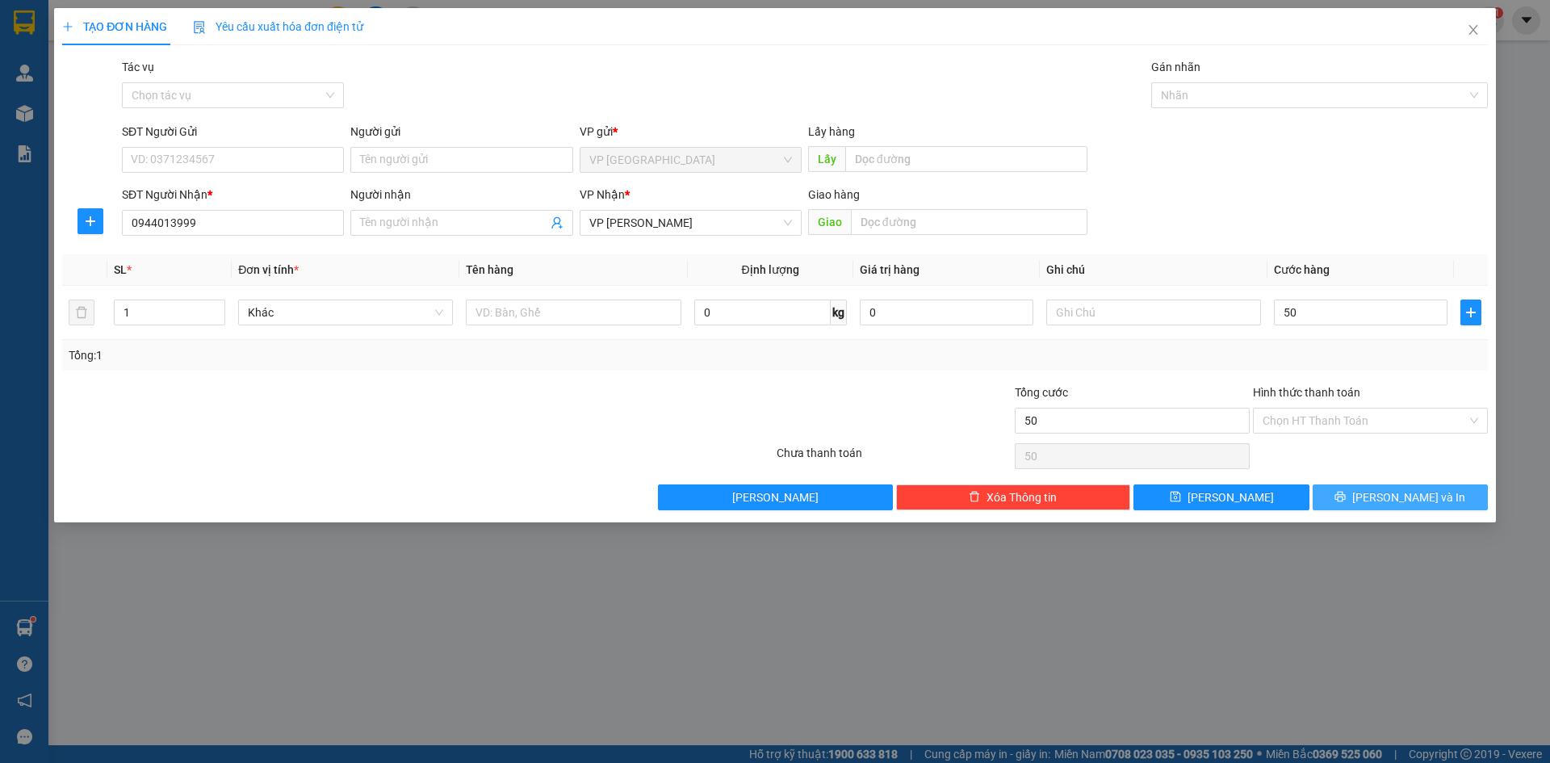
type input "50.000"
click at [1394, 501] on span "Lưu và In" at bounding box center [1408, 497] width 113 height 18
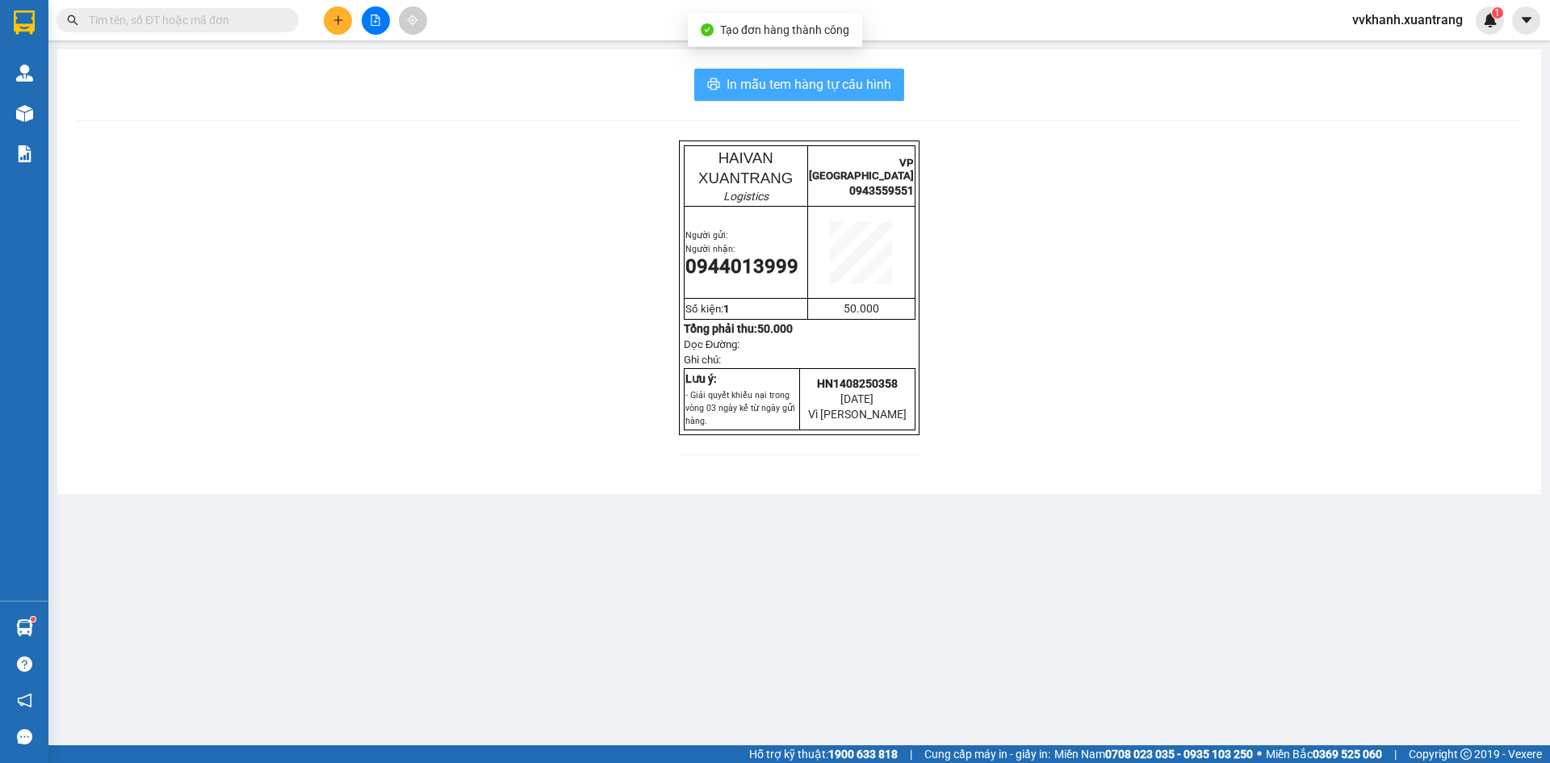
click at [861, 89] on span "In mẫu tem hàng tự cấu hình" at bounding box center [809, 84] width 165 height 20
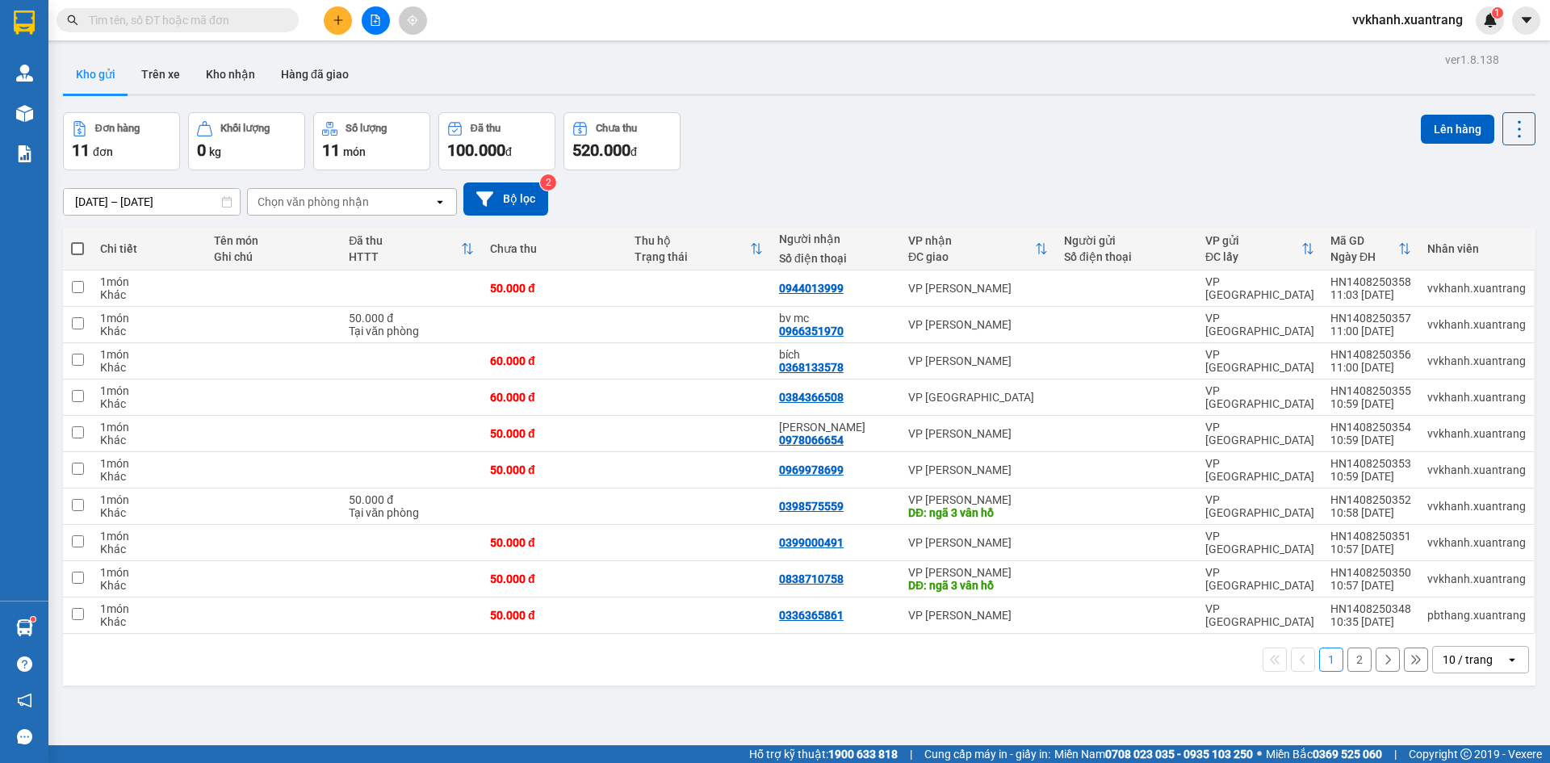
click at [644, 89] on div "Kho gửi Trên xe Kho nhận Hàng đã giao" at bounding box center [799, 76] width 1472 height 43
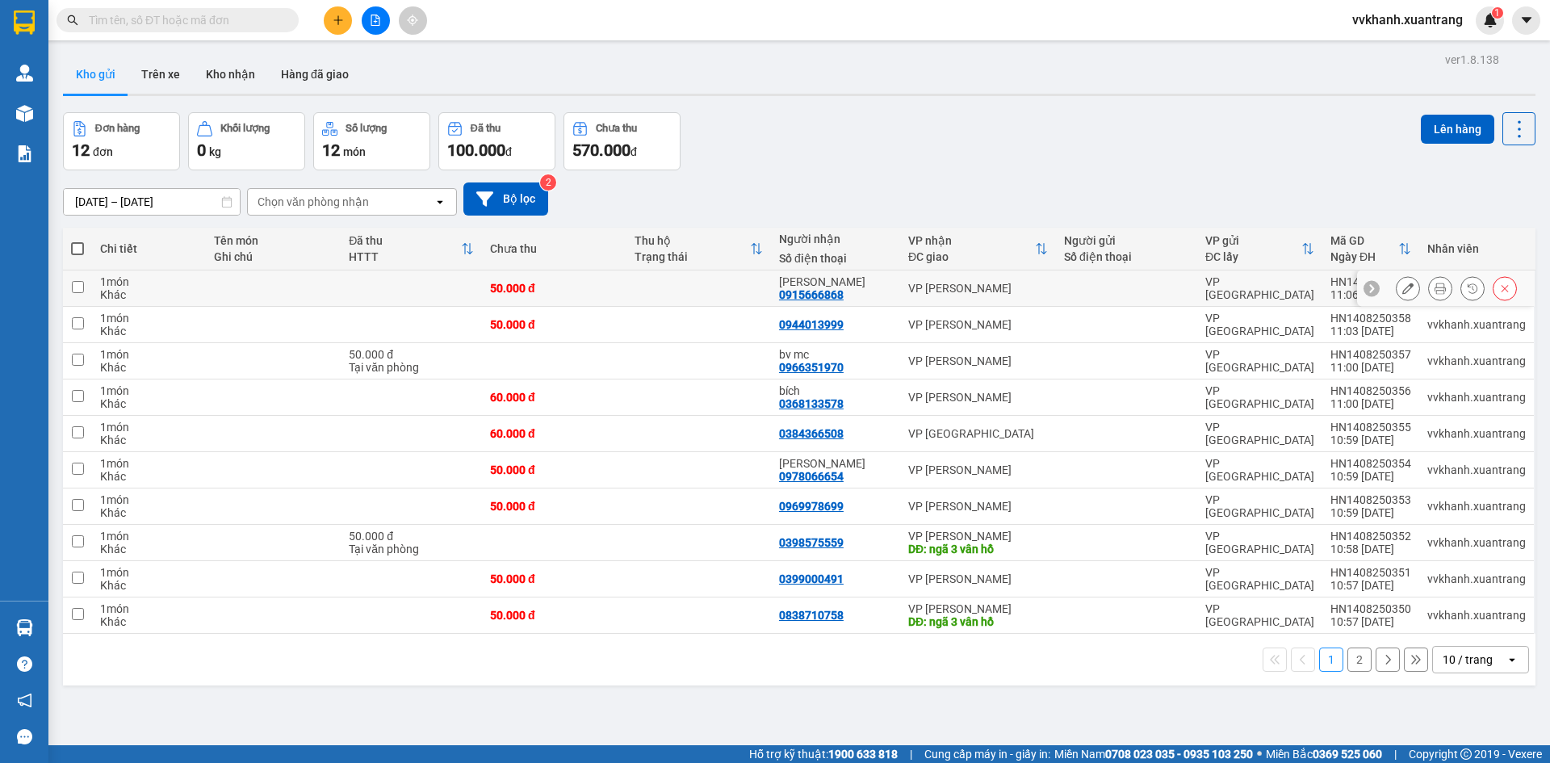
click at [1429, 288] on button at bounding box center [1440, 288] width 23 height 28
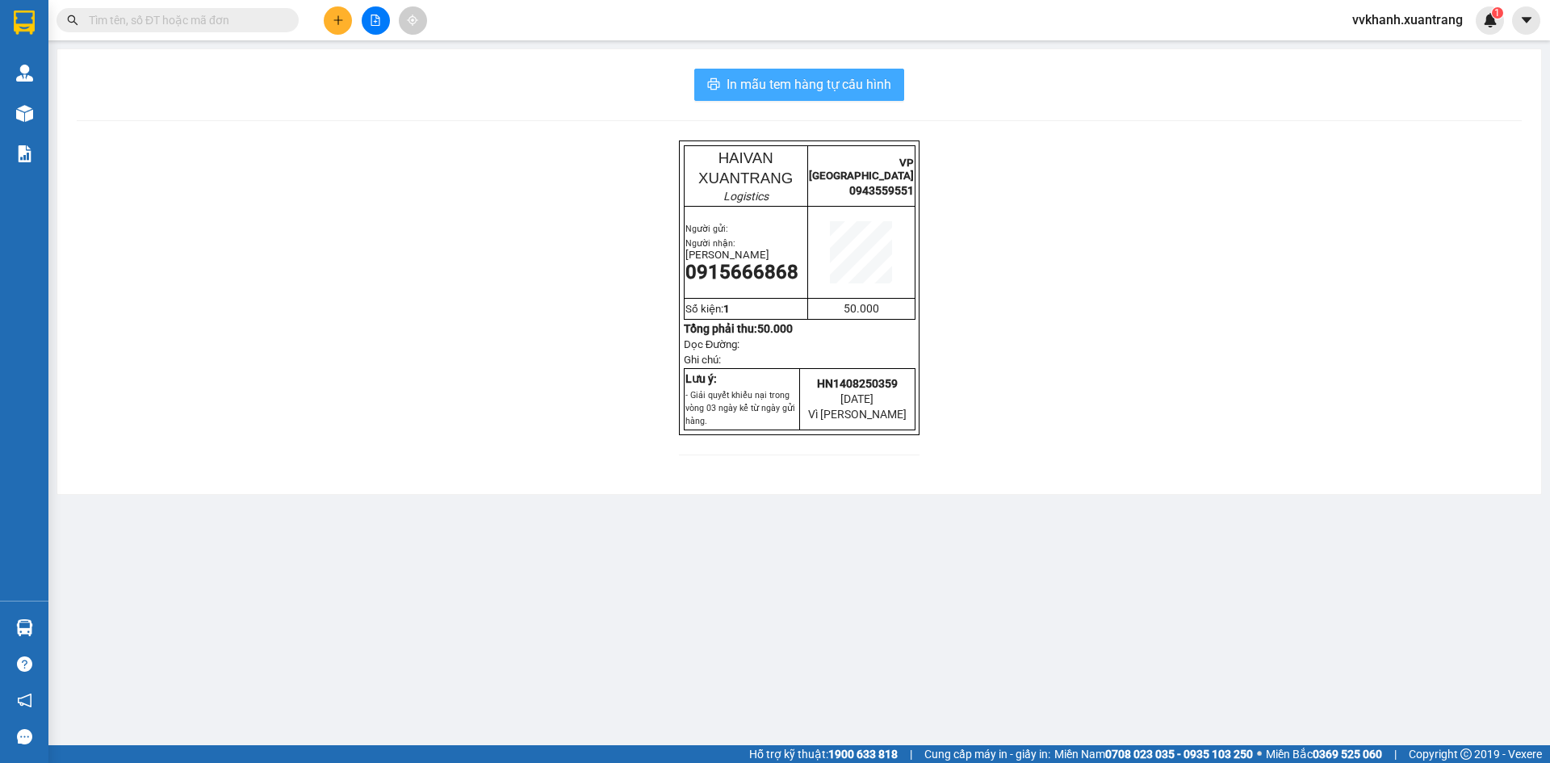
click at [864, 80] on span "In mẫu tem hàng tự cấu hình" at bounding box center [809, 84] width 165 height 20
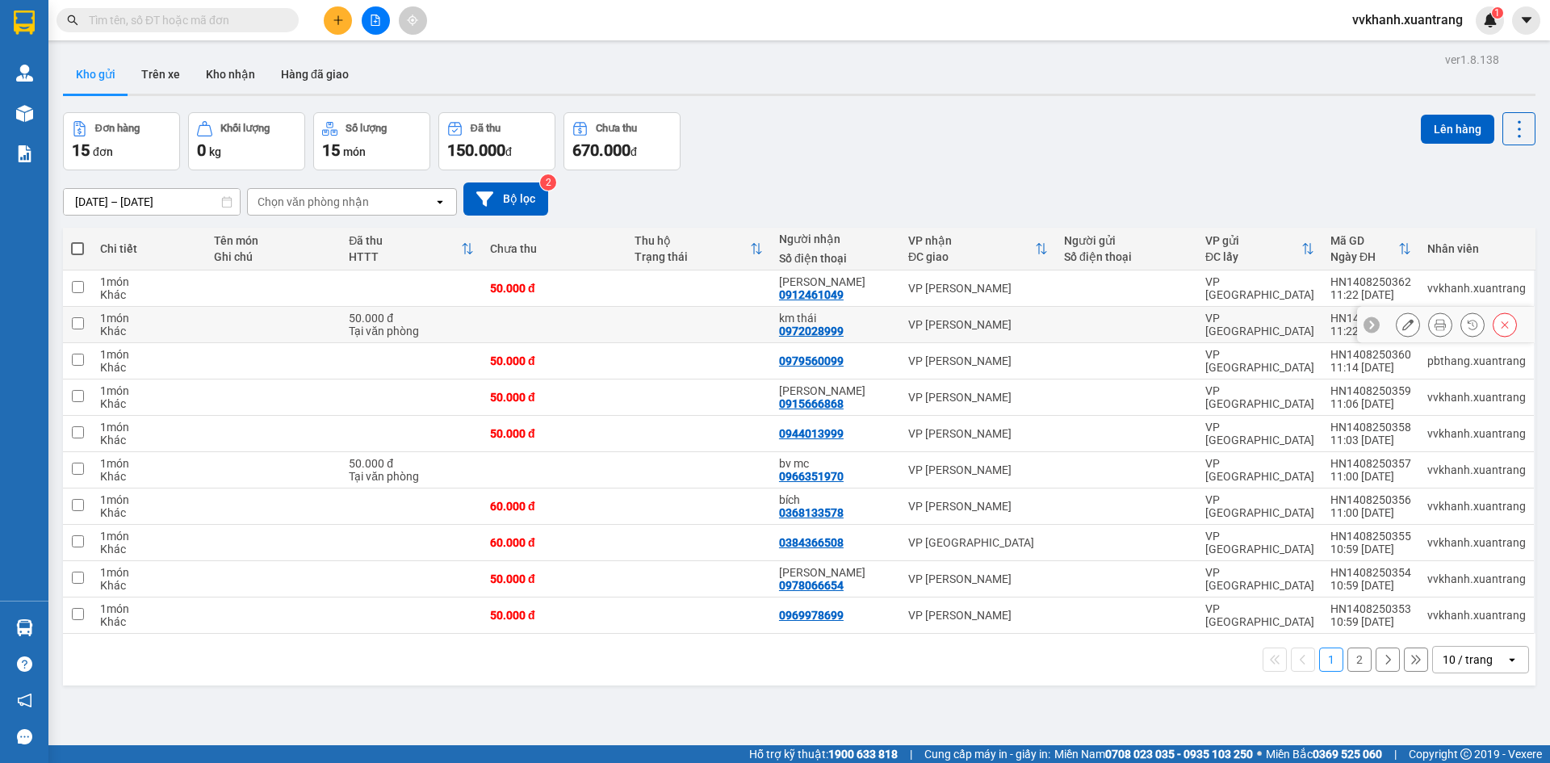
click at [1435, 330] on icon at bounding box center [1440, 324] width 11 height 11
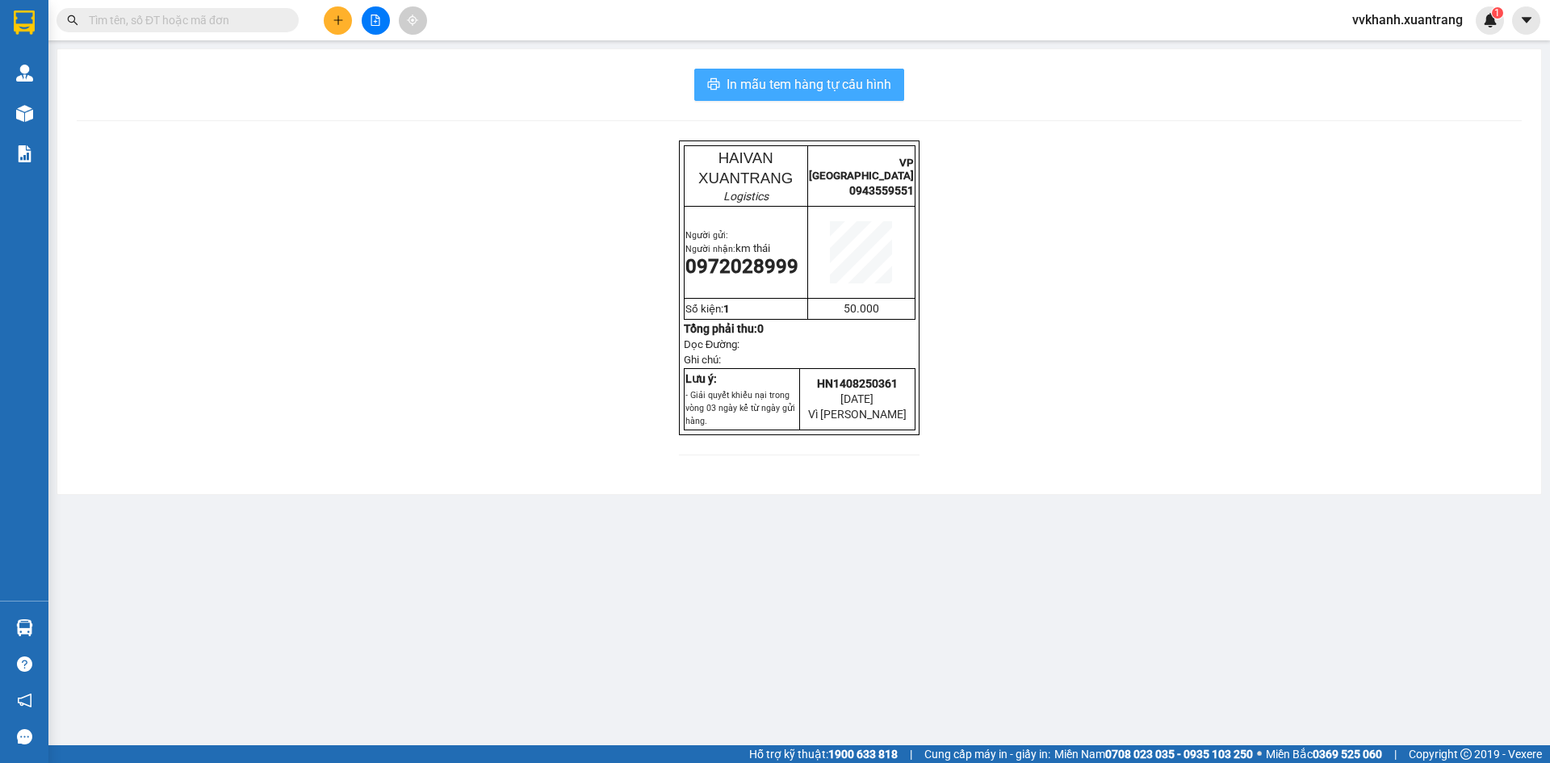
click at [861, 86] on span "In mẫu tem hàng tự cấu hình" at bounding box center [809, 84] width 165 height 20
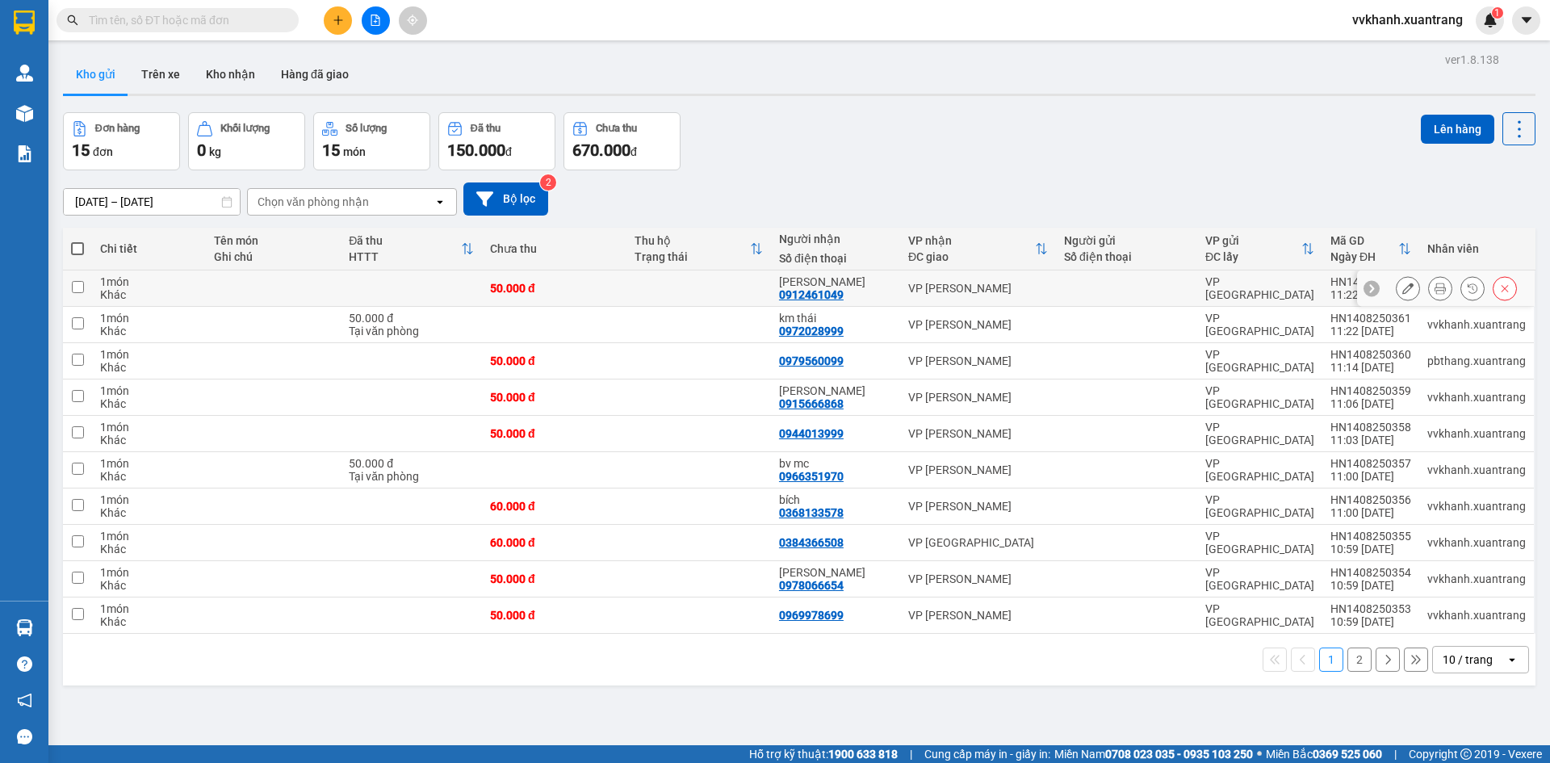
click at [1434, 287] on button at bounding box center [1440, 288] width 23 height 28
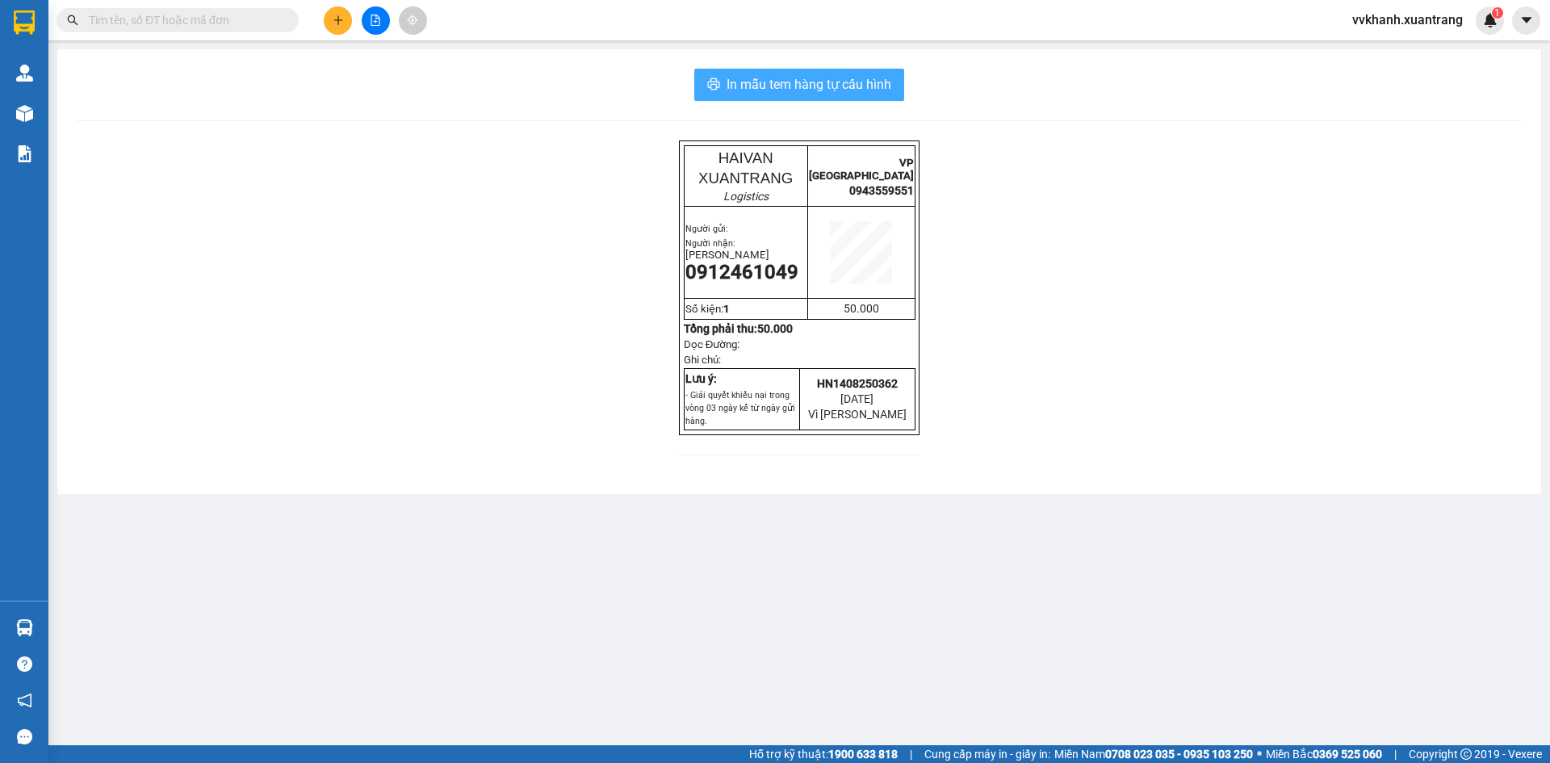
click at [866, 86] on span "In mẫu tem hàng tự cấu hình" at bounding box center [809, 84] width 165 height 20
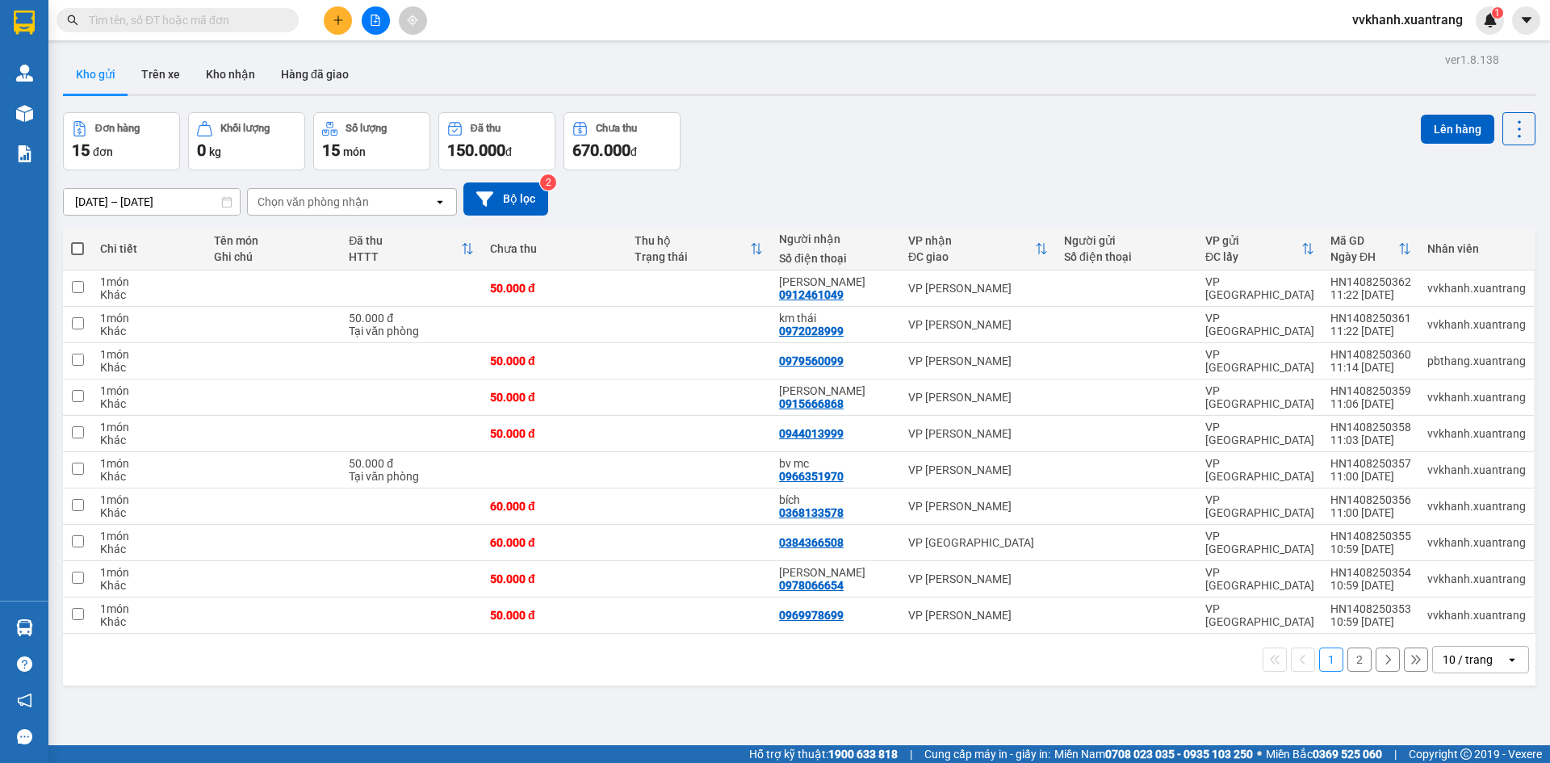
click at [1221, 153] on div "Đơn hàng 15 đơn Khối lượng 0 kg Số lượng 15 món Đã thu 150.000 đ Chưa thu 670.0…" at bounding box center [799, 141] width 1472 height 58
click at [789, 126] on div "Đơn hàng 15 đơn Khối lượng 0 kg Số lượng 15 món Đã thu 150.000 đ Chưa thu 670.0…" at bounding box center [799, 141] width 1472 height 58
click at [1347, 659] on button "2" at bounding box center [1359, 659] width 24 height 24
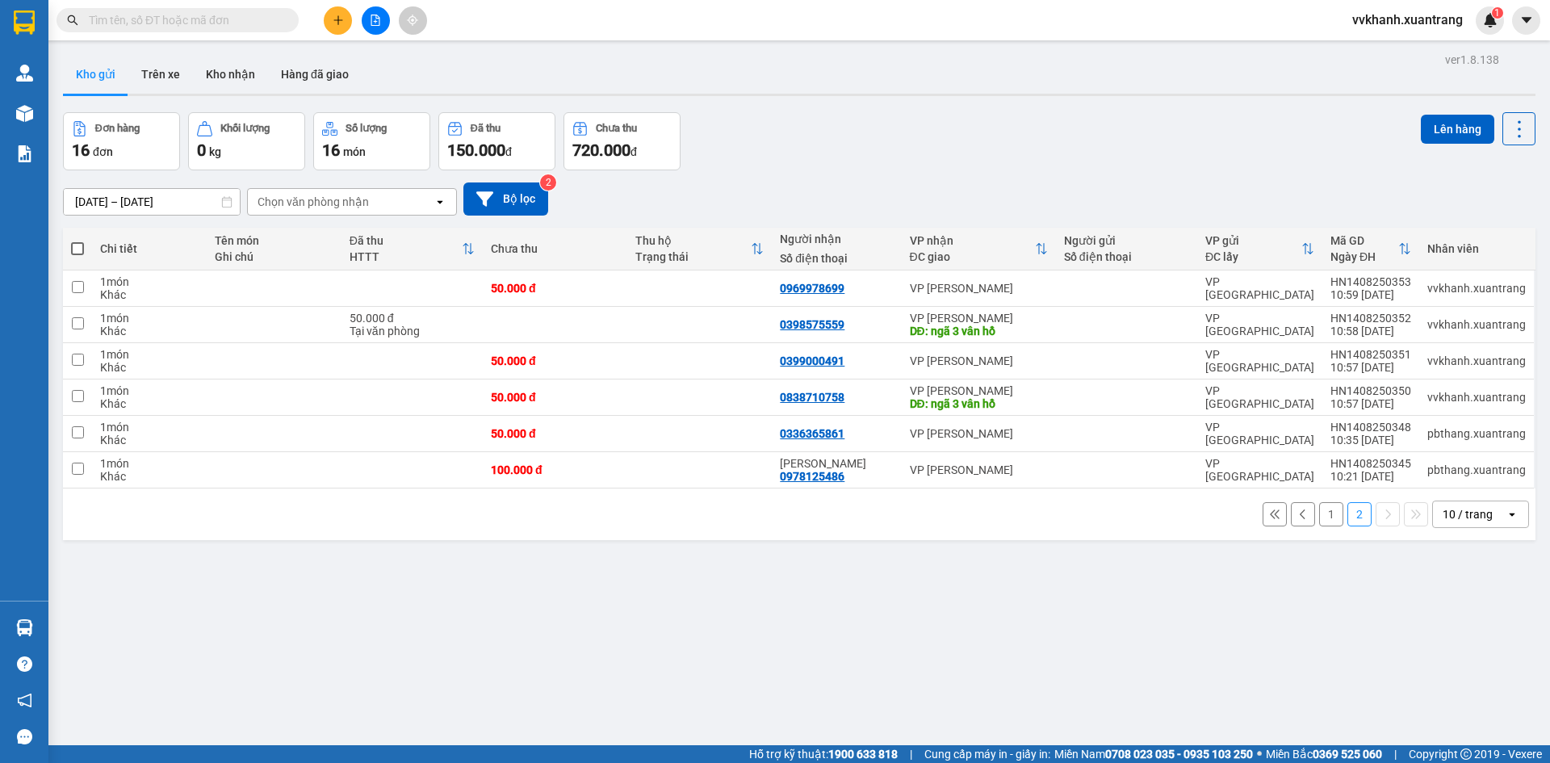
click at [1321, 514] on button "1" at bounding box center [1331, 514] width 24 height 24
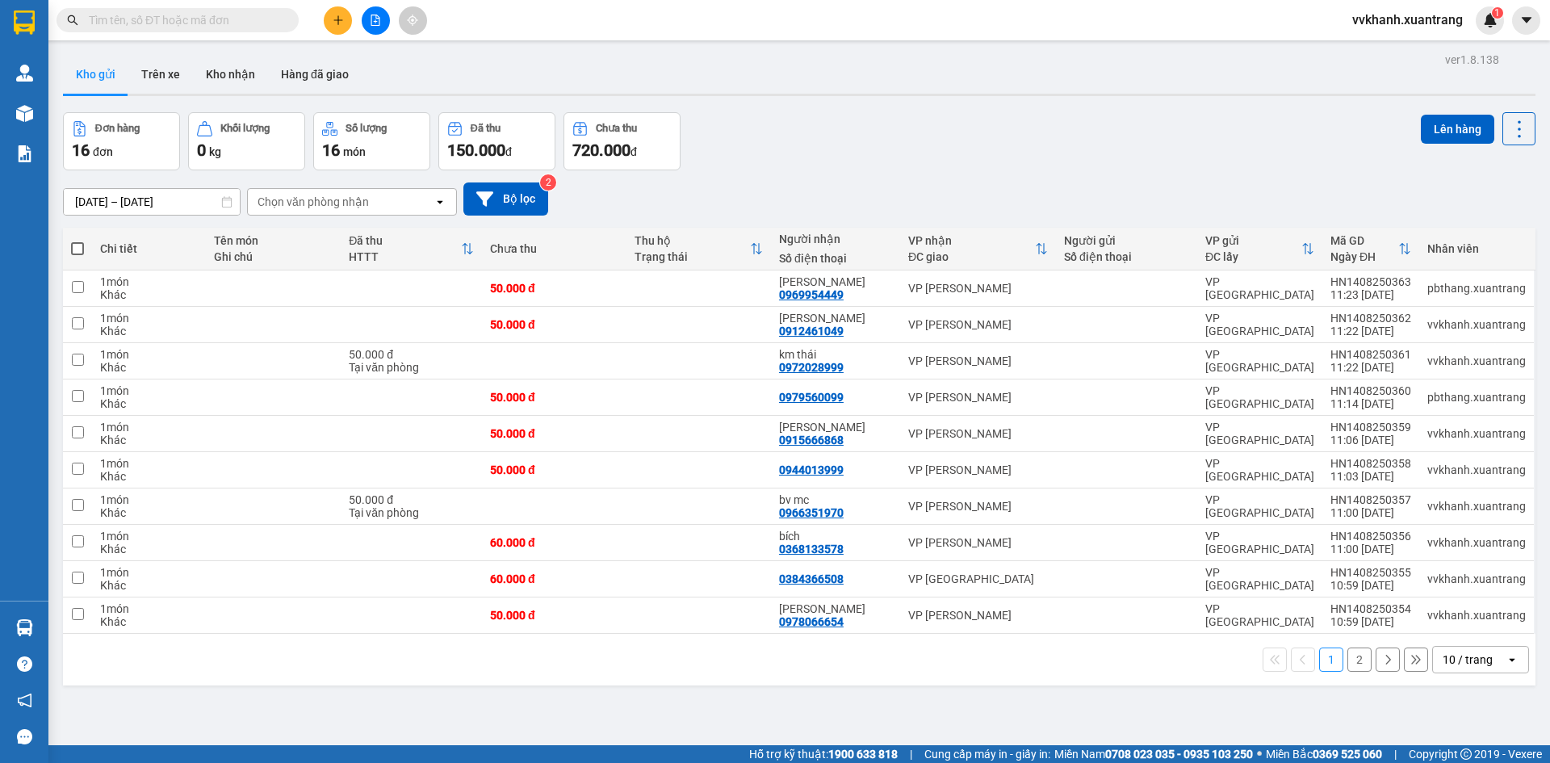
click at [1351, 661] on button "2" at bounding box center [1359, 659] width 24 height 24
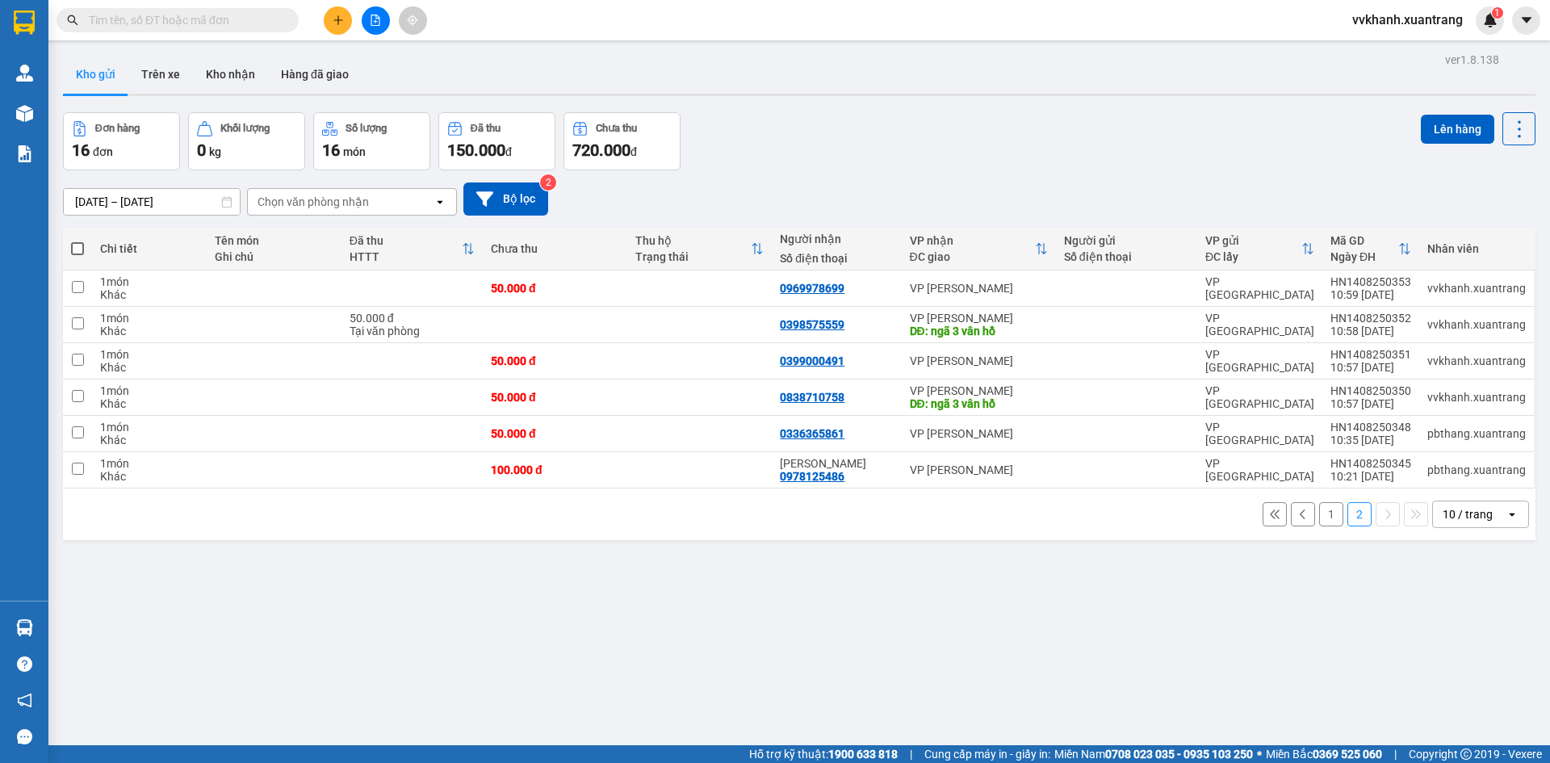
click at [1326, 523] on button "1" at bounding box center [1331, 514] width 24 height 24
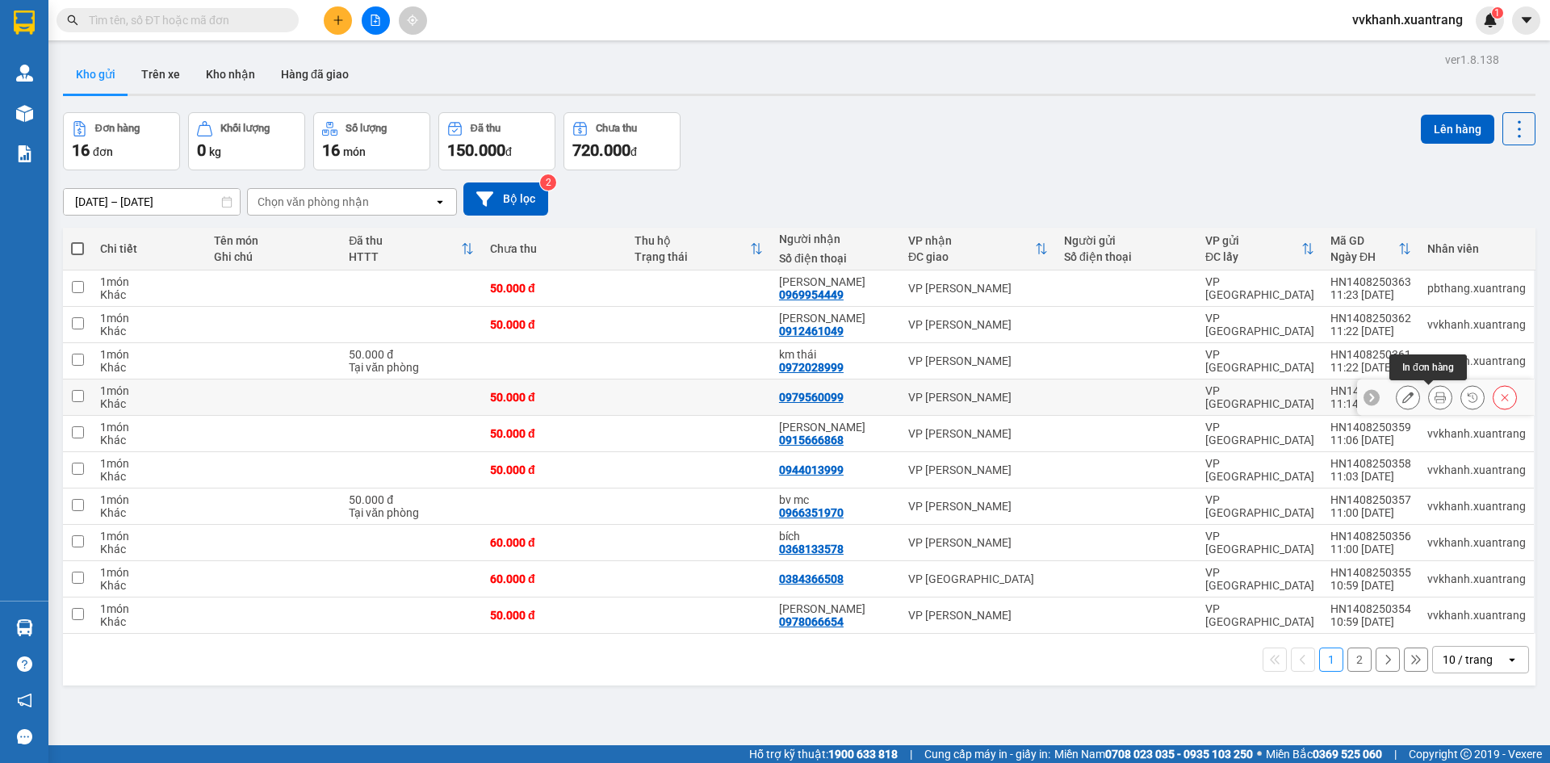
click at [1430, 405] on button at bounding box center [1440, 397] width 23 height 28
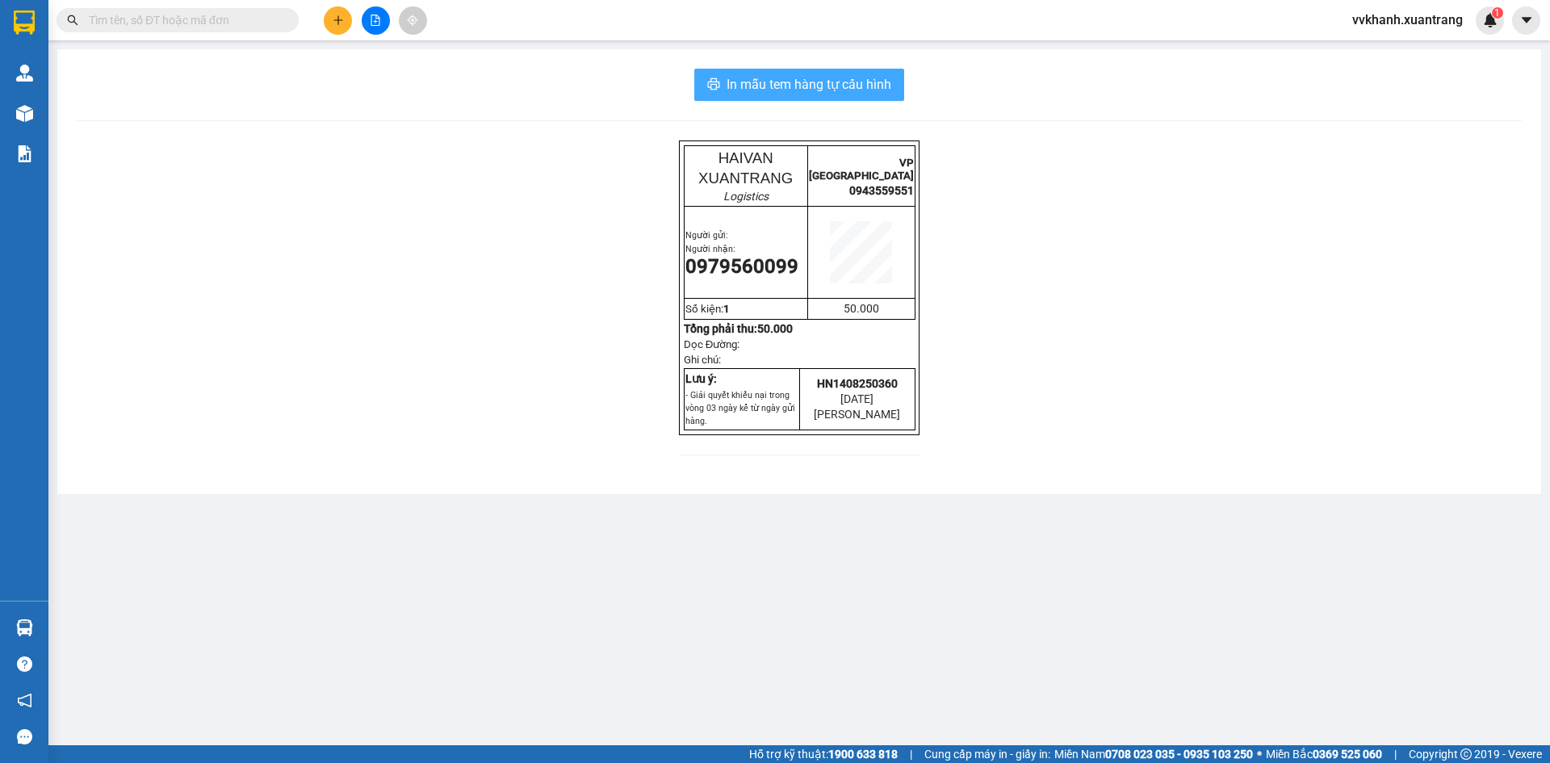
click at [857, 88] on span "In mẫu tem hàng tự cấu hình" at bounding box center [809, 84] width 165 height 20
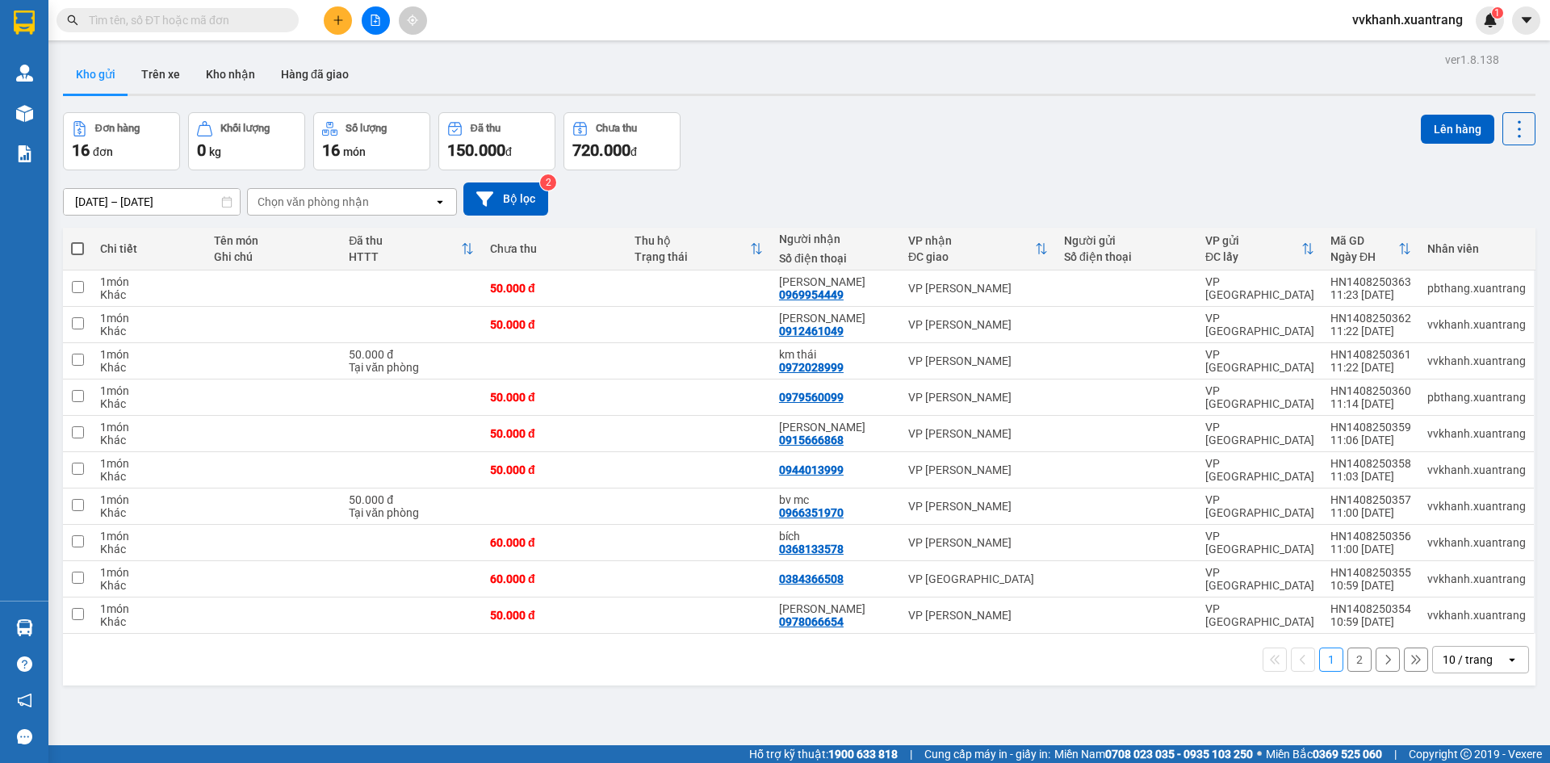
click at [1187, 696] on div "ver 1.8.138 Kho gửi Trên xe Kho nhận Hàng đã giao Đơn hàng 16 đơn Khối lượng 0 …" at bounding box center [799, 429] width 1485 height 763
click at [1334, 654] on div "1 2 10 / trang open" at bounding box center [799, 659] width 1460 height 27
click at [1347, 655] on button "2" at bounding box center [1359, 659] width 24 height 24
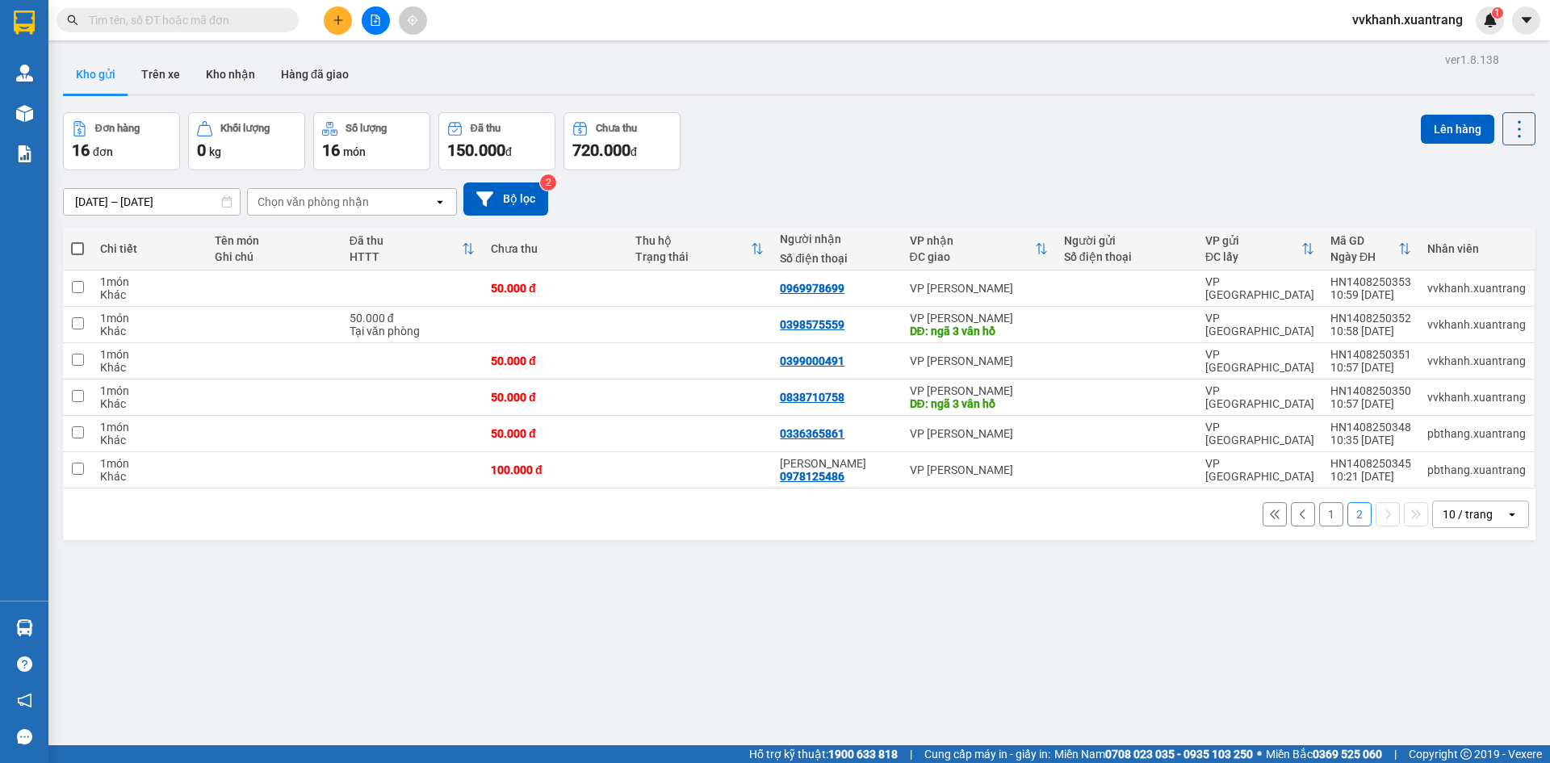
click at [1319, 522] on button "1" at bounding box center [1331, 514] width 24 height 24
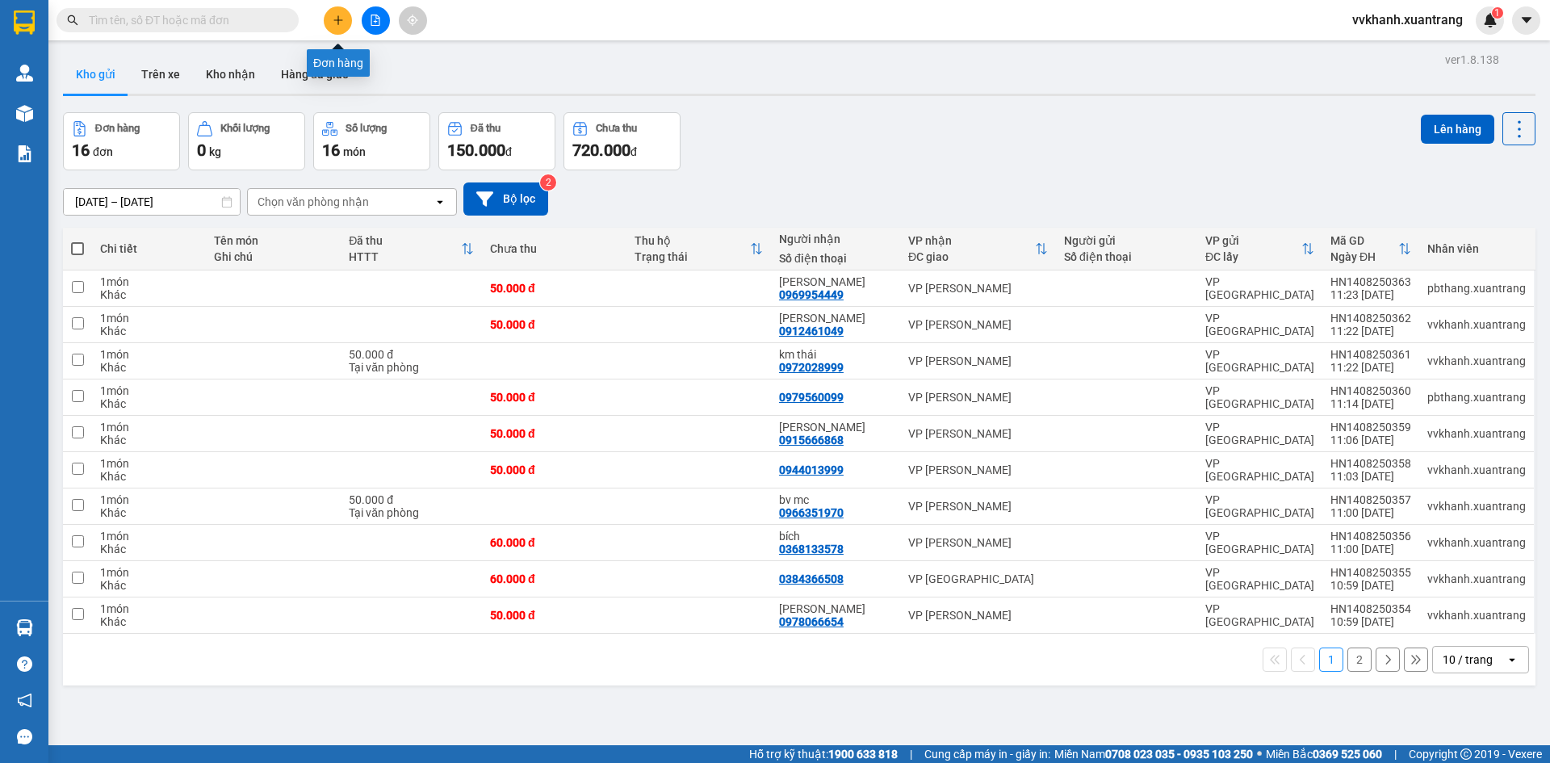
click at [379, 21] on icon "file-add" at bounding box center [375, 20] width 9 height 11
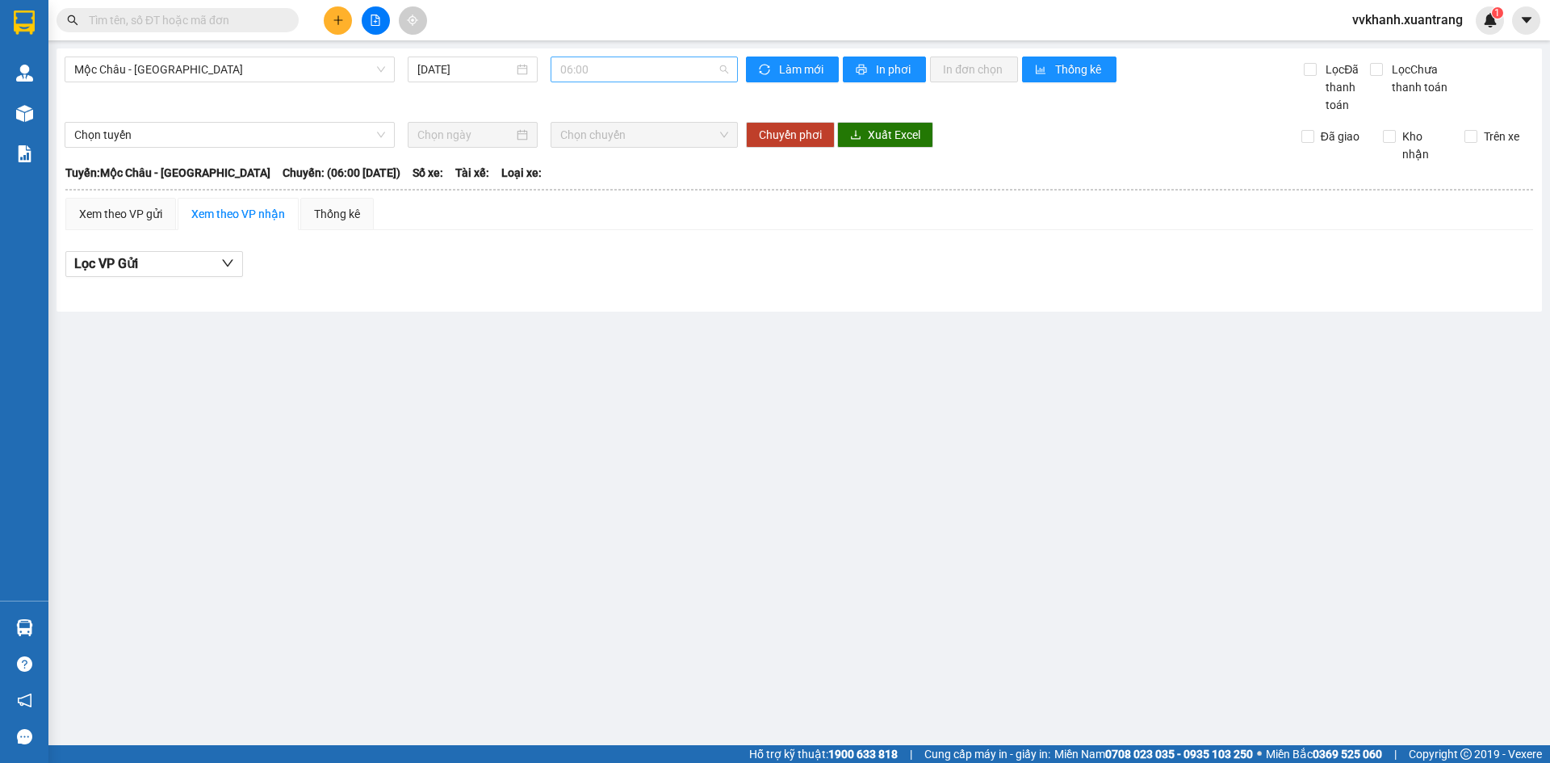
click at [626, 69] on span "06:00" at bounding box center [644, 69] width 168 height 24
click at [624, 155] on div "07:00" at bounding box center [623, 154] width 126 height 18
click at [625, 65] on span "07:00" at bounding box center [644, 69] width 168 height 24
click at [624, 173] on div "08:00" at bounding box center [623, 179] width 126 height 18
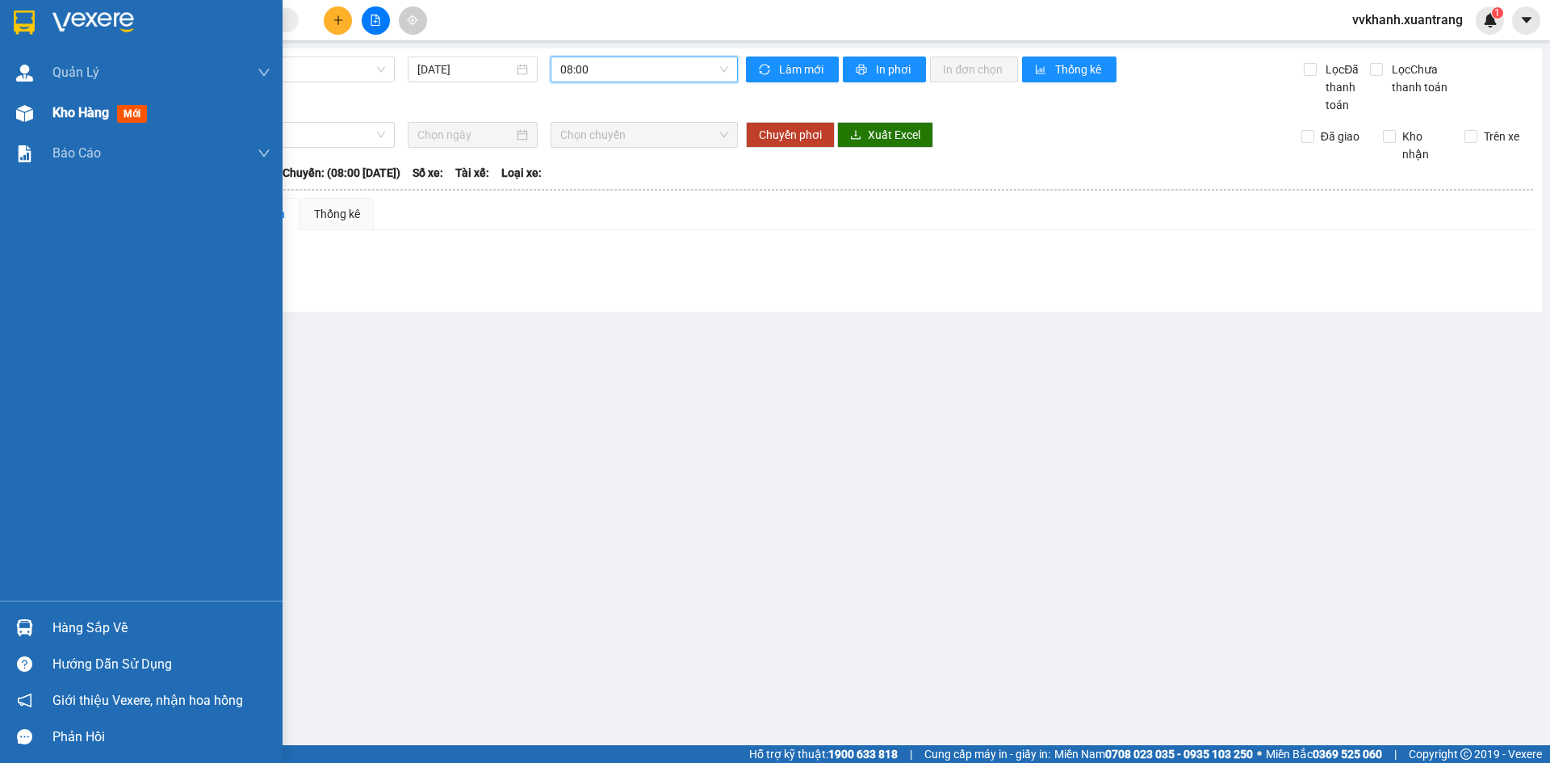
click at [15, 122] on div at bounding box center [24, 113] width 28 height 28
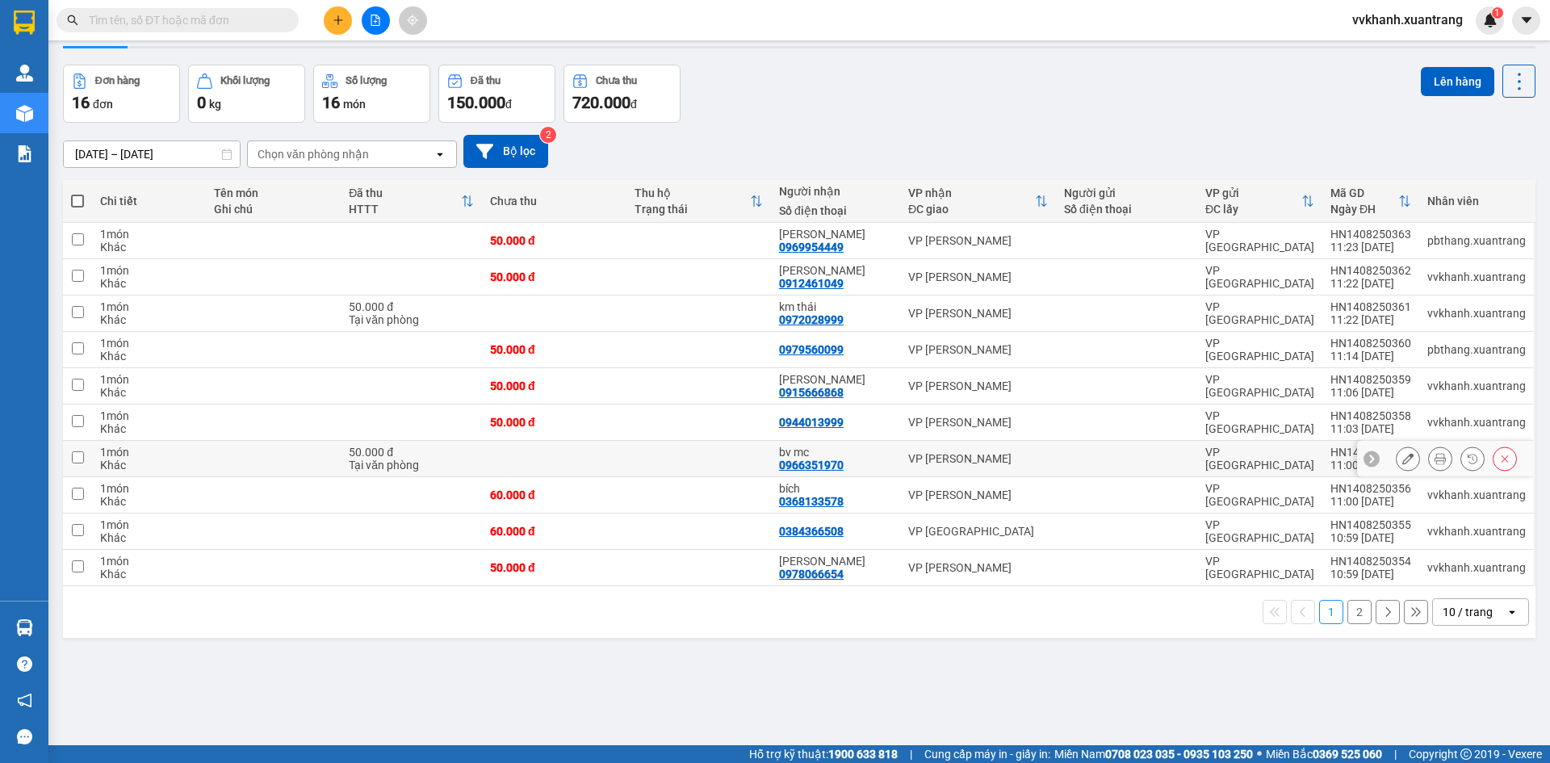
scroll to position [74, 0]
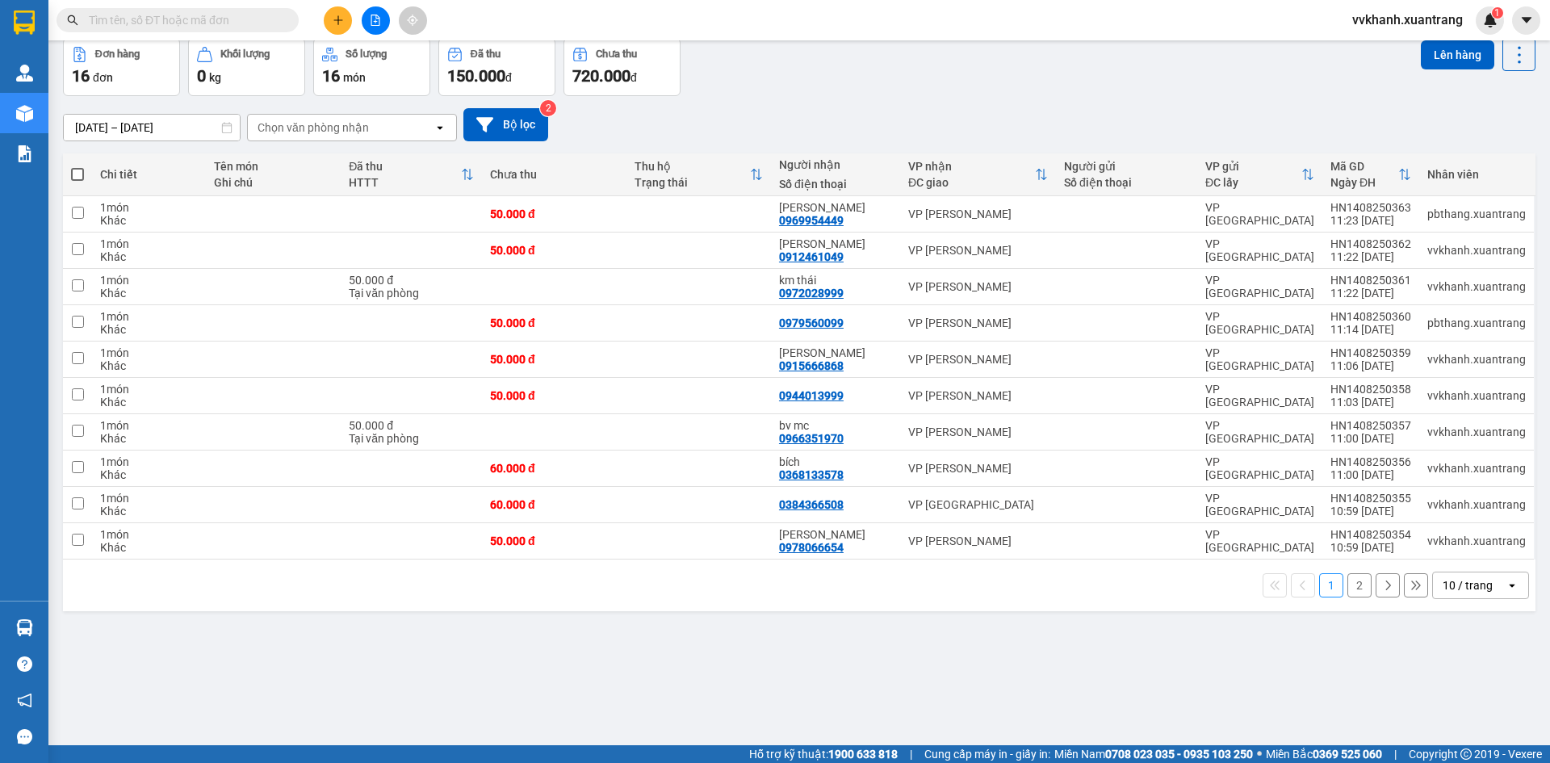
click at [1347, 588] on button "2" at bounding box center [1359, 585] width 24 height 24
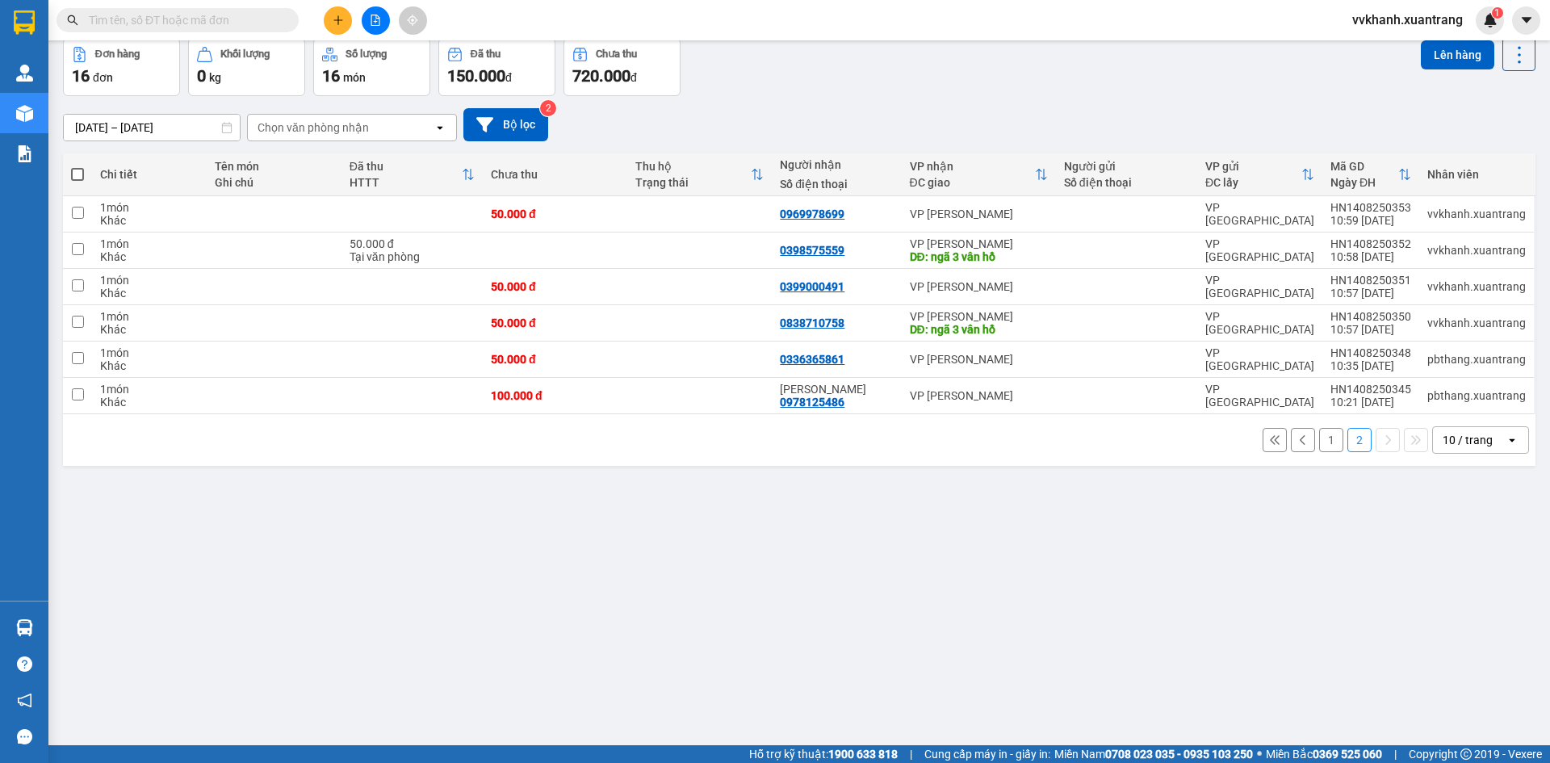
click at [1319, 441] on button "1" at bounding box center [1331, 440] width 24 height 24
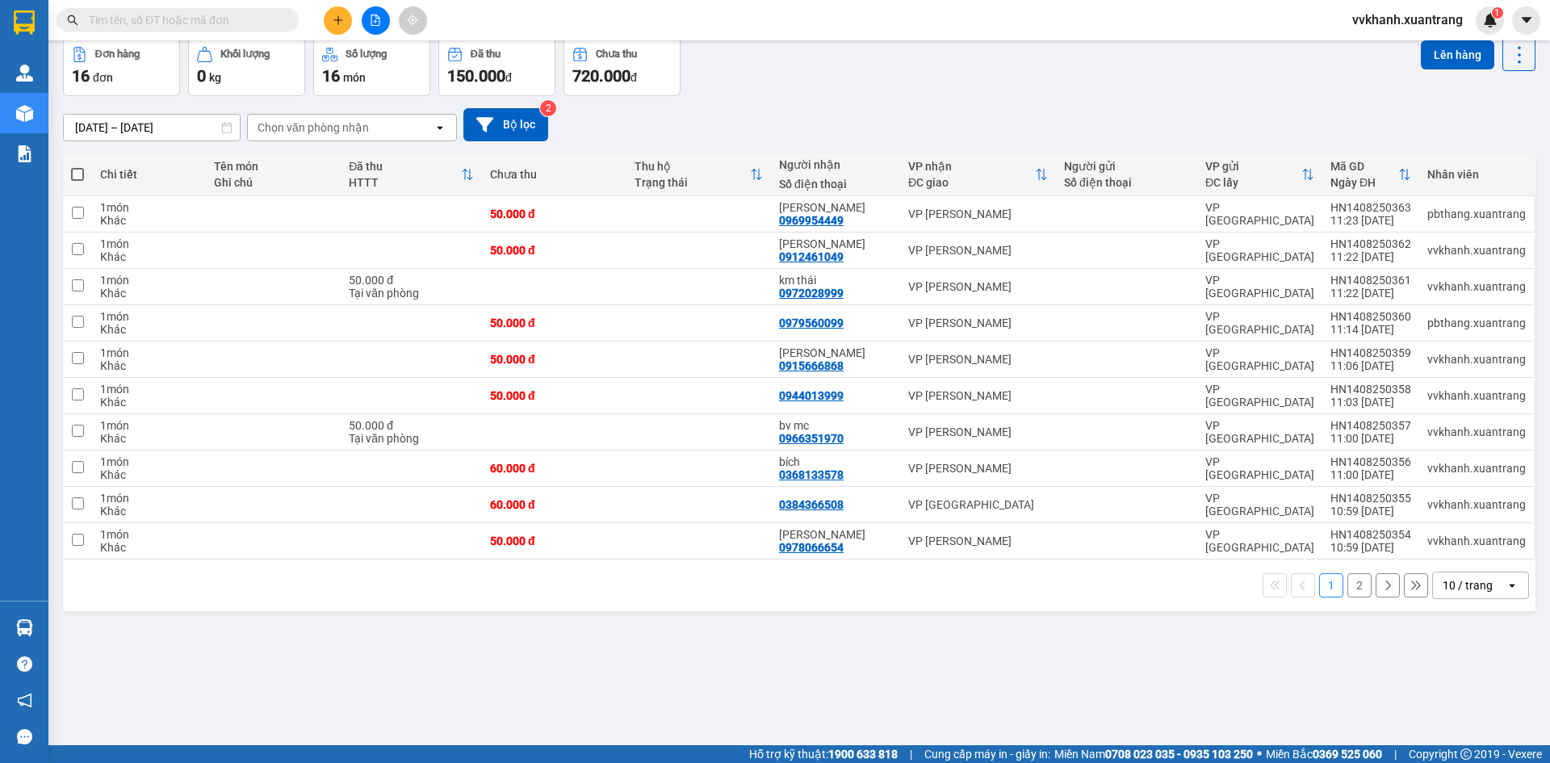
click at [79, 178] on span at bounding box center [77, 174] width 13 height 13
click at [77, 166] on input "checkbox" at bounding box center [77, 166] width 0 height 0
checkbox input "true"
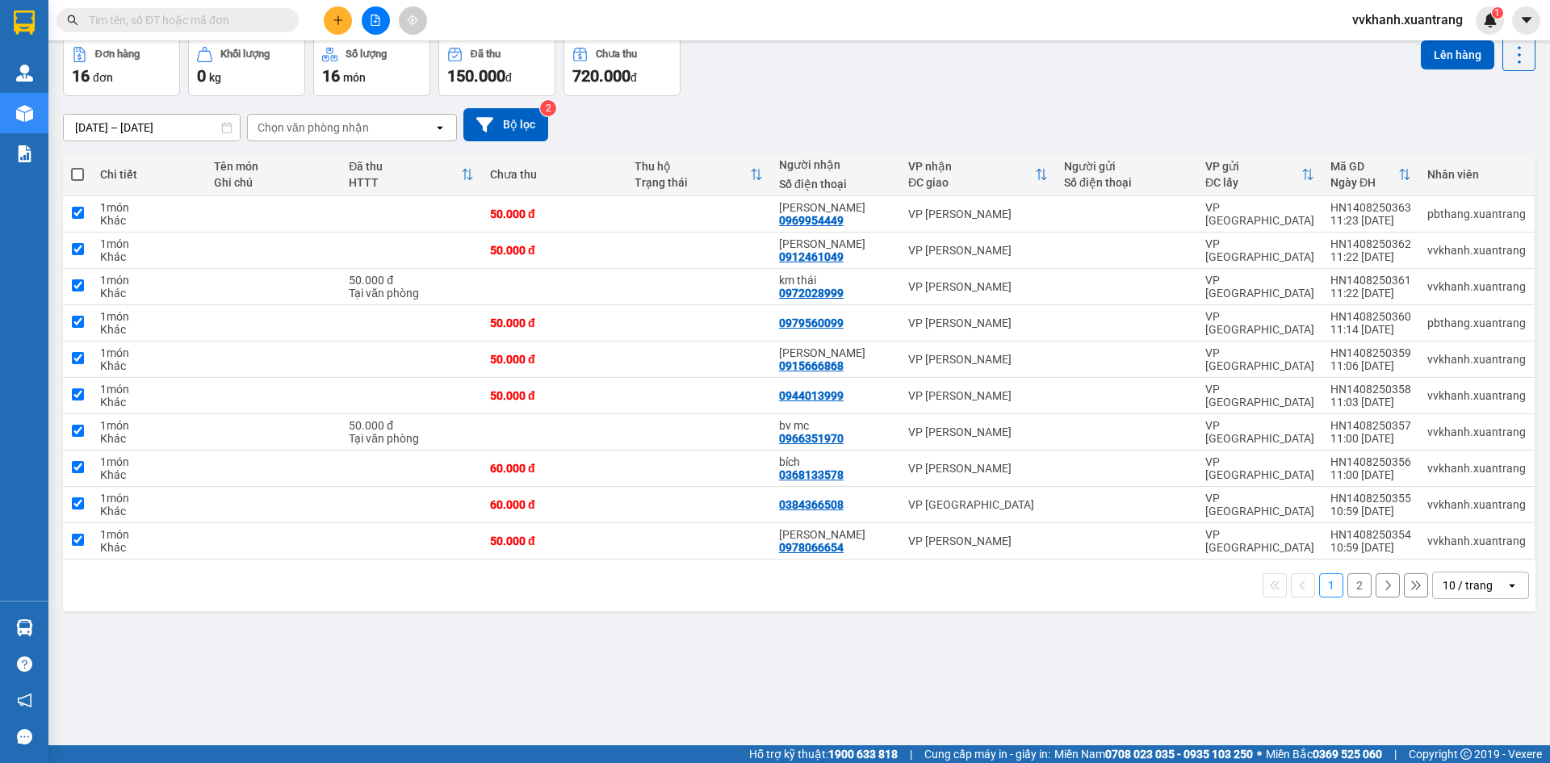
checkbox input "true"
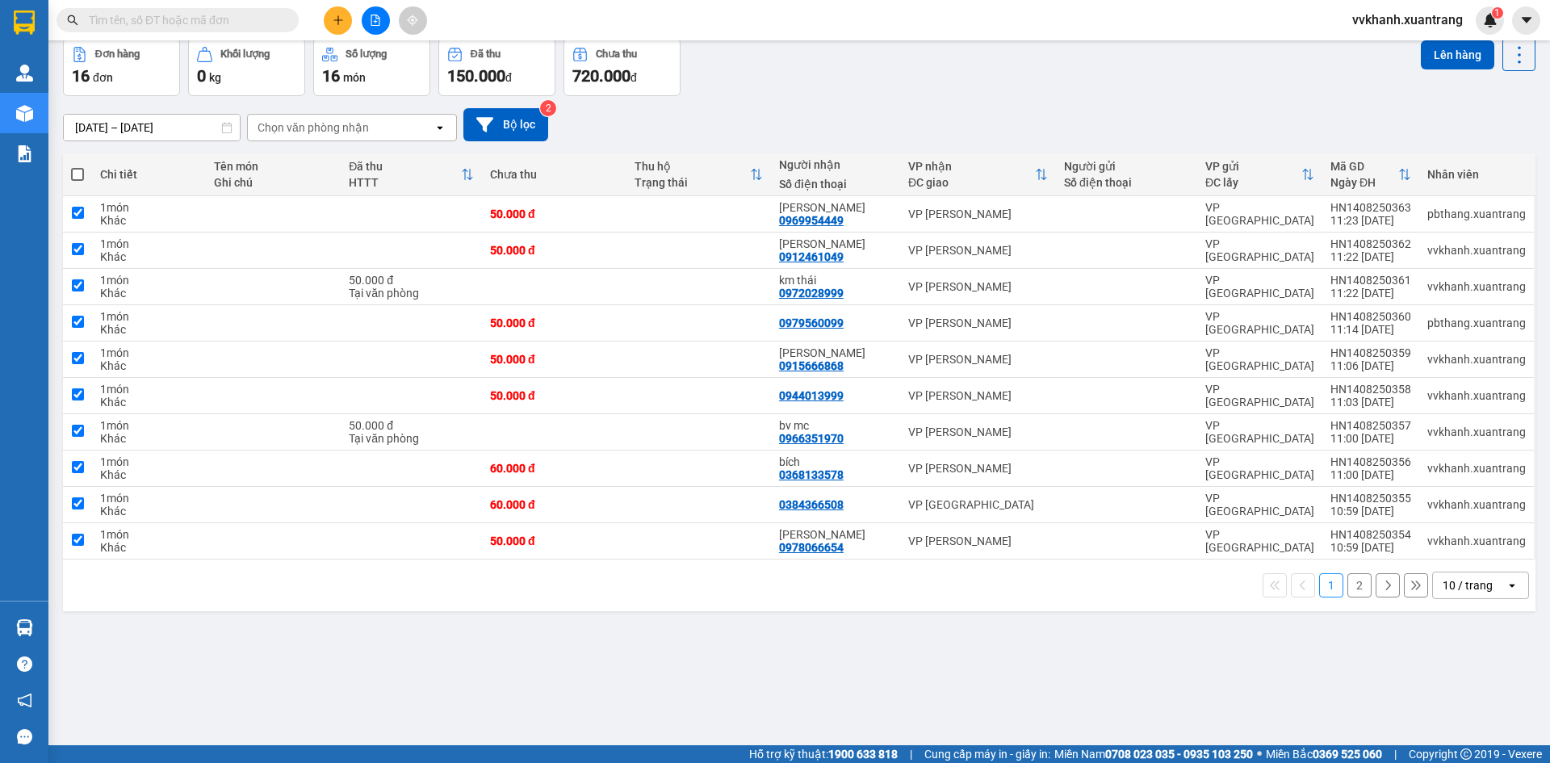
checkbox input "true"
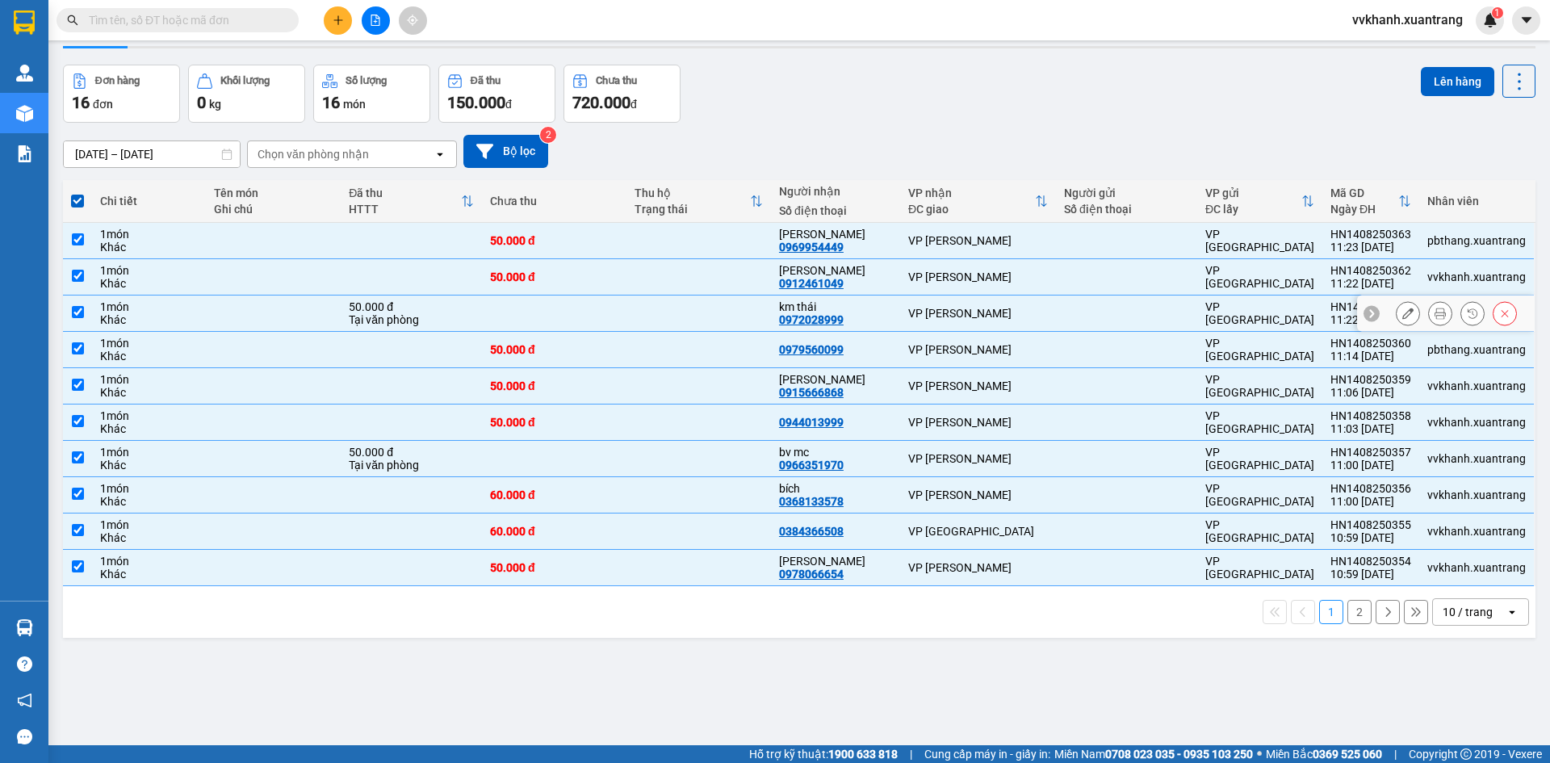
scroll to position [0, 0]
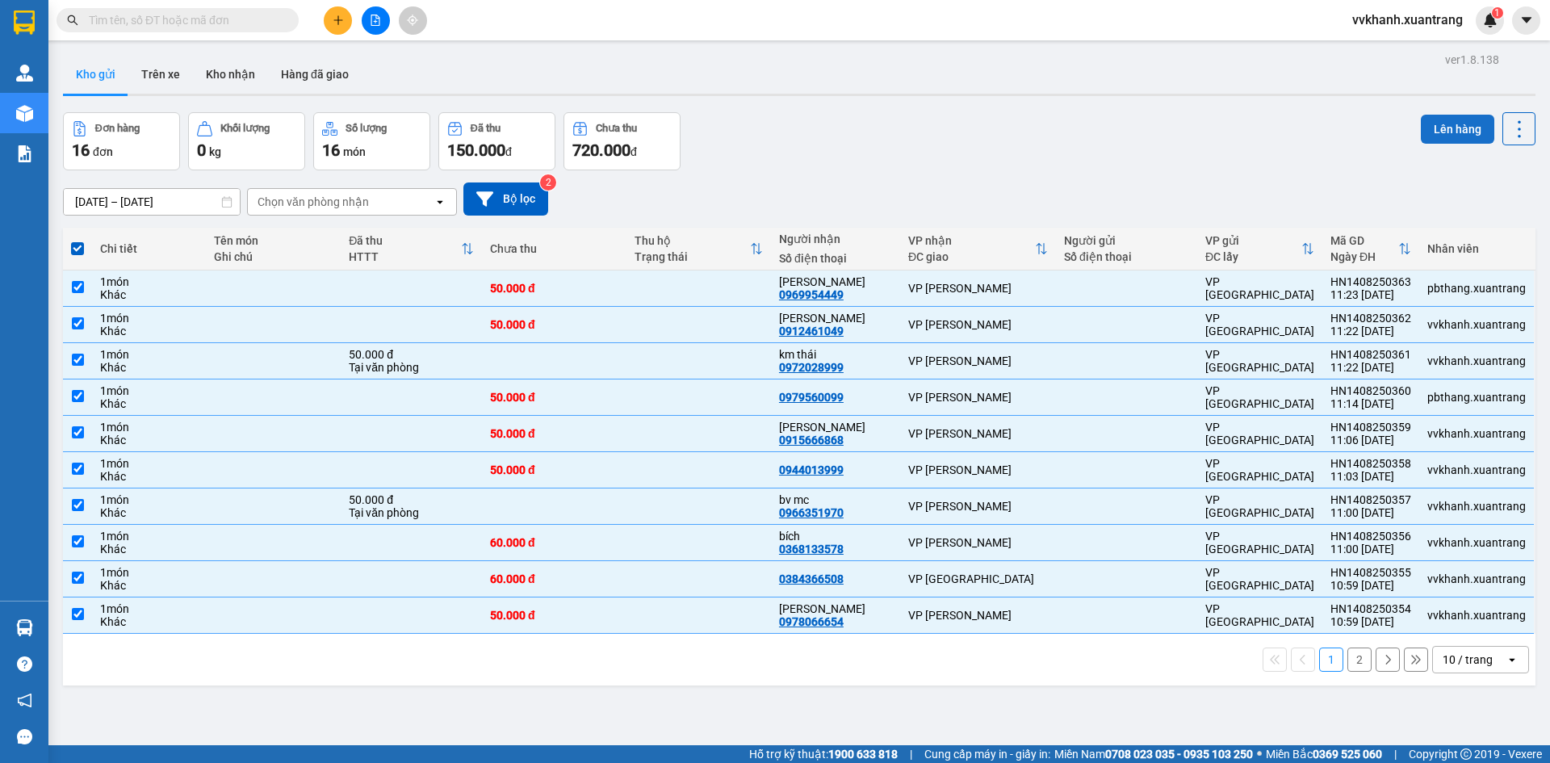
click at [1424, 127] on button "Lên hàng" at bounding box center [1457, 129] width 73 height 29
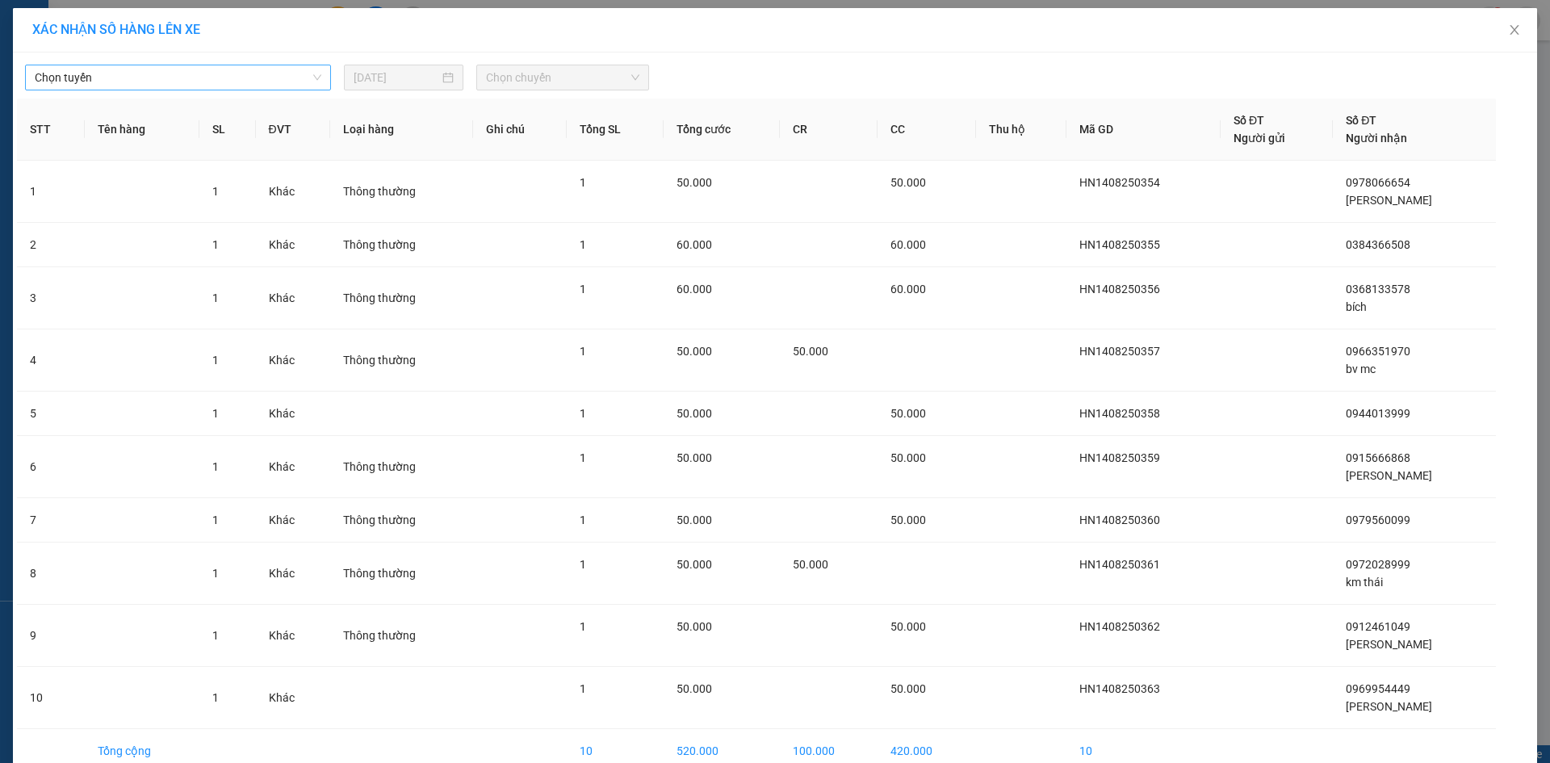
click at [173, 80] on span "Chọn tuyến" at bounding box center [178, 77] width 287 height 24
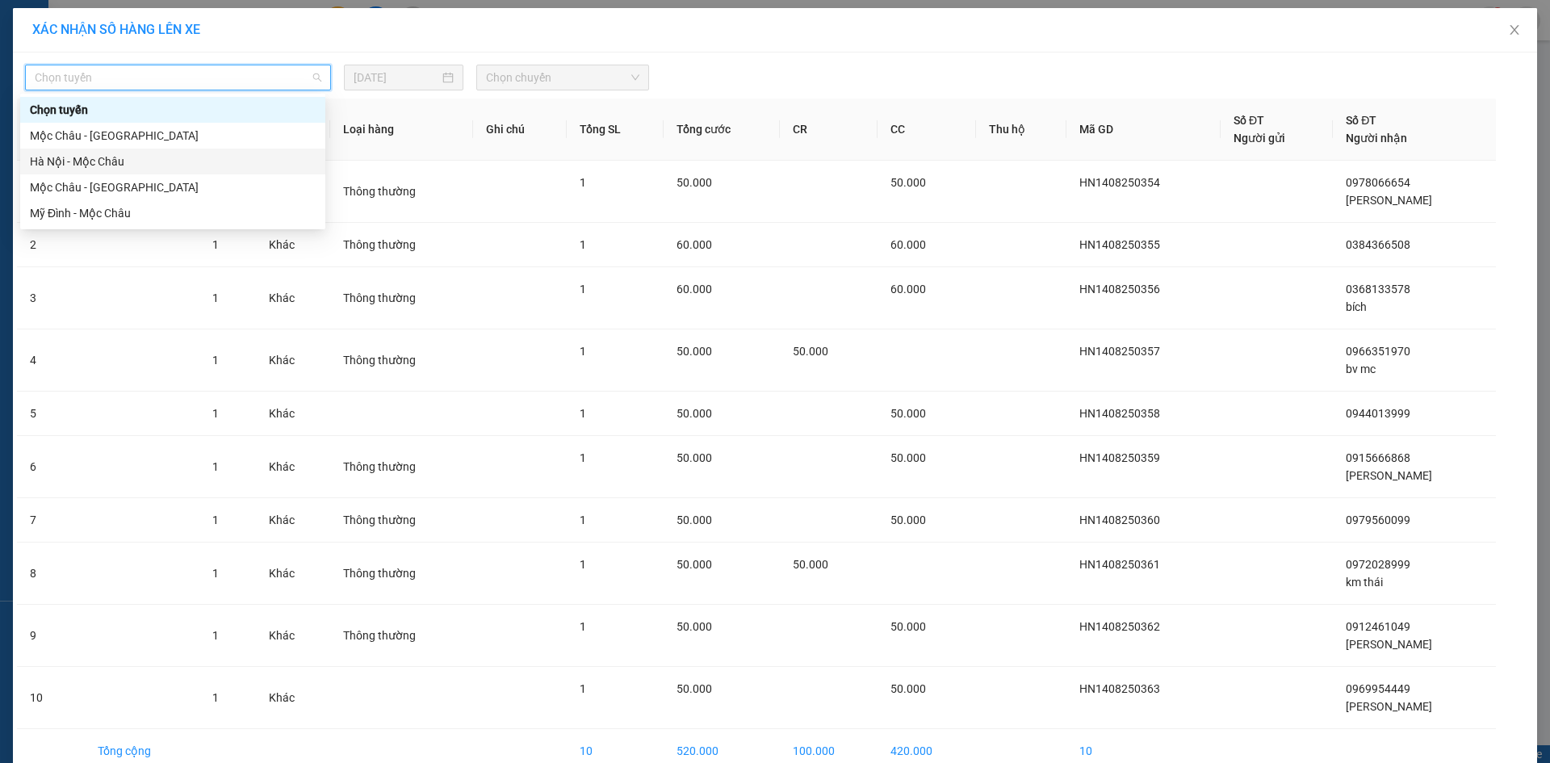
click at [113, 161] on div "Hà Nội - Mộc Châu" at bounding box center [173, 162] width 286 height 18
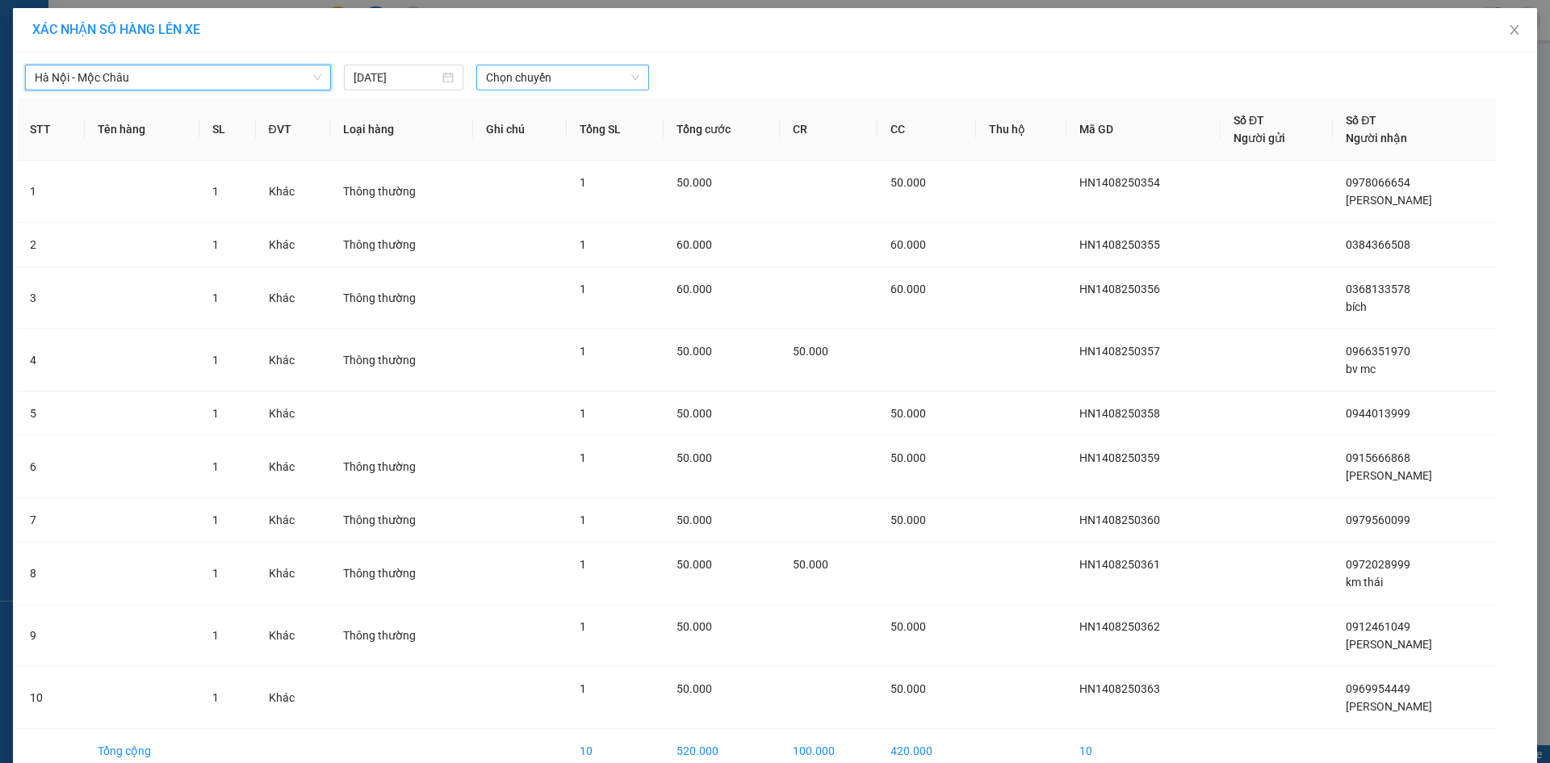
click at [512, 82] on span "Chọn chuyến" at bounding box center [562, 77] width 153 height 24
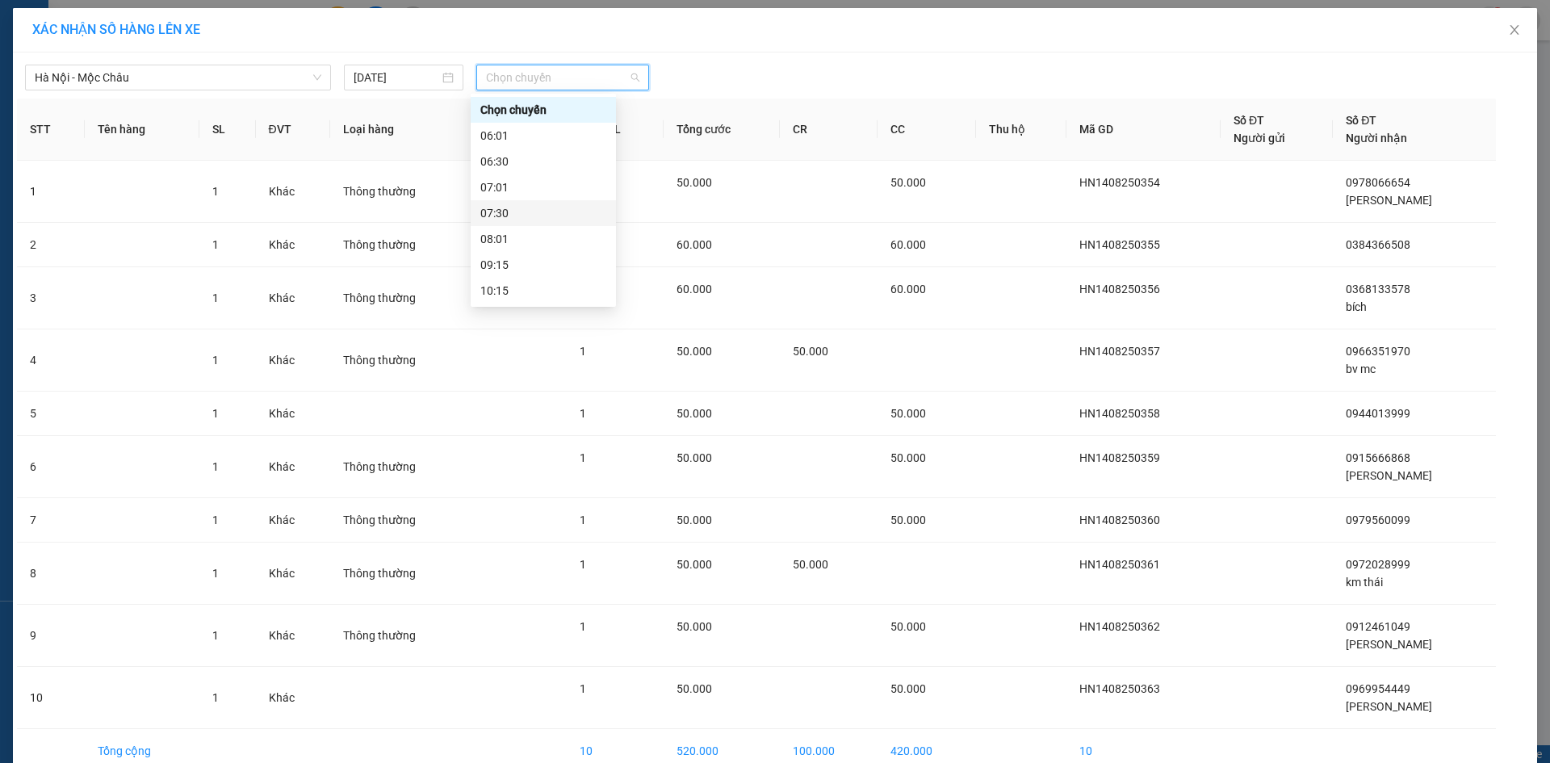
scroll to position [161, 0]
click at [542, 180] on div "11:45" at bounding box center [543, 181] width 126 height 18
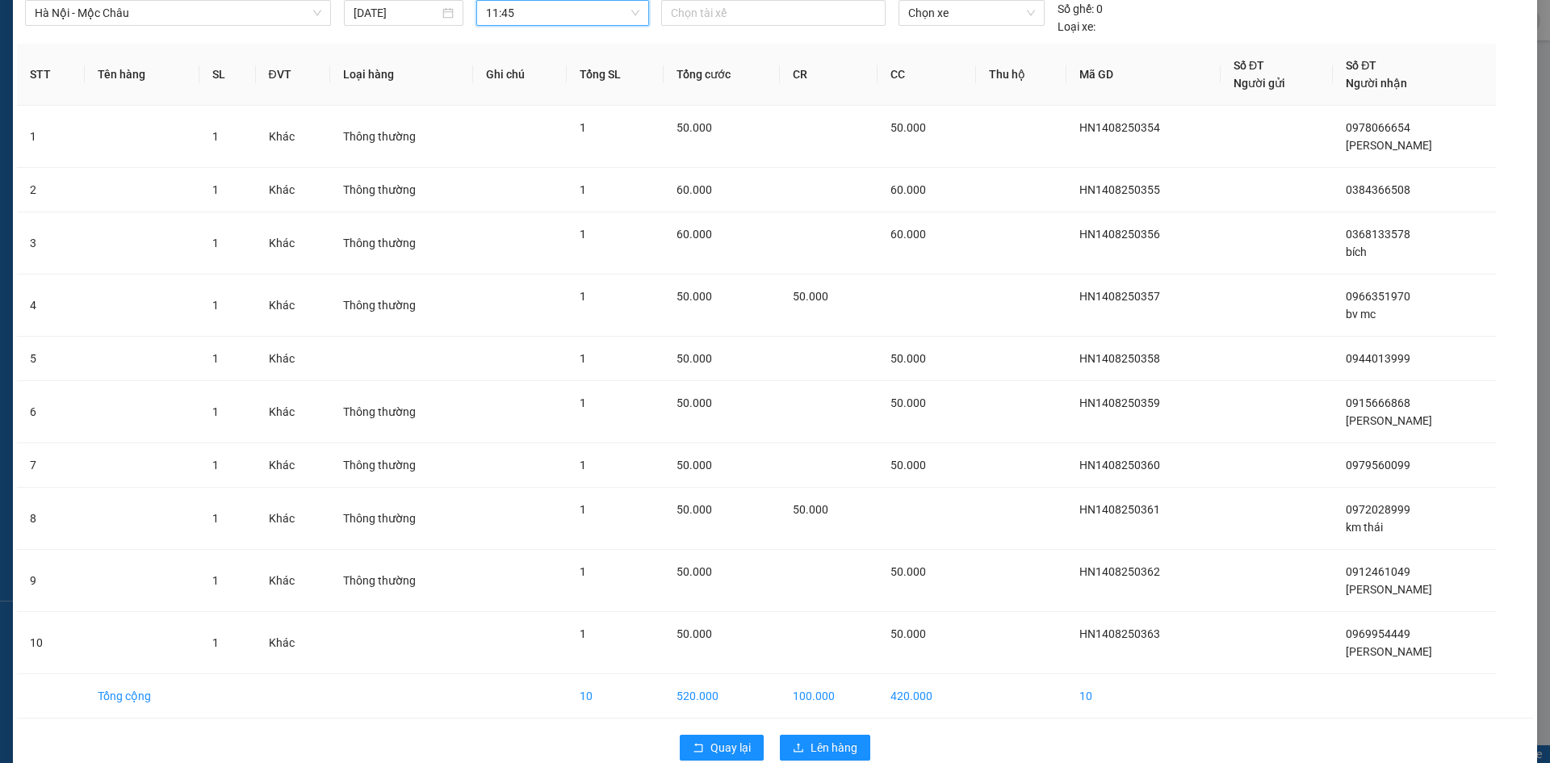
scroll to position [94, 0]
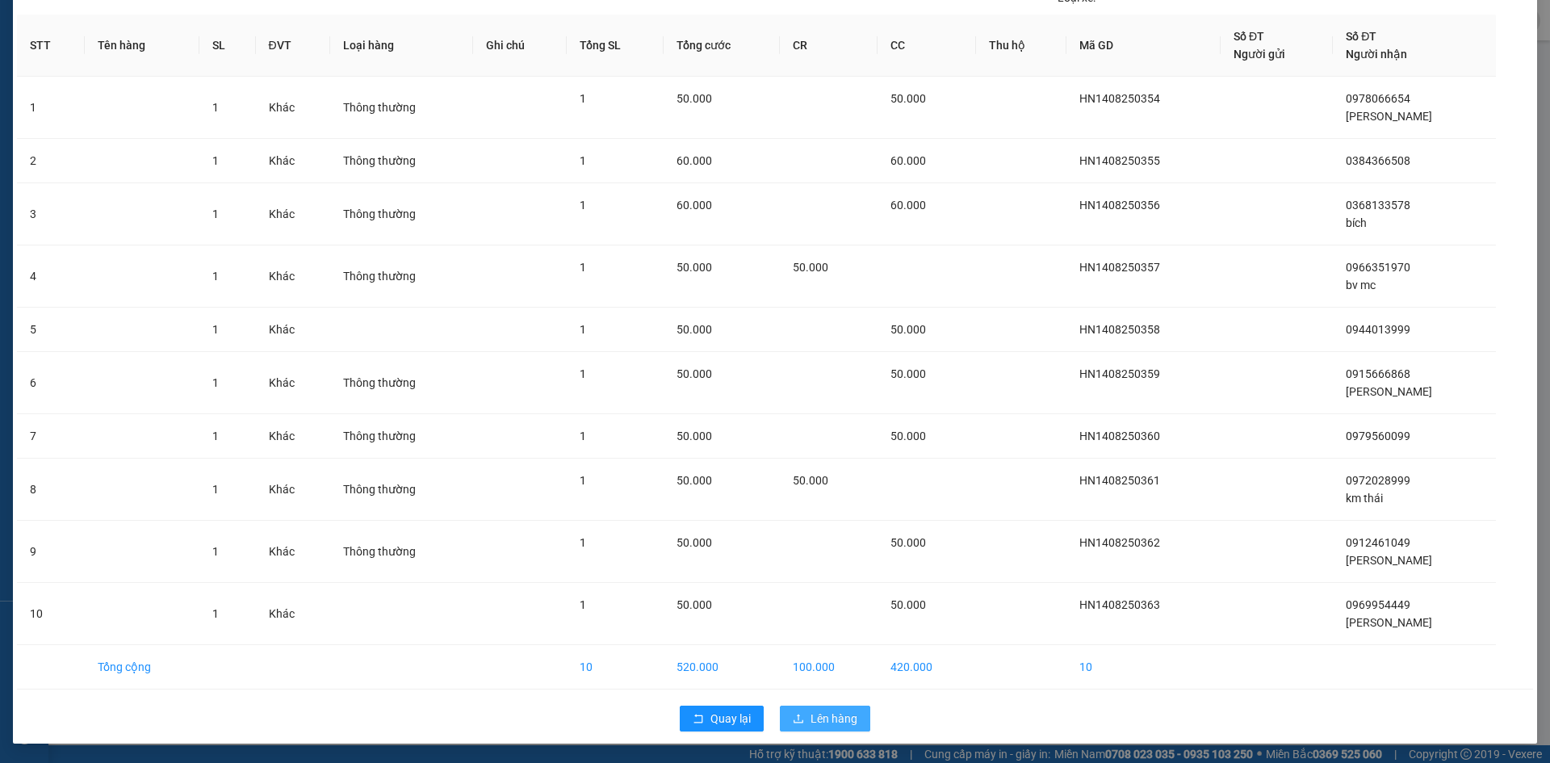
click at [815, 711] on span "Lên hàng" at bounding box center [833, 719] width 47 height 18
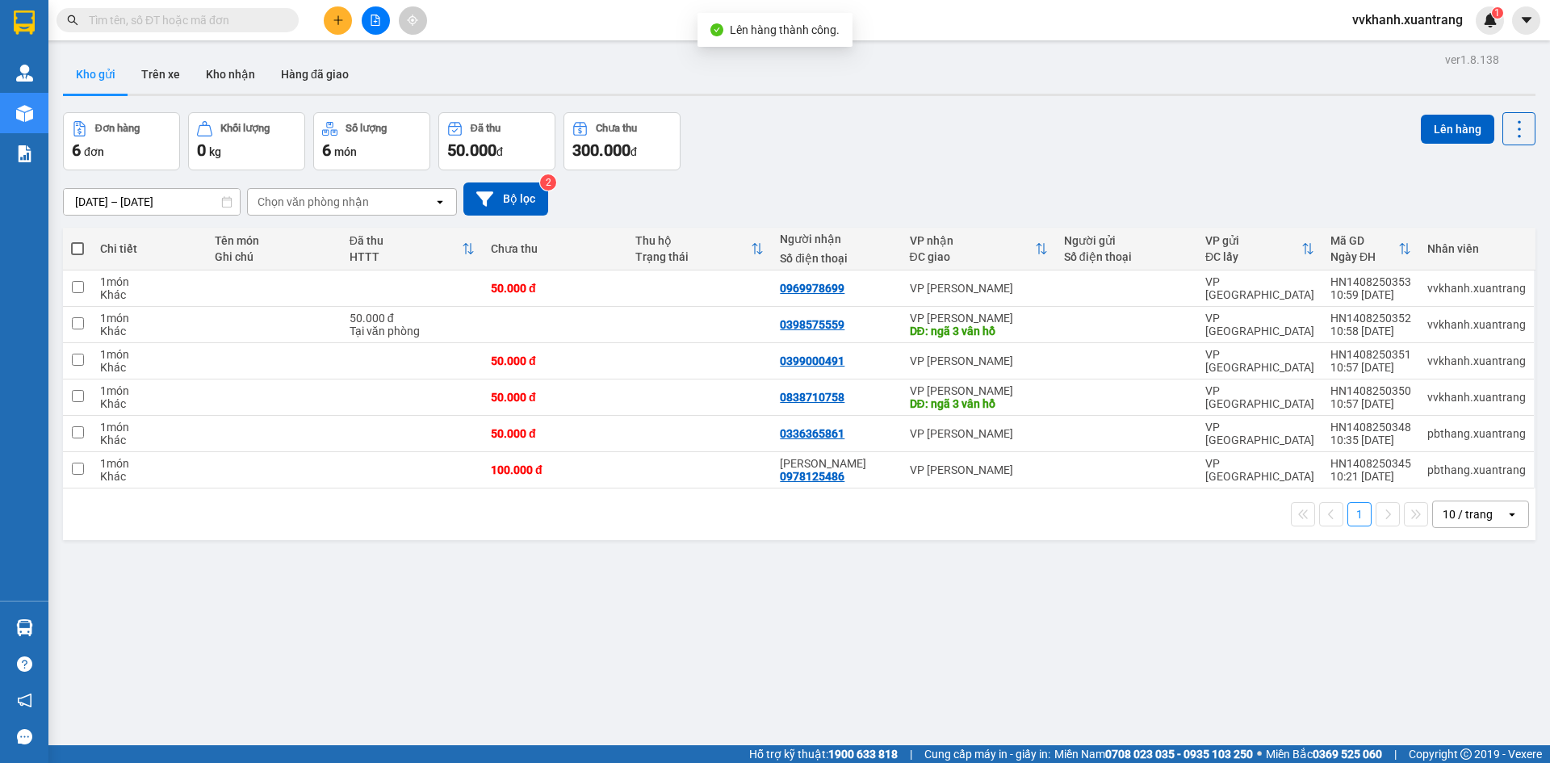
click at [79, 251] on span at bounding box center [77, 248] width 13 height 13
click at [77, 241] on input "checkbox" at bounding box center [77, 241] width 0 height 0
checkbox input "true"
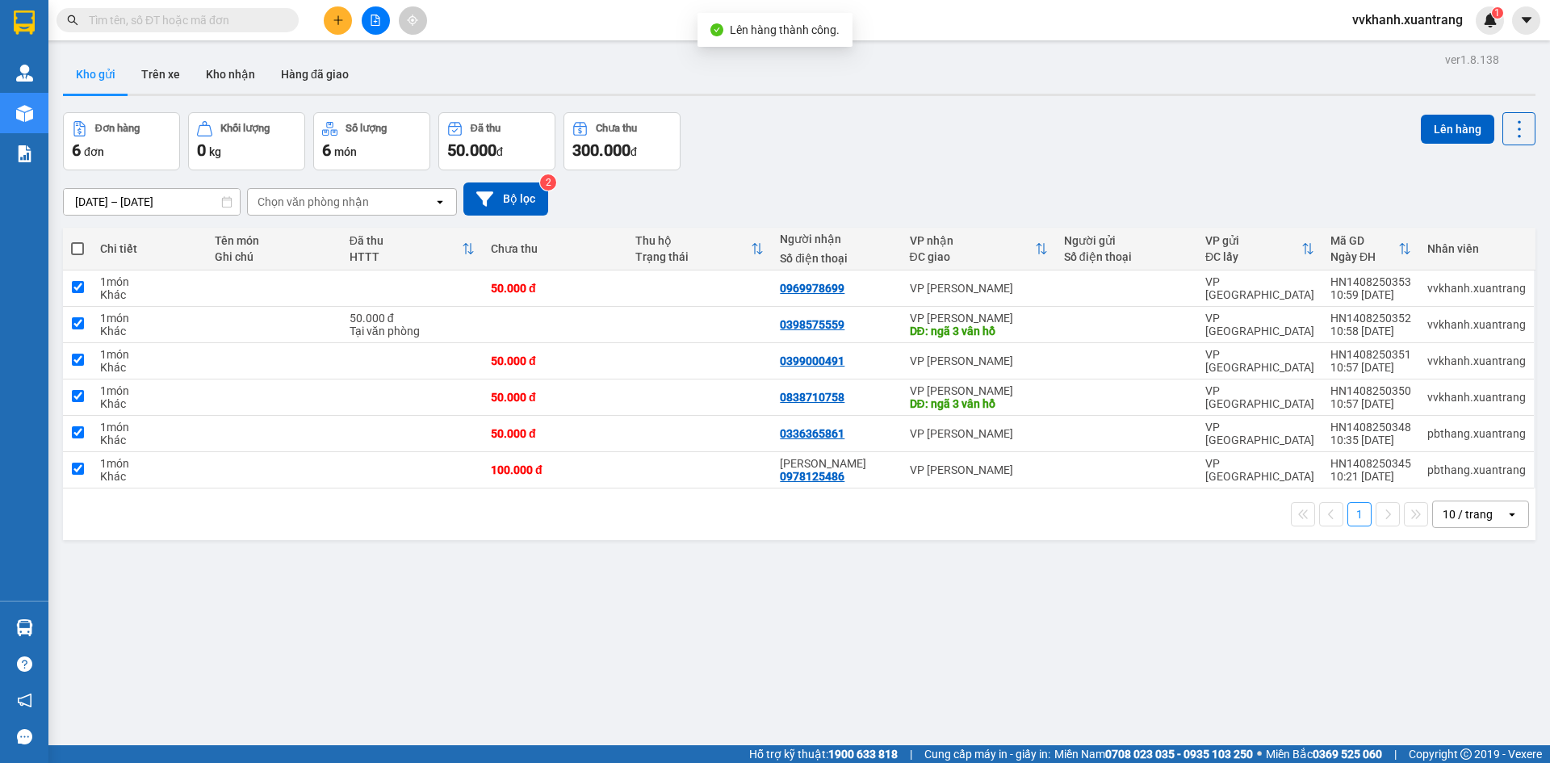
checkbox input "true"
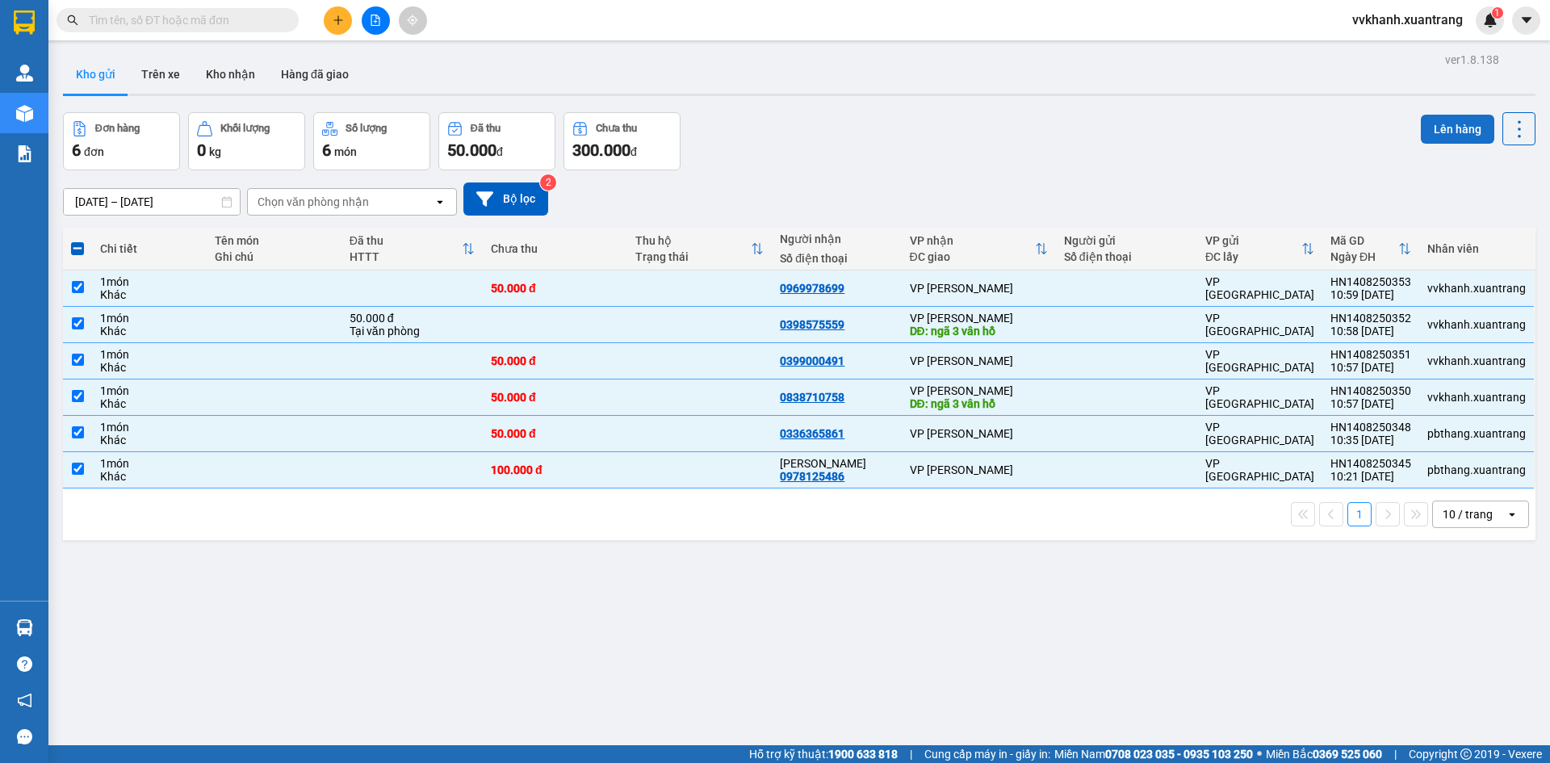
click at [1443, 133] on button "Lên hàng" at bounding box center [1457, 129] width 73 height 29
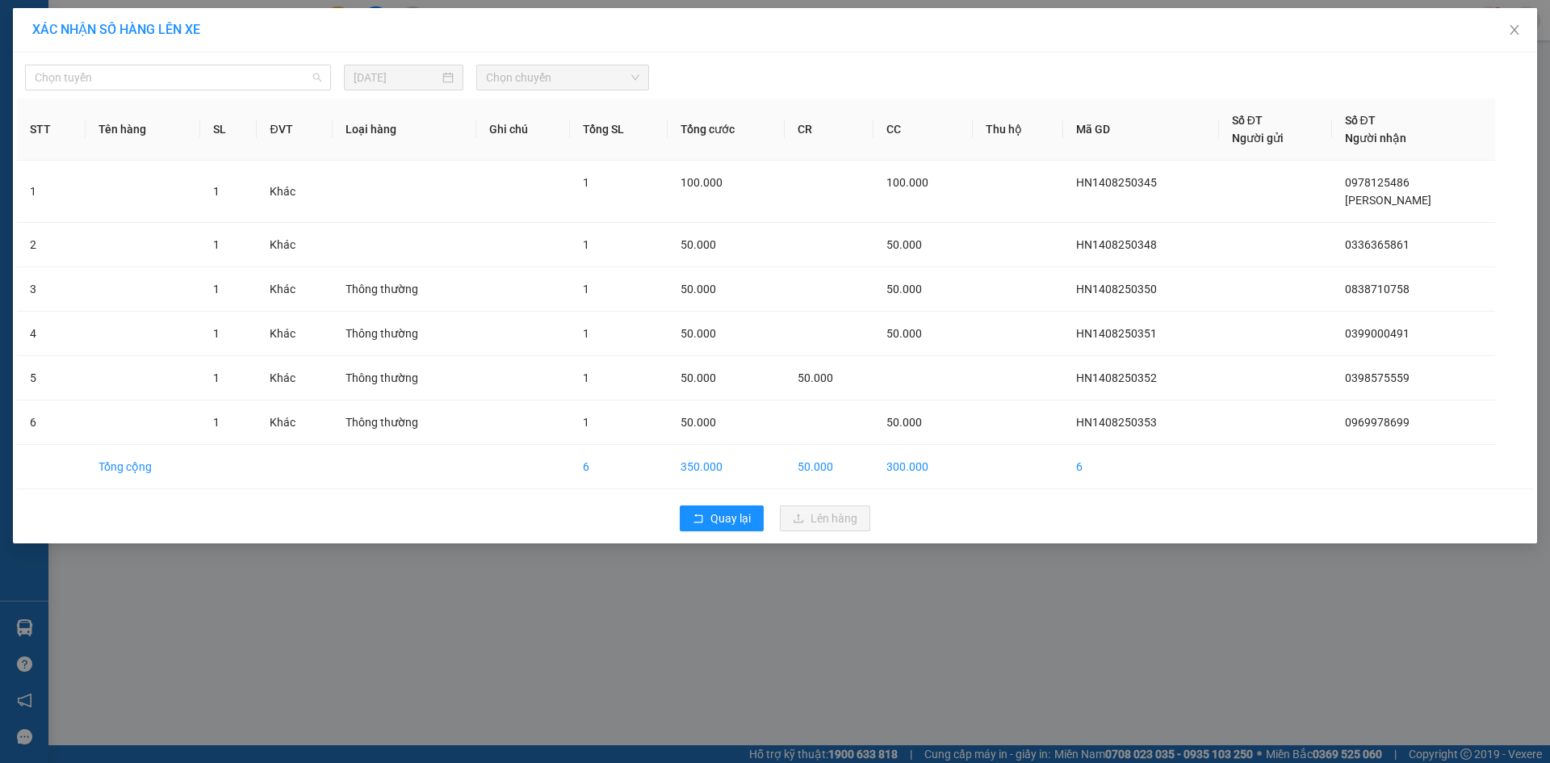
drag, startPoint x: 256, startPoint y: 81, endPoint x: 167, endPoint y: 98, distance: 90.4
click at [255, 81] on span "Chọn tuyến" at bounding box center [178, 77] width 287 height 24
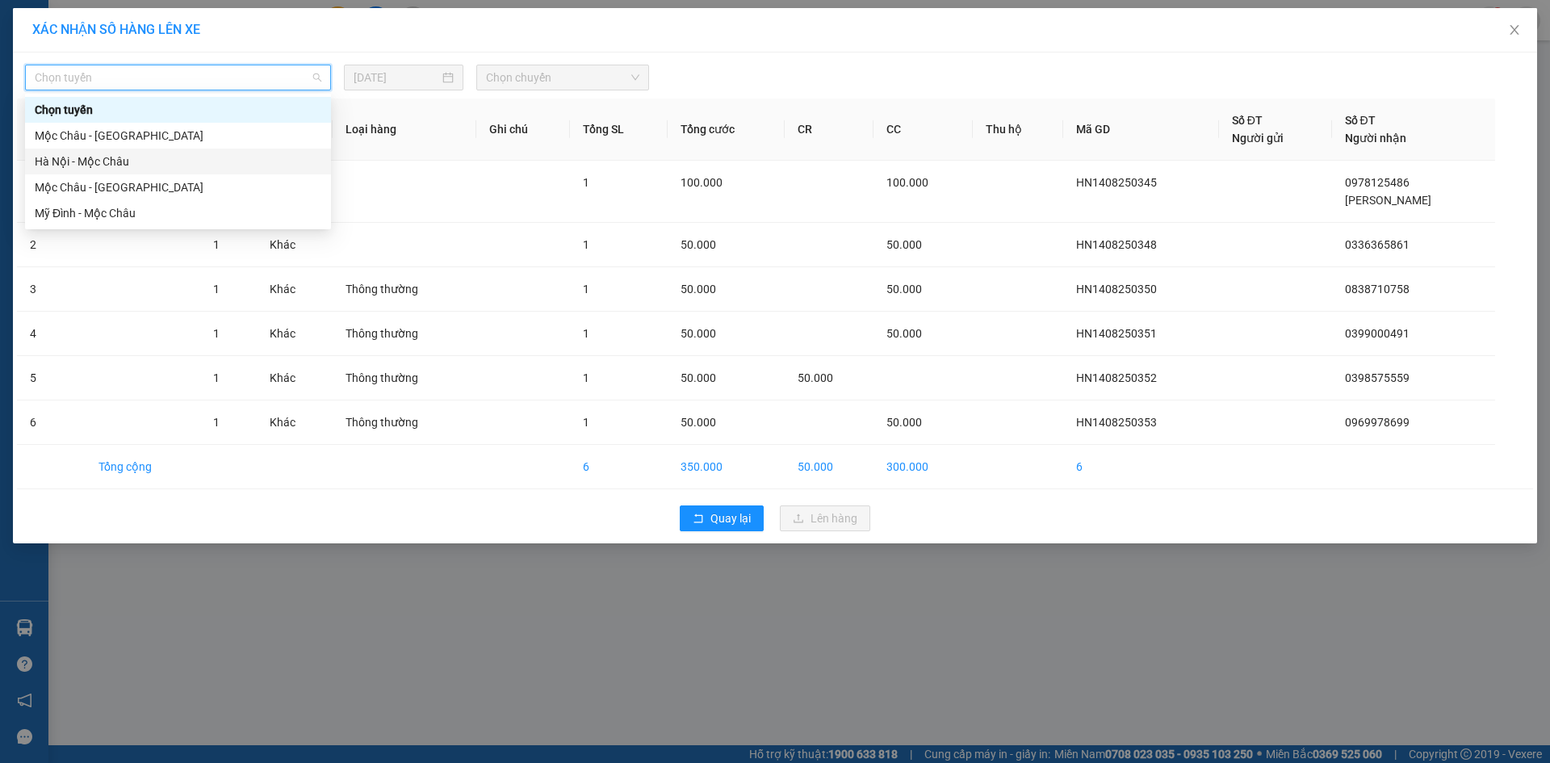
click at [111, 153] on div "Hà Nội - Mộc Châu" at bounding box center [178, 162] width 287 height 18
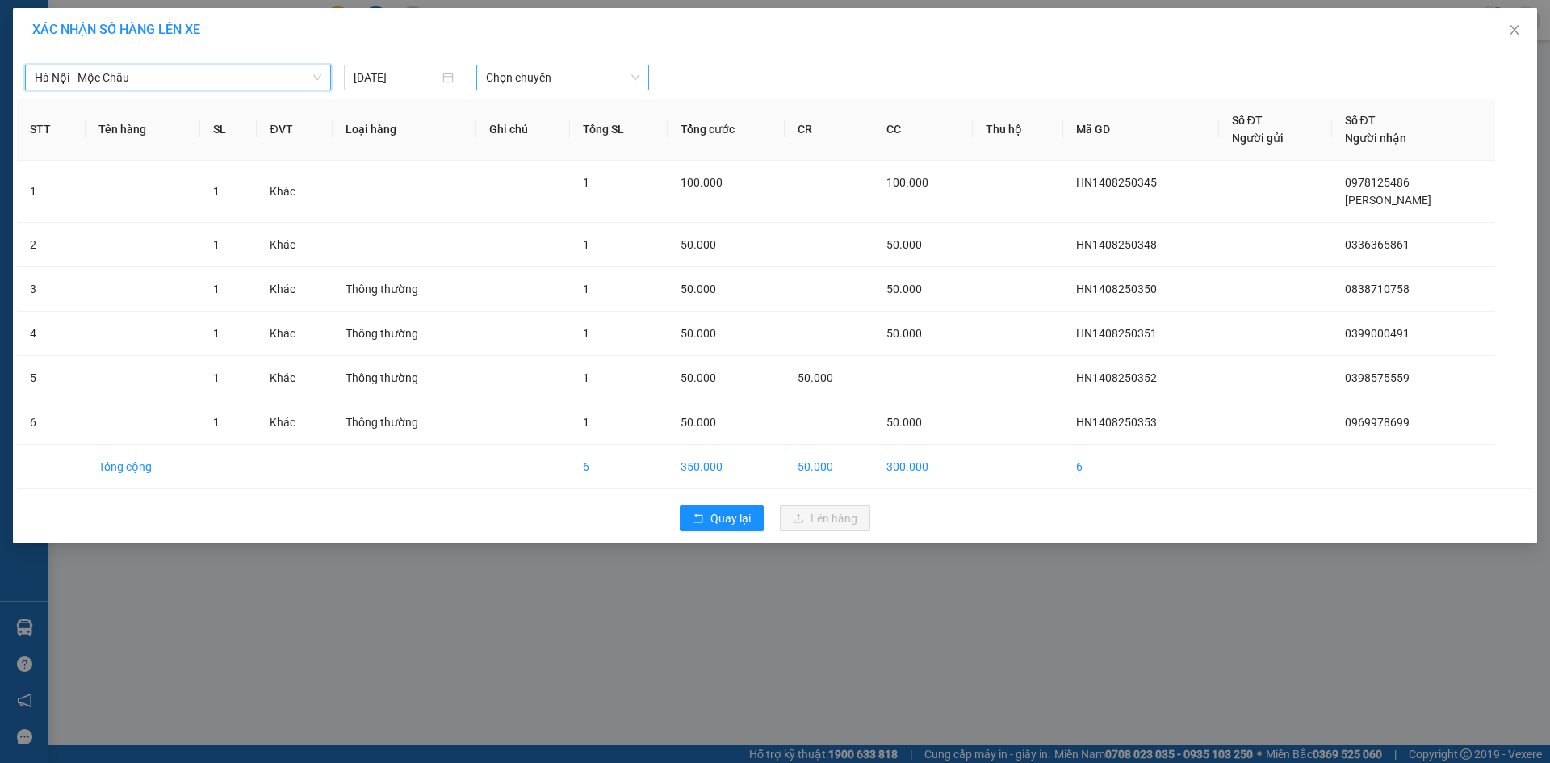
click at [517, 90] on div "Chọn chuyến" at bounding box center [562, 78] width 173 height 26
click at [527, 262] on div "11:45" at bounding box center [549, 262] width 126 height 18
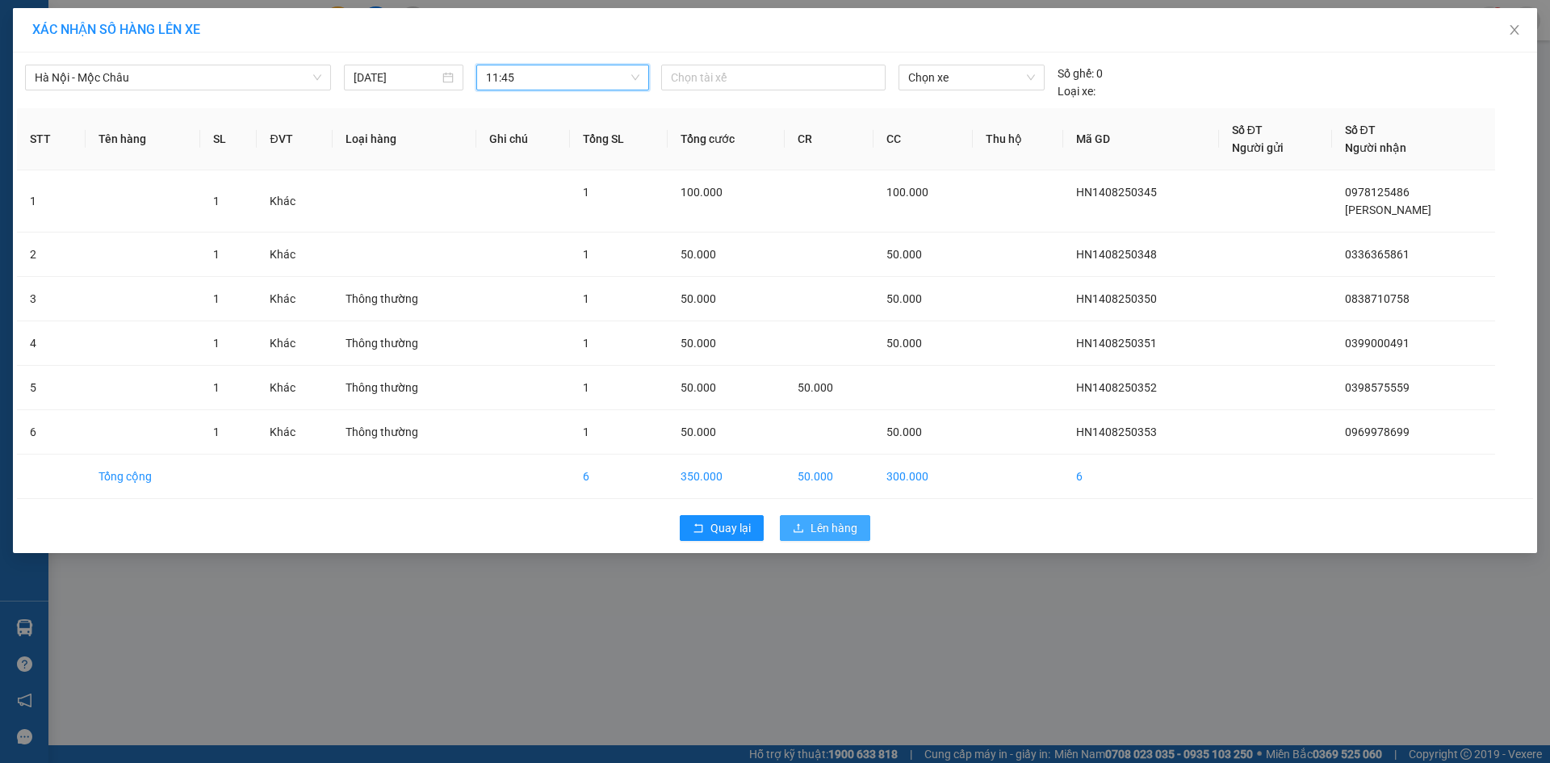
click at [855, 530] on span "Lên hàng" at bounding box center [833, 528] width 47 height 18
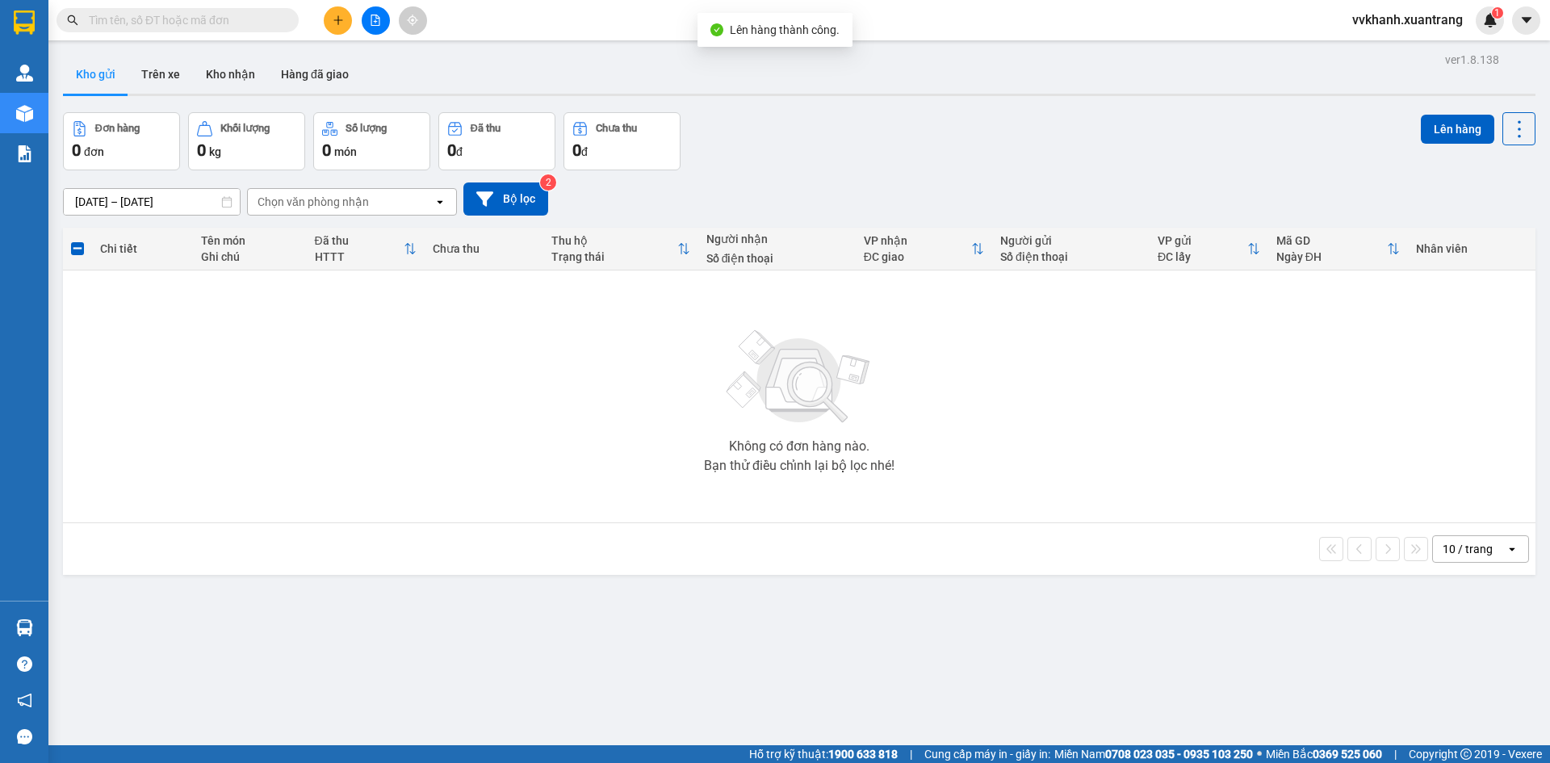
click at [371, 36] on div "Kết quả tìm kiếm ( 0 ) Bộ lọc Gửi 3 ngày gần nhất No Data vvkhanh.xuantrang 1" at bounding box center [775, 20] width 1550 height 40
click at [374, 28] on button at bounding box center [376, 20] width 28 height 28
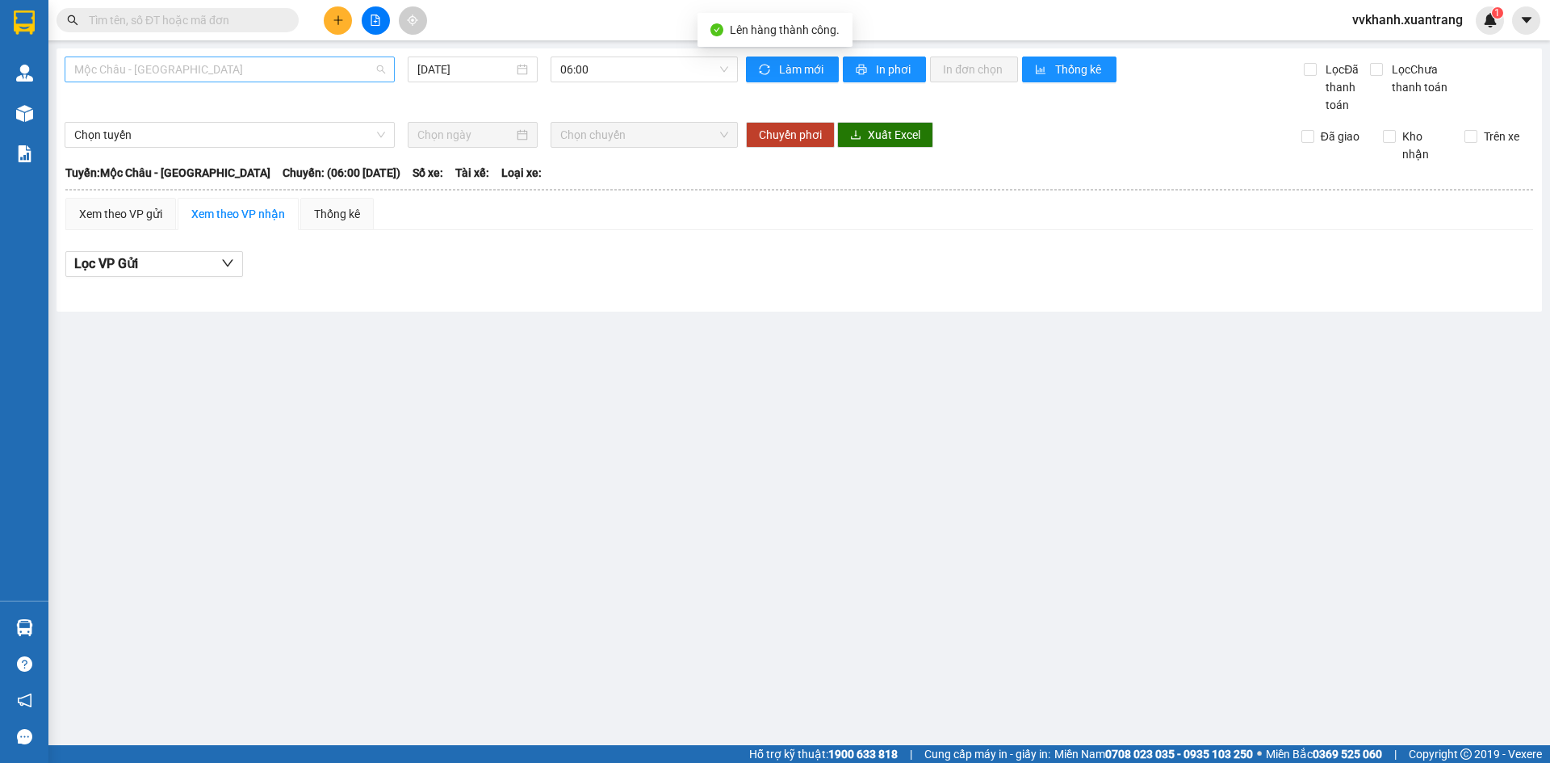
click at [170, 66] on span "Mộc Châu - [GEOGRAPHIC_DATA]" at bounding box center [229, 69] width 311 height 24
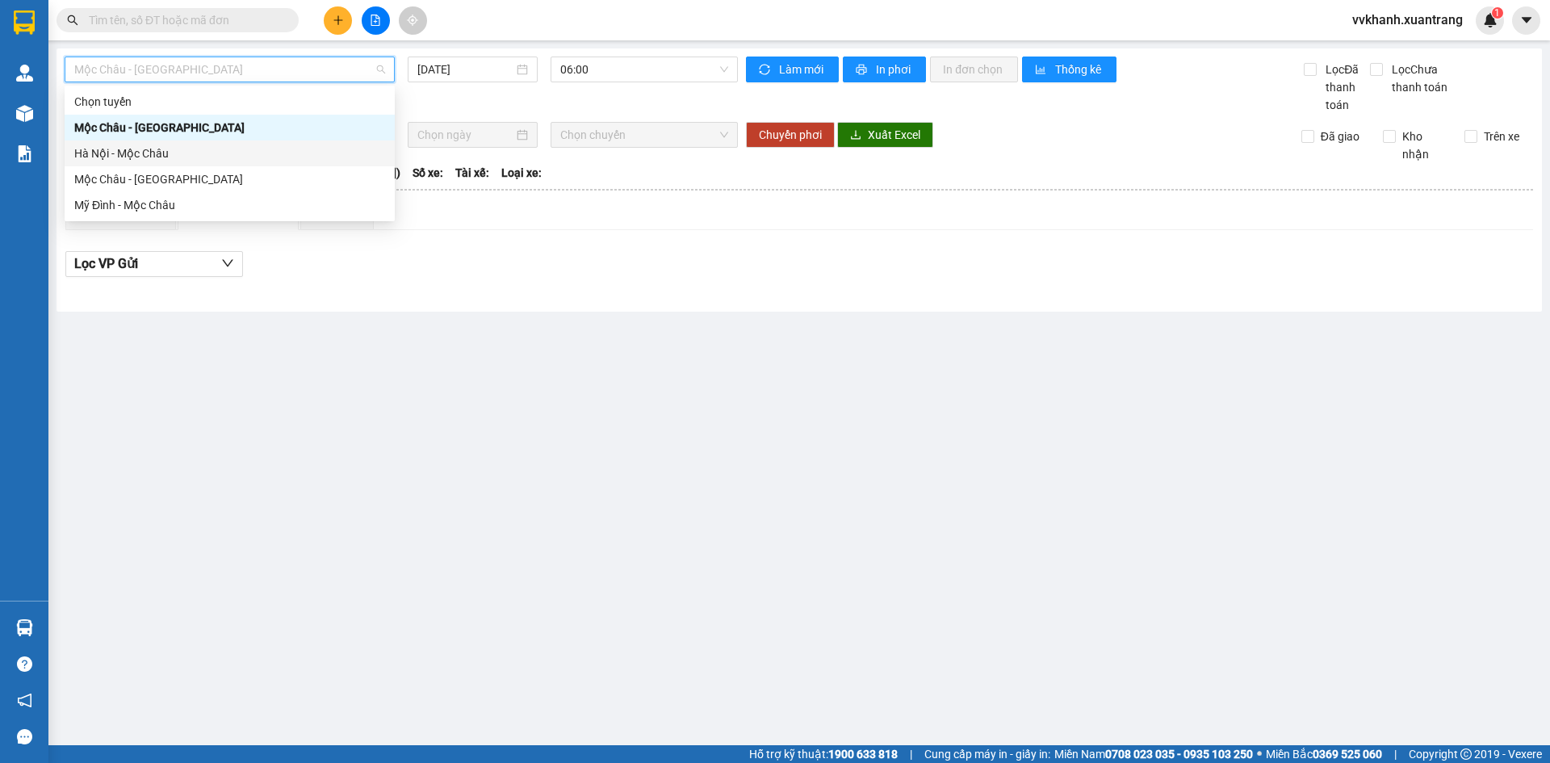
click at [143, 151] on div "Hà Nội - Mộc Châu" at bounding box center [229, 154] width 311 height 18
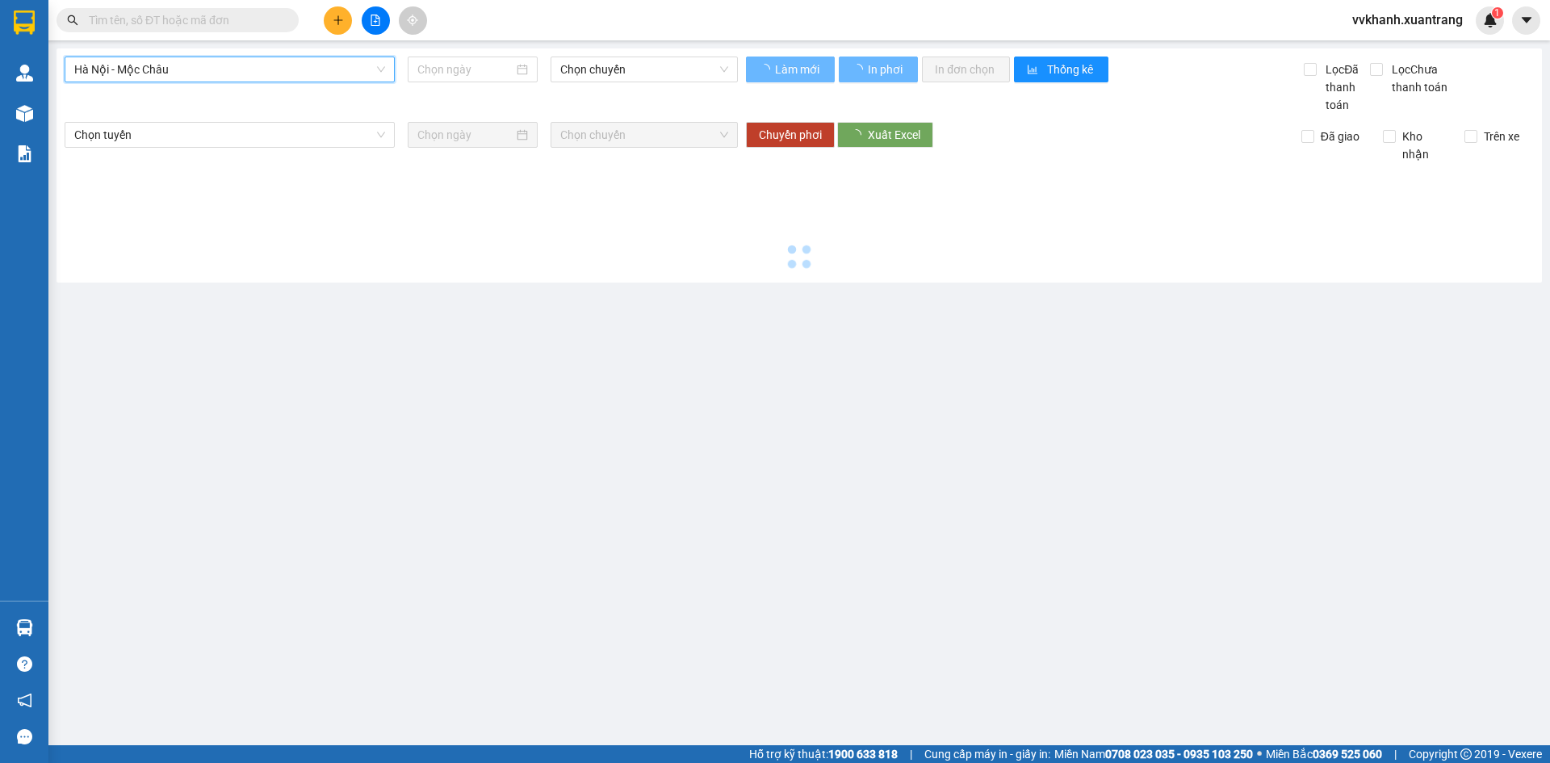
type input "[DATE]"
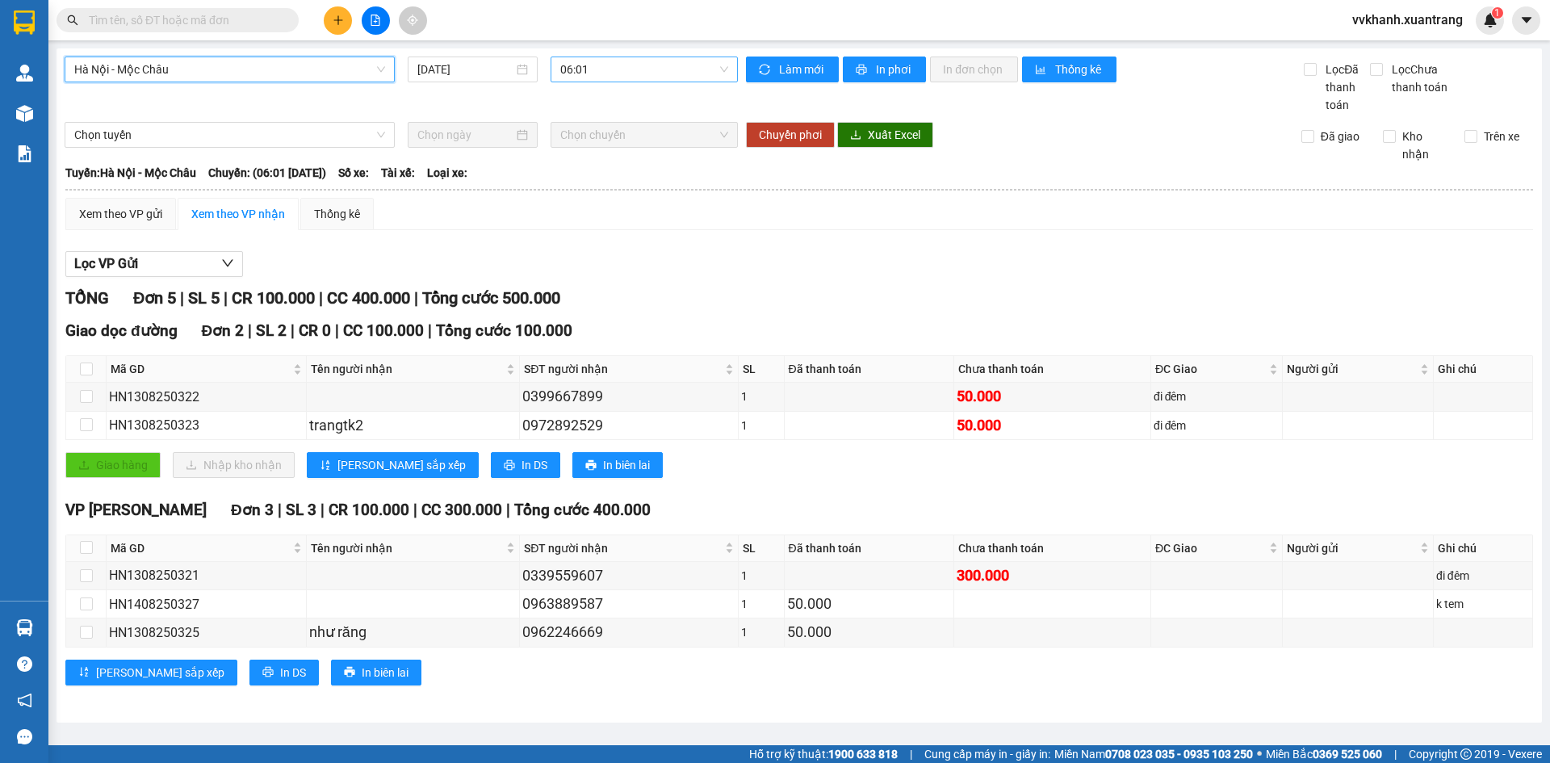
click at [587, 82] on div "06:01" at bounding box center [644, 70] width 187 height 26
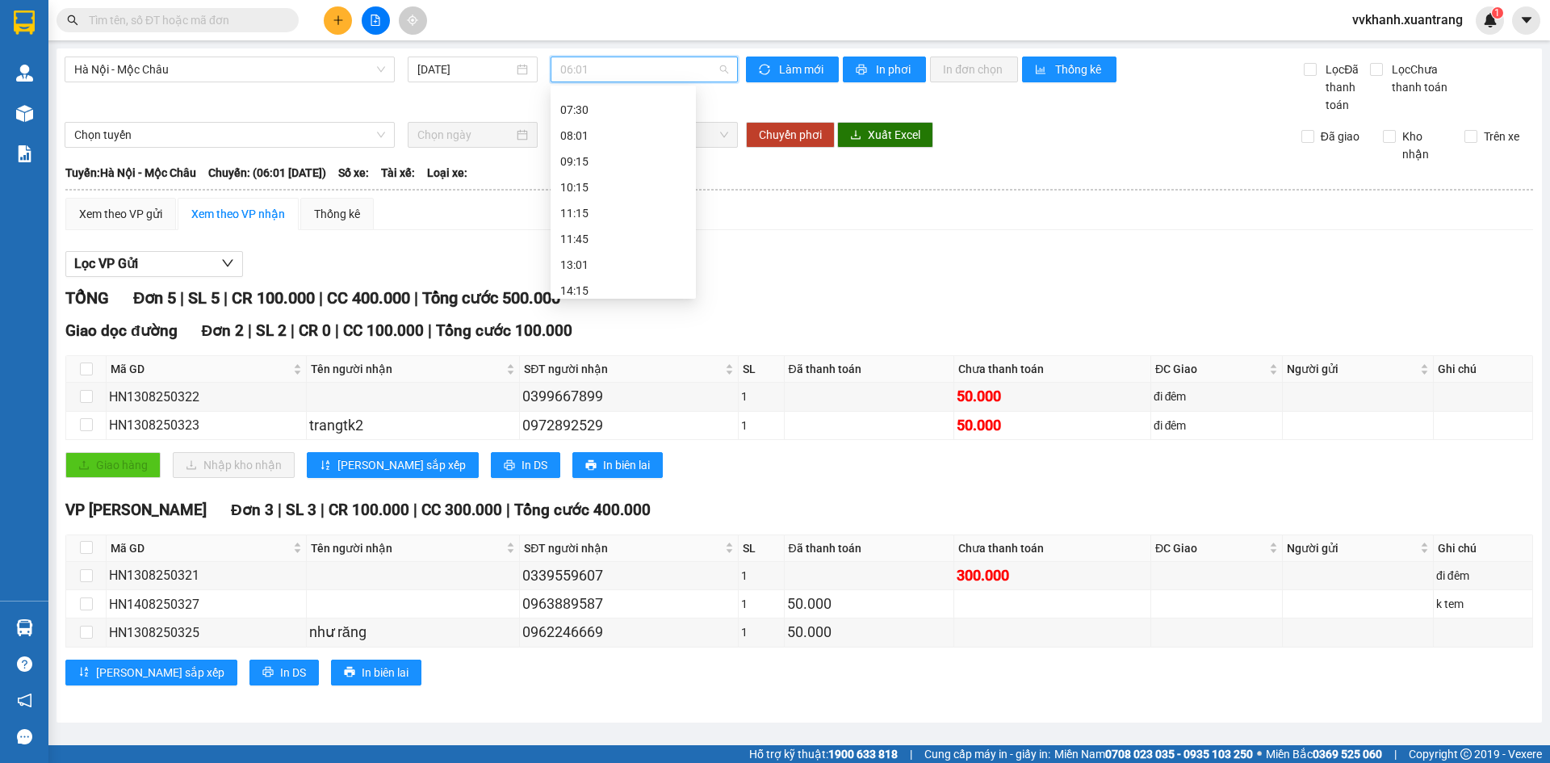
scroll to position [232, 0]
click at [597, 104] on div "11:45" at bounding box center [623, 102] width 126 height 18
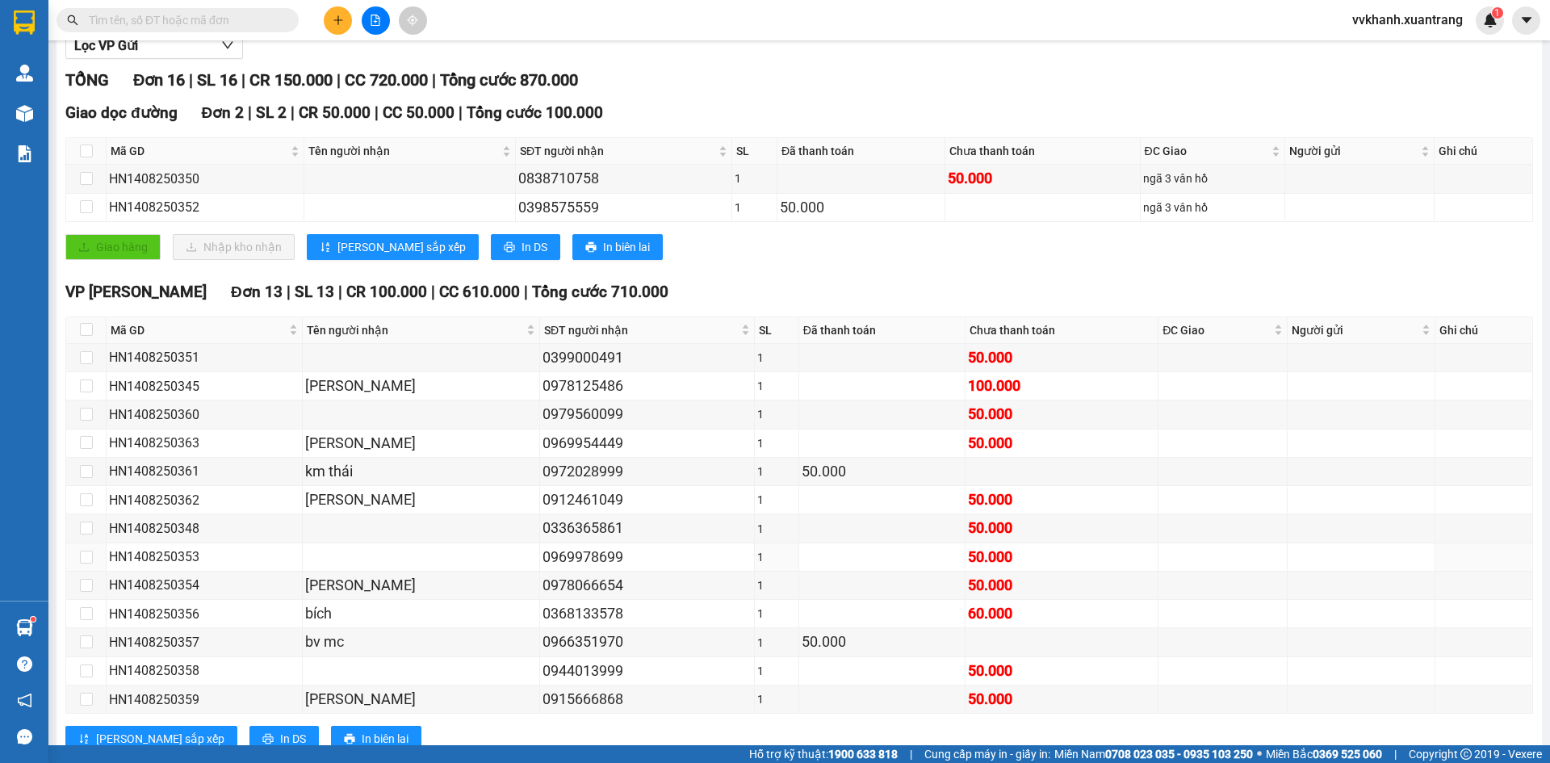
scroll to position [242, 0]
